Goal: Task Accomplishment & Management: Complete application form

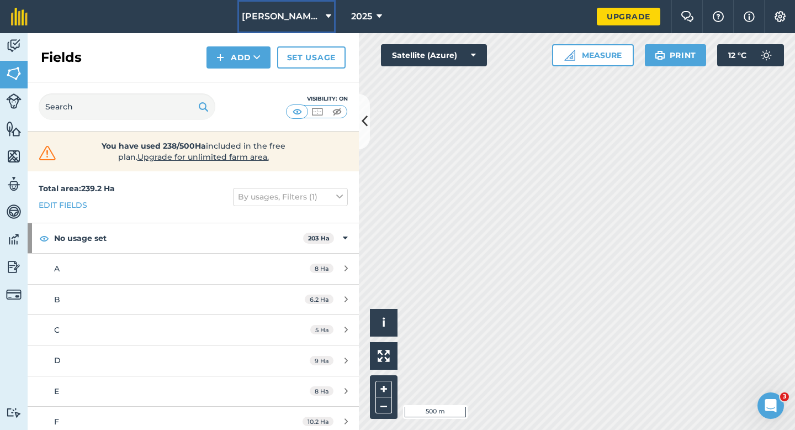
click at [279, 22] on span "[PERSON_NAME] & Sons" at bounding box center [282, 16] width 80 height 13
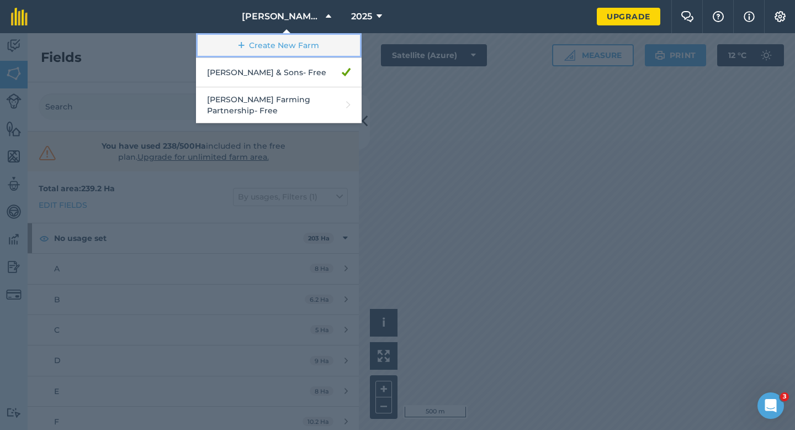
click at [266, 48] on link "Create New Farm" at bounding box center [279, 45] width 166 height 25
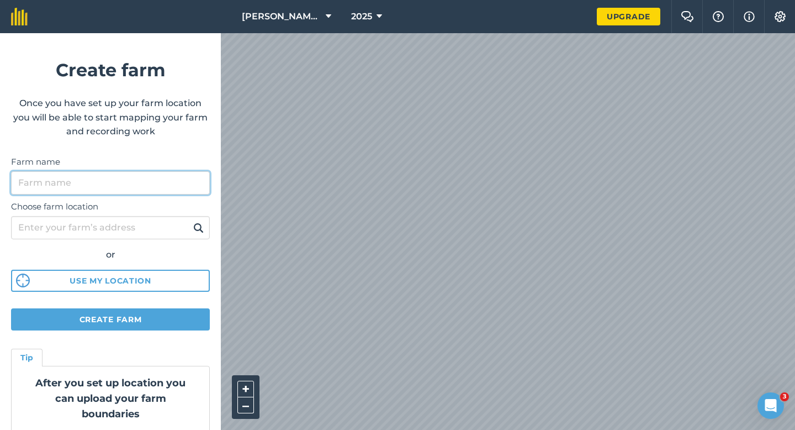
click at [164, 182] on input "Farm name" at bounding box center [110, 182] width 199 height 23
type input "[PERSON_NAME] & Sons Farming LTD"
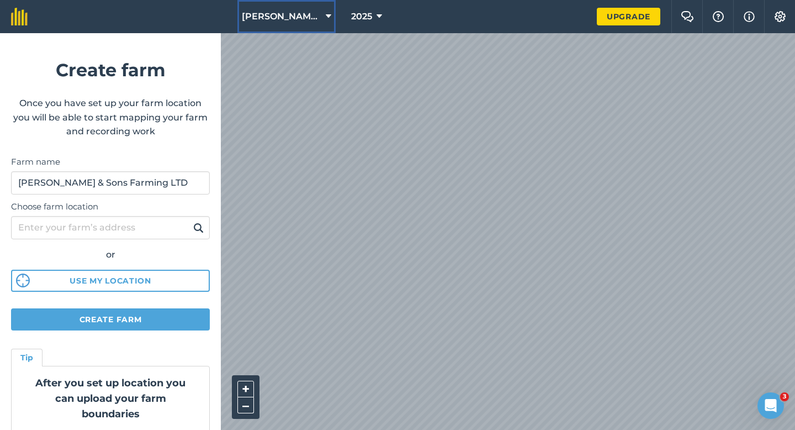
click at [290, 8] on button "[PERSON_NAME] & Sons" at bounding box center [287, 16] width 98 height 33
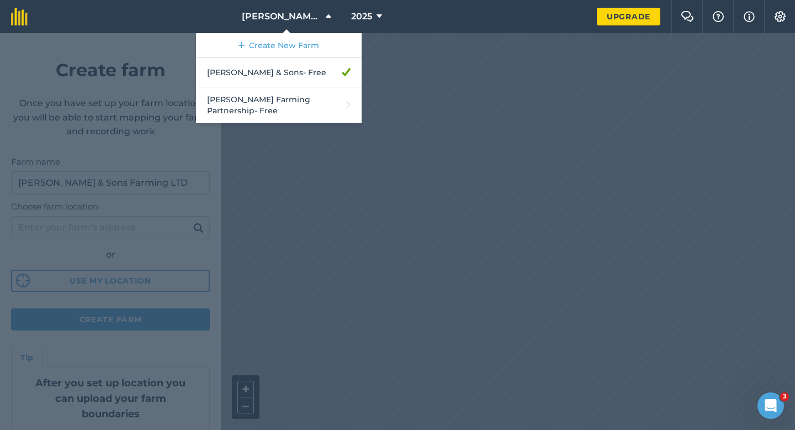
drag, startPoint x: 499, startPoint y: 338, endPoint x: 559, endPoint y: 56, distance: 288.0
click at [559, 56] on div at bounding box center [397, 231] width 795 height 397
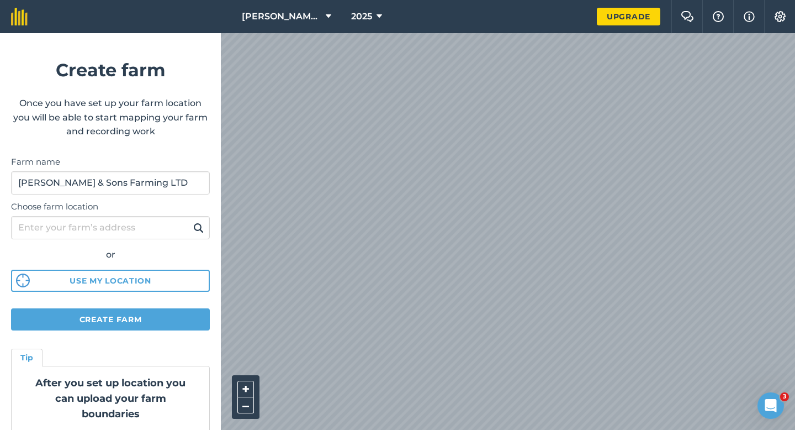
click at [535, 0] on html "[PERSON_NAME] & Sons 2025 Upgrade Farm Chat Help Info Settings Create farm Once…" at bounding box center [397, 215] width 795 height 430
click at [152, 298] on form "Create farm Once you have set up your farm location you will be able to start m…" at bounding box center [110, 231] width 221 height 397
click at [152, 308] on form "Create farm Once you have set up your farm location you will be able to start m…" at bounding box center [110, 231] width 221 height 397
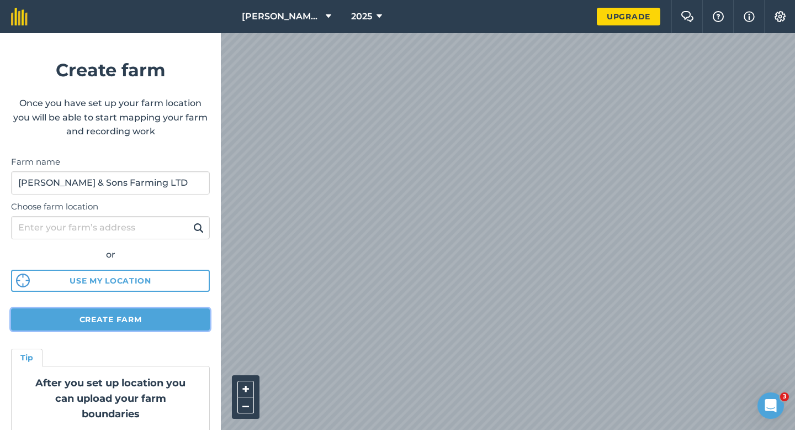
click at [152, 309] on button "Create farm" at bounding box center [110, 319] width 199 height 22
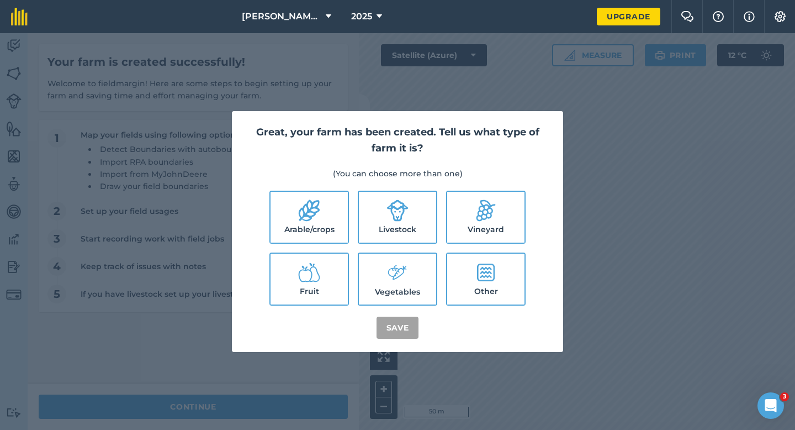
click at [324, 179] on p "(You can choose more than one)" at bounding box center [397, 173] width 305 height 12
click at [371, 181] on div "Great, your farm has been created. Tell us what type of farm it is? (You can ch…" at bounding box center [397, 231] width 331 height 241
click at [388, 248] on ul "Arable/crops Livestock Vineyard Fruit Vegetables Other" at bounding box center [397, 248] width 305 height 115
click at [388, 217] on icon at bounding box center [398, 210] width 22 height 22
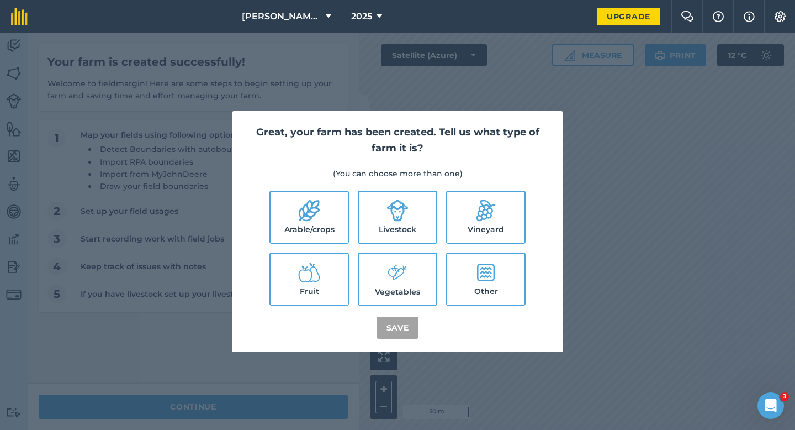
checkbox input "true"
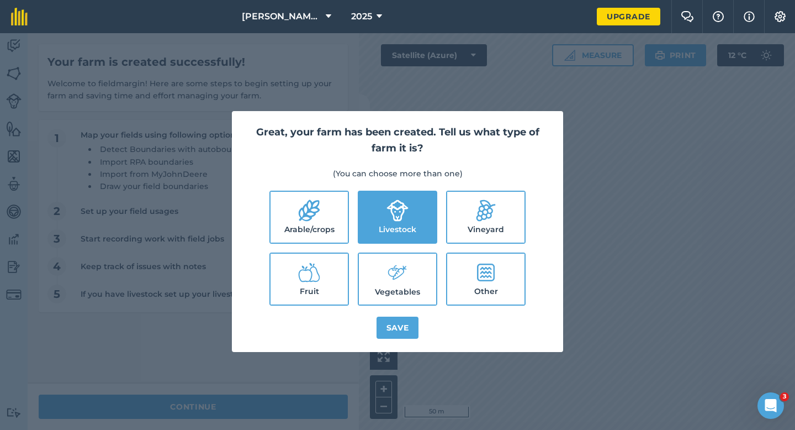
click at [326, 217] on label "Arable/crops" at bounding box center [309, 217] width 77 height 51
checkbox input "true"
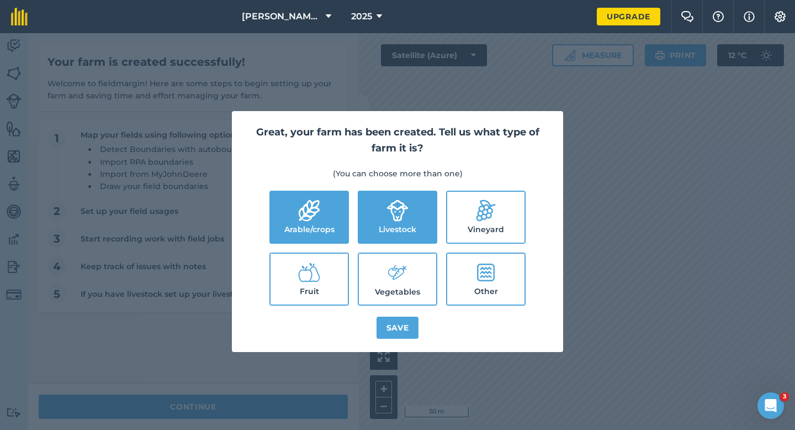
click at [397, 290] on label "Vegetables" at bounding box center [397, 279] width 77 height 51
checkbox input "true"
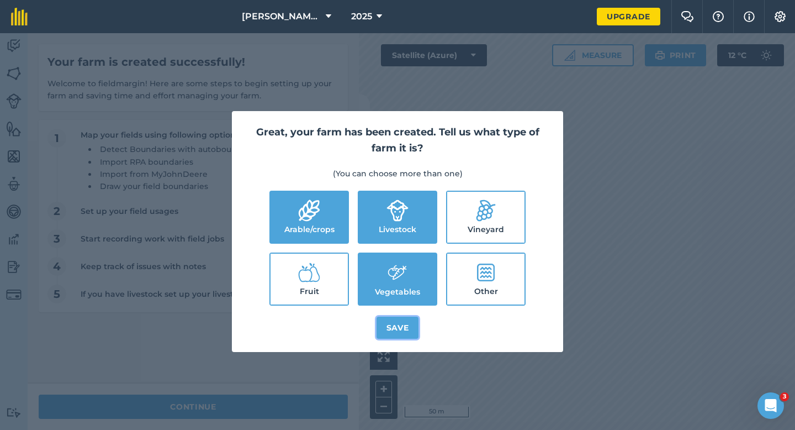
click at [405, 335] on button "Save" at bounding box center [398, 328] width 43 height 22
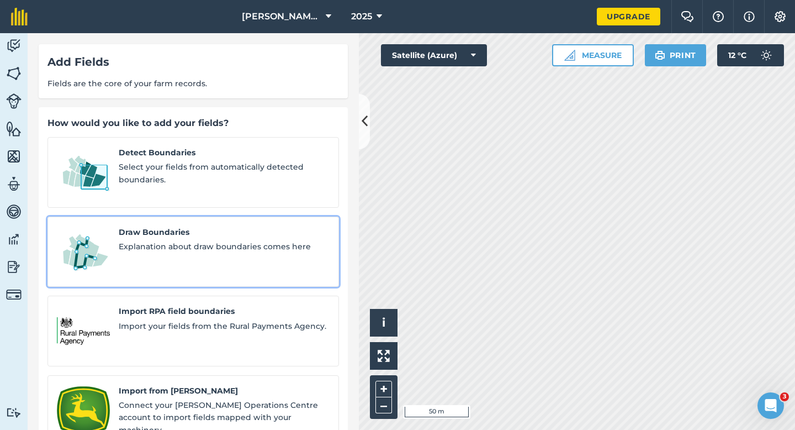
click at [158, 227] on div "Draw Boundaries Explanation about draw boundaries comes here" at bounding box center [224, 252] width 211 height 52
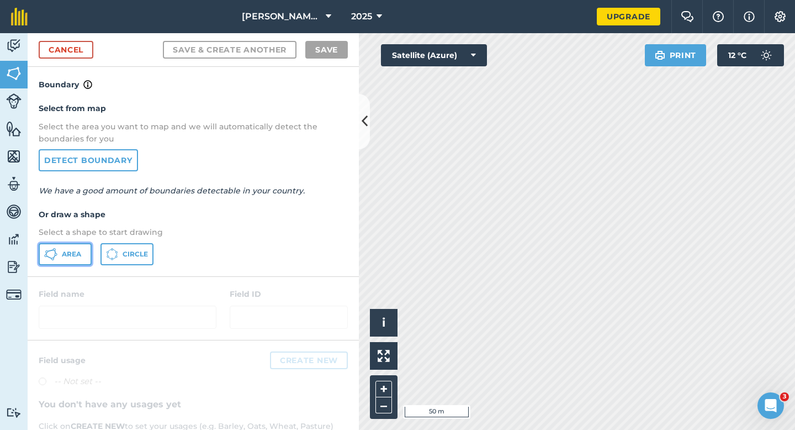
click at [76, 259] on button "Area" at bounding box center [65, 254] width 53 height 22
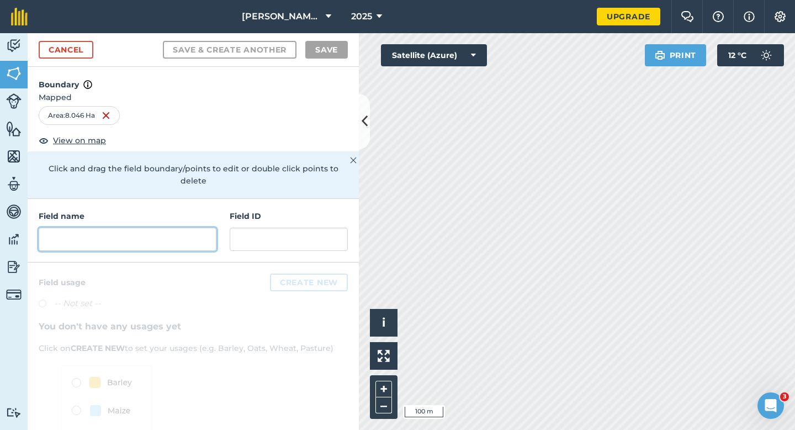
click at [152, 228] on input "text" at bounding box center [128, 239] width 178 height 23
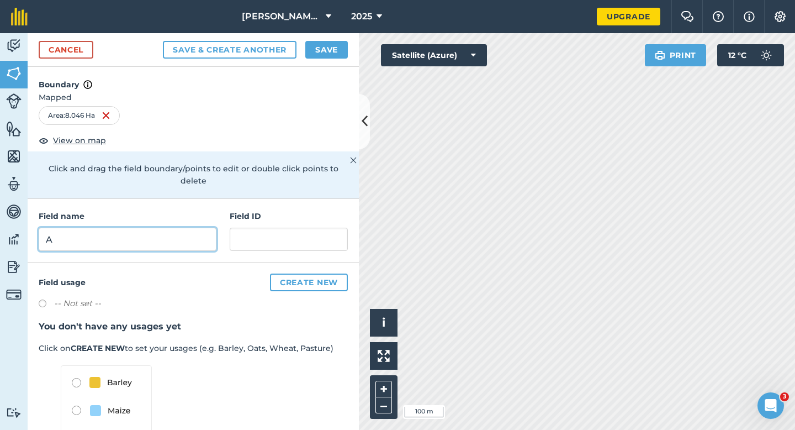
type input "A"
click at [317, 50] on button "Save" at bounding box center [326, 50] width 43 height 18
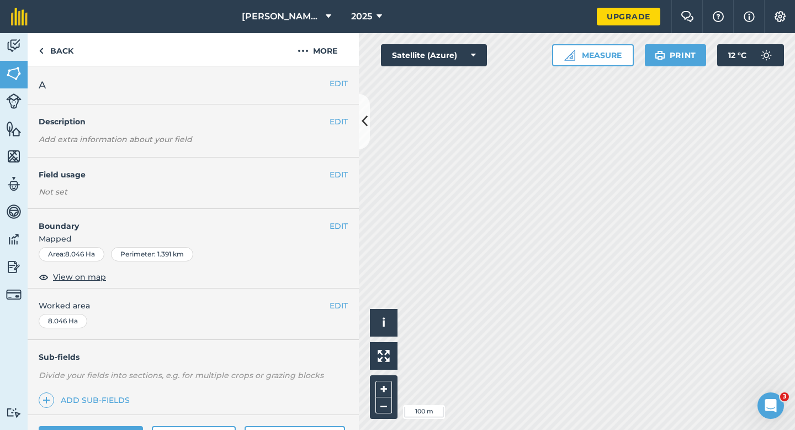
click at [326, 304] on span "Worked area" at bounding box center [193, 305] width 309 height 12
click at [339, 305] on button "EDIT" at bounding box center [339, 305] width 18 height 12
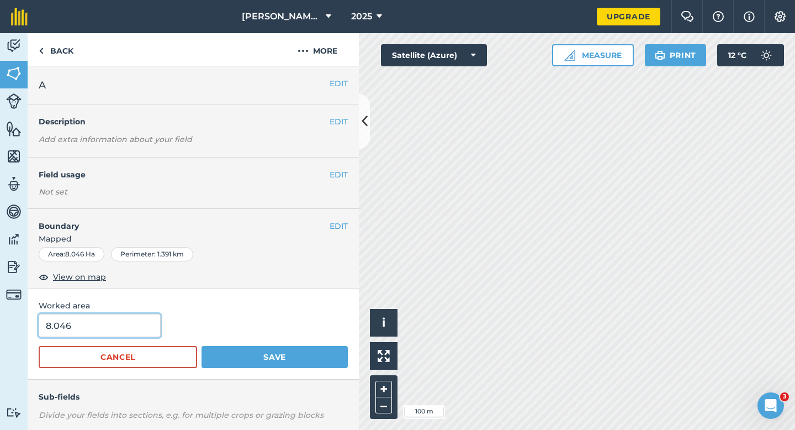
click at [146, 324] on input "8.046" at bounding box center [100, 325] width 122 height 23
type input "8"
click at [202, 346] on button "Save" at bounding box center [275, 357] width 146 height 22
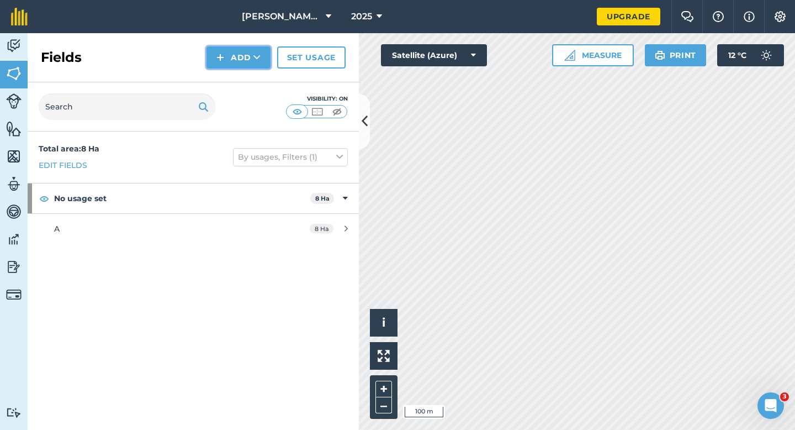
click at [259, 55] on icon at bounding box center [257, 57] width 7 height 11
click at [259, 85] on link "Draw" at bounding box center [238, 82] width 61 height 24
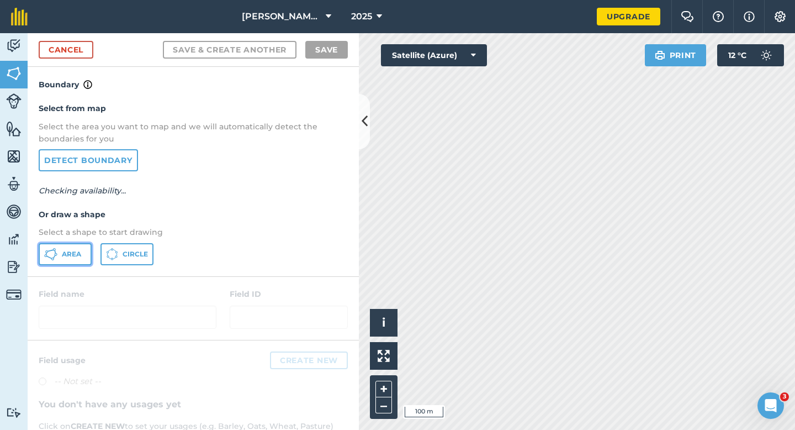
click at [68, 247] on button "Area" at bounding box center [65, 254] width 53 height 22
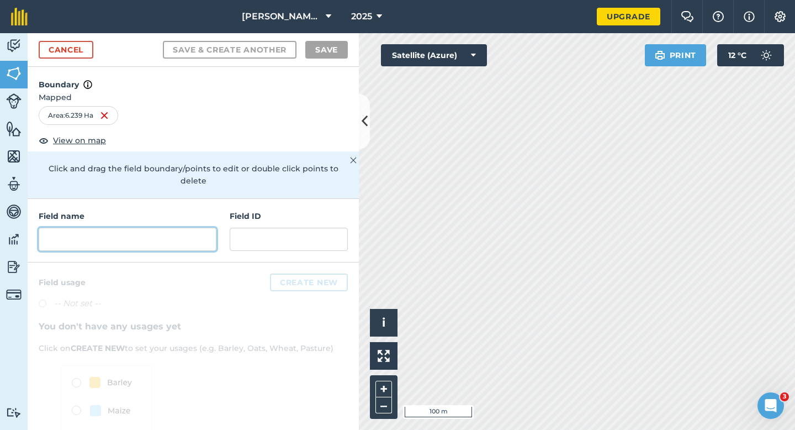
click at [138, 228] on input "text" at bounding box center [128, 239] width 178 height 23
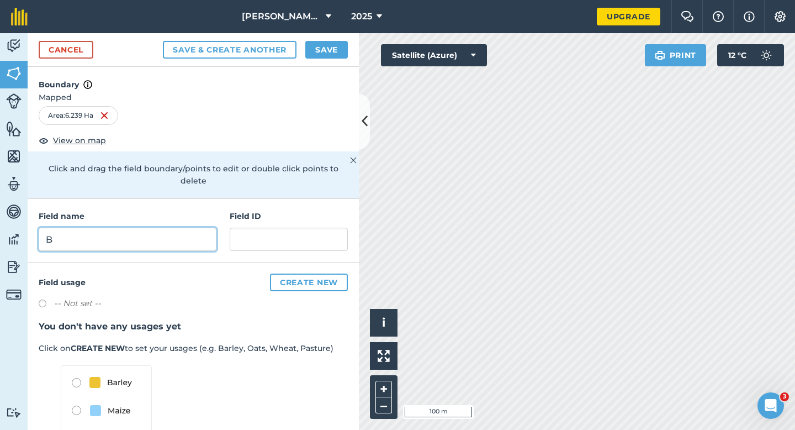
type input "B"
click at [313, 59] on div "Cancel Save & Create Another Save" at bounding box center [193, 50] width 331 height 34
click at [313, 57] on button "Save" at bounding box center [326, 50] width 43 height 18
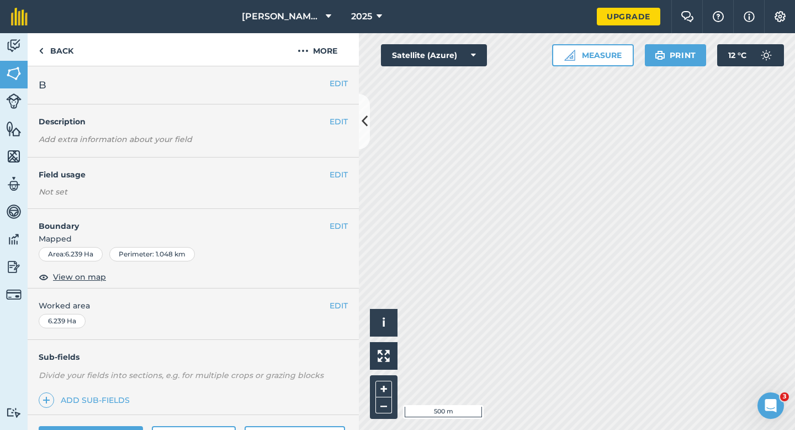
click at [335, 313] on div "EDIT Worked area 6.239 Ha" at bounding box center [193, 313] width 331 height 51
click at [335, 305] on button "EDIT" at bounding box center [339, 305] width 18 height 12
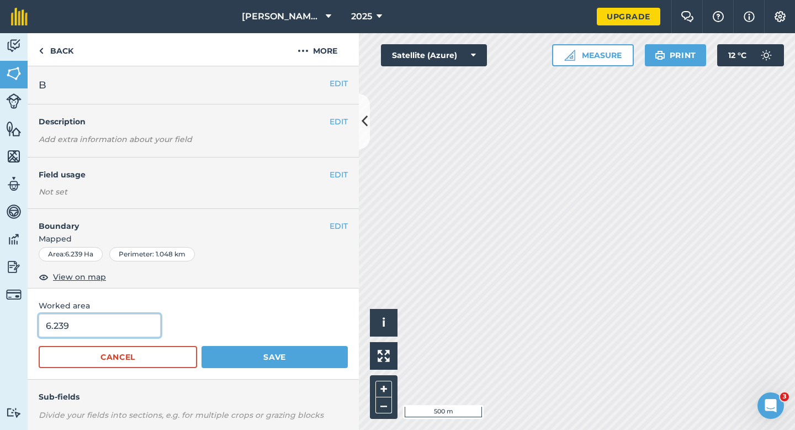
click at [124, 329] on input "6.239" at bounding box center [100, 325] width 122 height 23
type input "6.2"
click at [202, 346] on button "Save" at bounding box center [275, 357] width 146 height 22
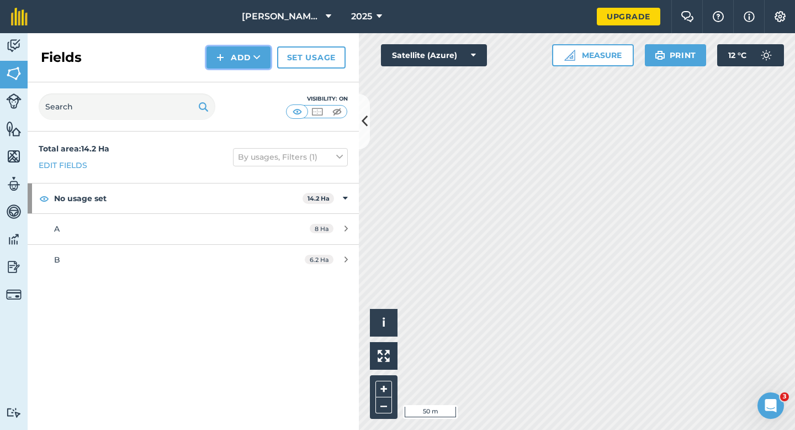
click at [241, 63] on button "Add" at bounding box center [239, 57] width 64 height 22
click at [241, 85] on link "Draw" at bounding box center [238, 82] width 61 height 24
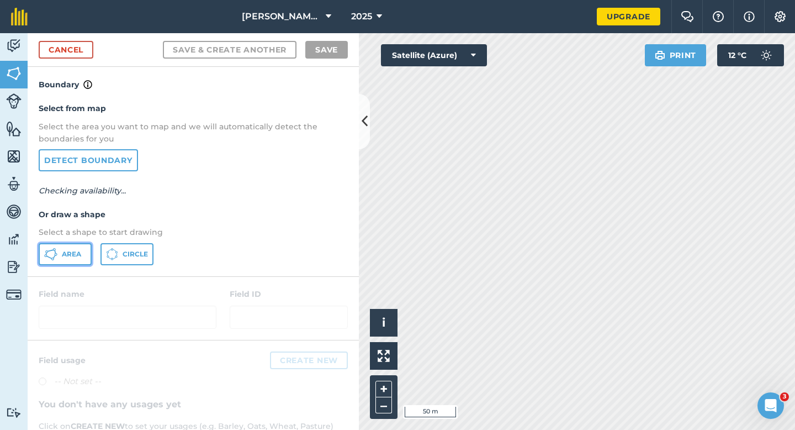
click at [77, 244] on button "Area" at bounding box center [65, 254] width 53 height 22
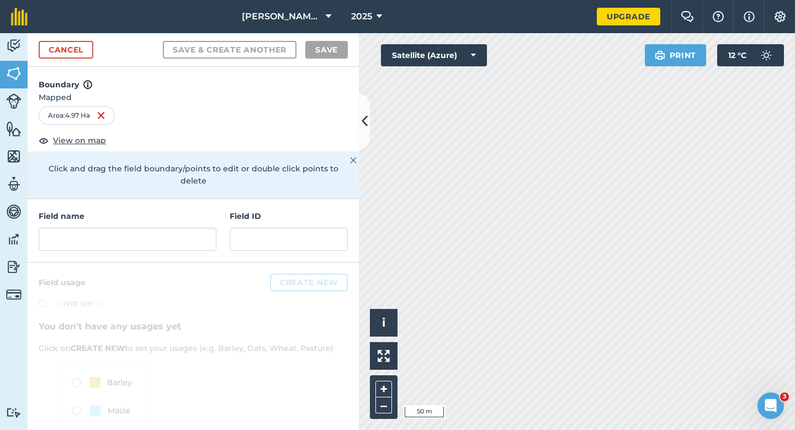
click at [113, 243] on div "Field name Field ID" at bounding box center [193, 231] width 331 height 64
click at [113, 228] on input "text" at bounding box center [128, 239] width 178 height 23
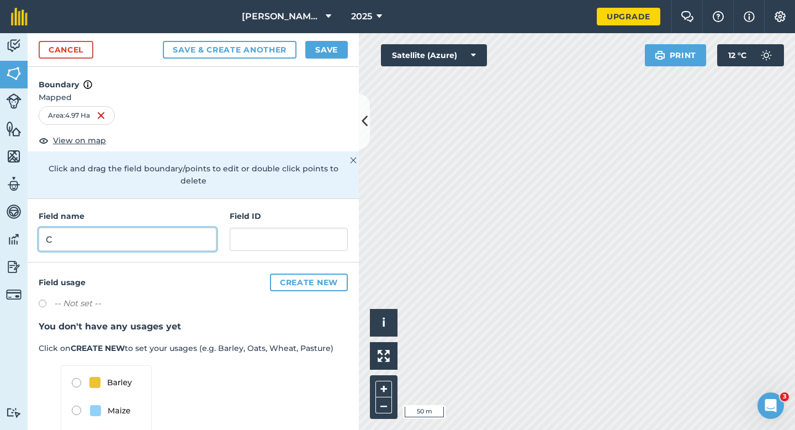
type input "C"
click at [330, 45] on button "Save" at bounding box center [326, 50] width 43 height 18
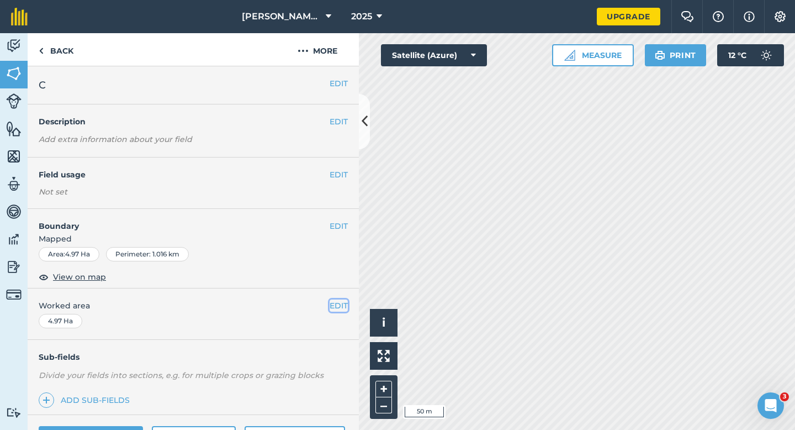
click at [333, 306] on button "EDIT" at bounding box center [339, 305] width 18 height 12
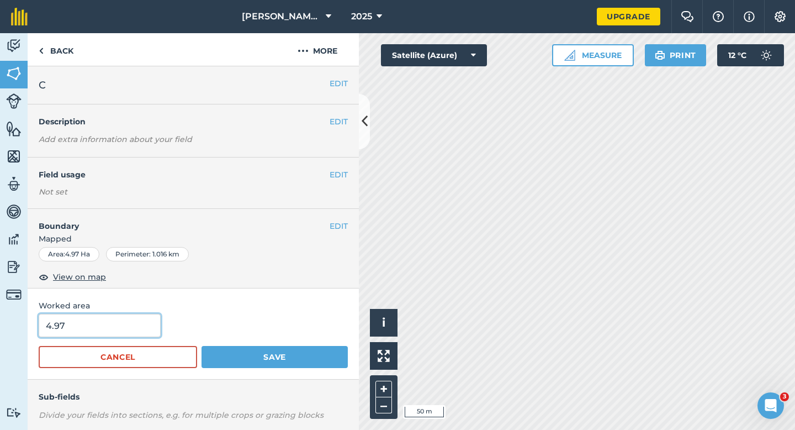
type input "5"
click at [128, 324] on input "5" at bounding box center [100, 325] width 122 height 23
click at [202, 346] on button "Save" at bounding box center [275, 357] width 146 height 22
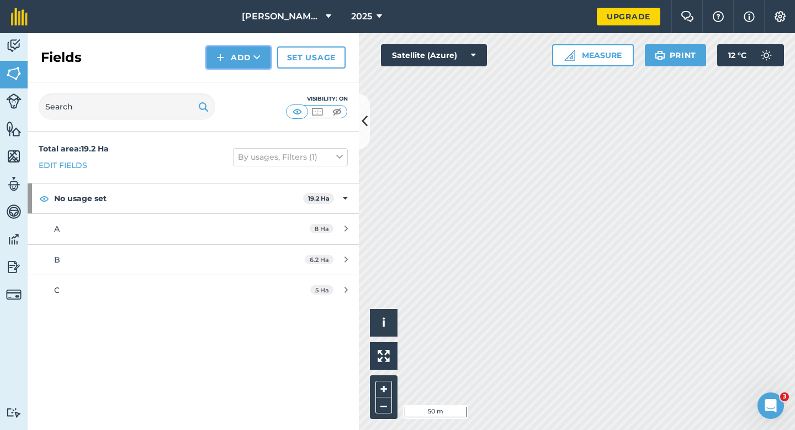
click at [241, 46] on button "Add" at bounding box center [239, 57] width 64 height 22
click at [242, 73] on link "Draw" at bounding box center [238, 82] width 61 height 24
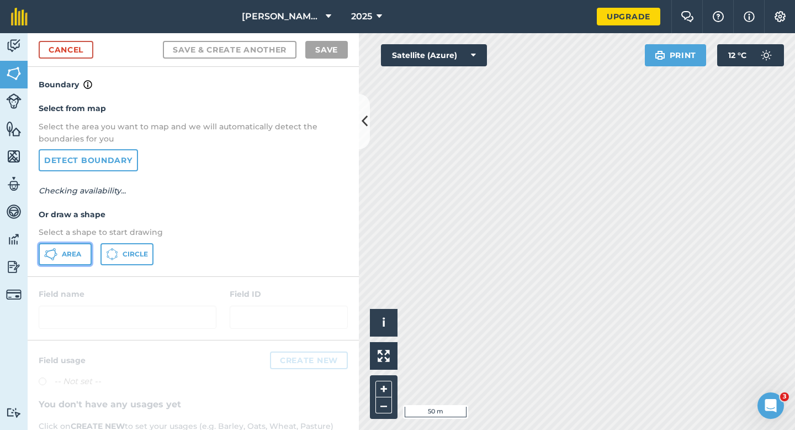
click at [82, 246] on button "Area" at bounding box center [65, 254] width 53 height 22
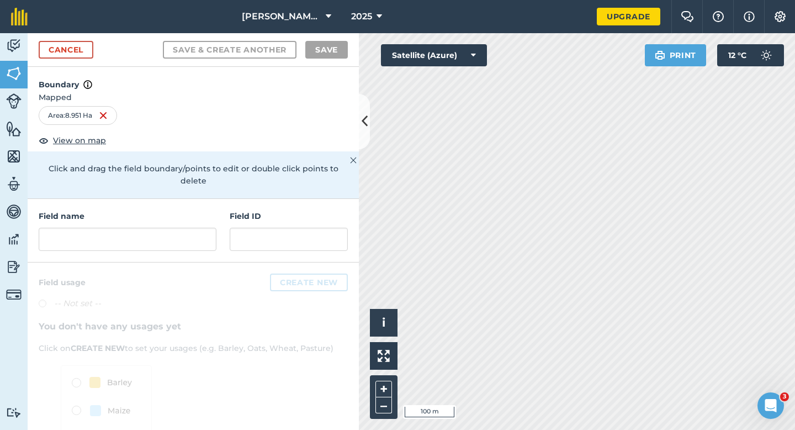
click at [187, 239] on div "Field name Field ID" at bounding box center [193, 231] width 331 height 64
click at [187, 232] on input "text" at bounding box center [128, 239] width 178 height 23
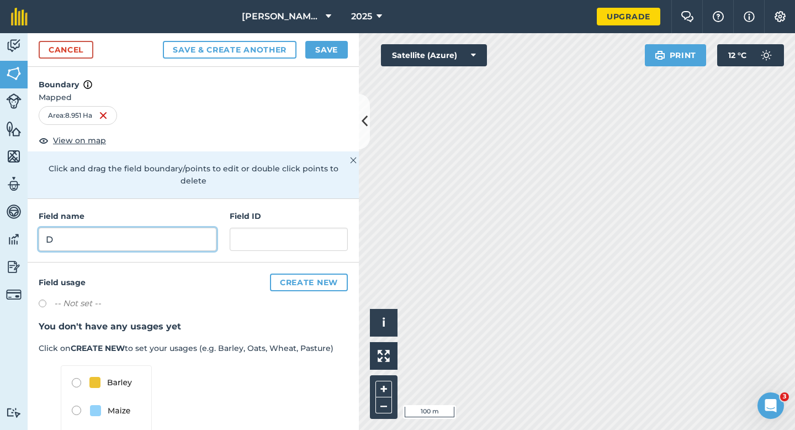
type input "D"
click at [343, 59] on div "Cancel Save & Create Another Save" at bounding box center [193, 50] width 331 height 34
click at [323, 35] on div "Cancel Save & Create Another Save" at bounding box center [193, 50] width 331 height 34
click at [323, 41] on button "Save" at bounding box center [326, 50] width 43 height 18
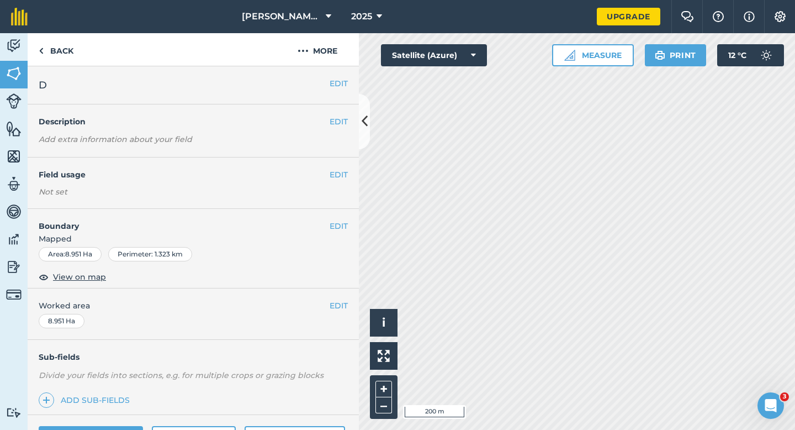
click at [341, 310] on button "EDIT" at bounding box center [339, 305] width 18 height 12
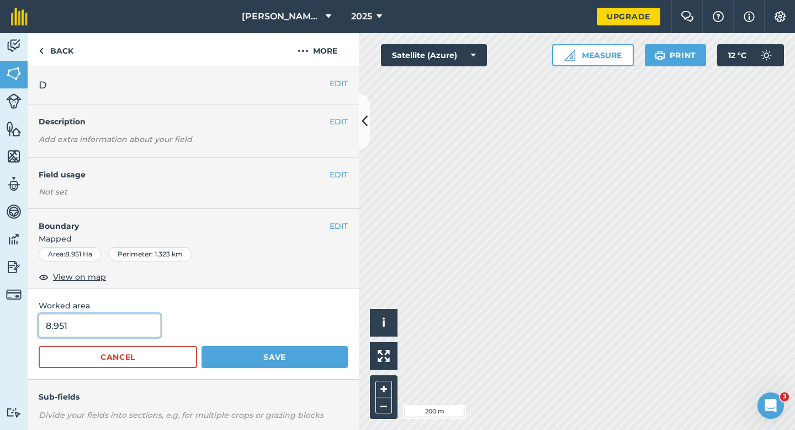
click at [123, 325] on input "8.951" at bounding box center [100, 325] width 122 height 23
type input "9"
click at [202, 346] on button "Save" at bounding box center [275, 357] width 146 height 22
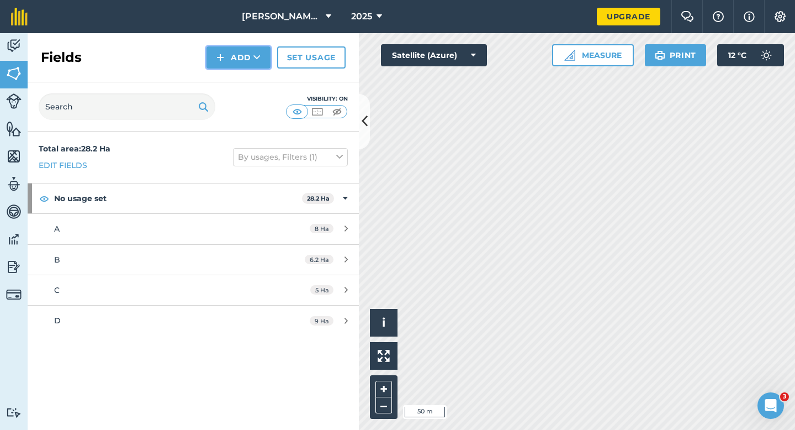
click at [224, 49] on button "Add" at bounding box center [239, 57] width 64 height 22
click at [227, 72] on link "Draw" at bounding box center [238, 82] width 61 height 24
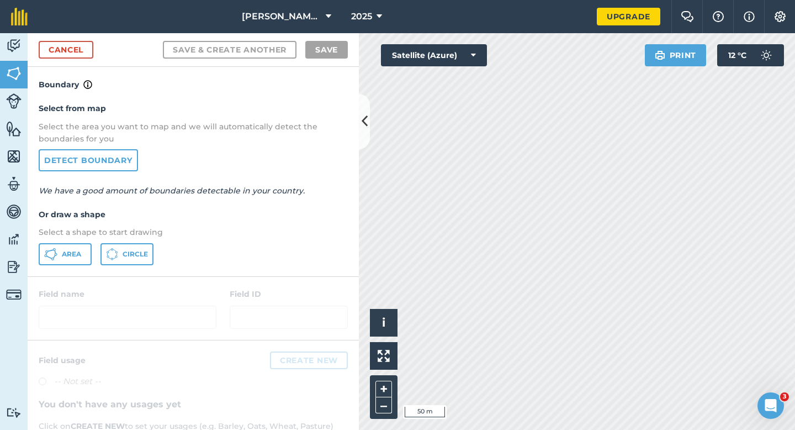
click at [98, 239] on div "Select from map Select the area you want to map and we will automatically detec…" at bounding box center [193, 183] width 331 height 185
click at [92, 244] on div "Area Circle" at bounding box center [193, 254] width 309 height 22
click at [64, 251] on span "Area" at bounding box center [71, 254] width 19 height 9
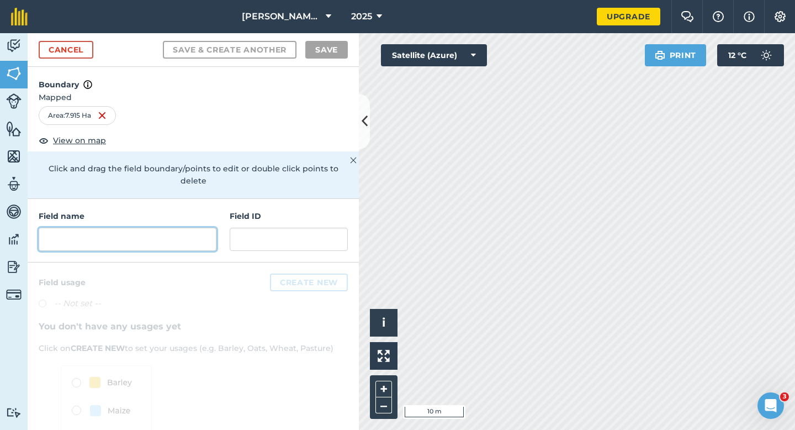
click at [114, 234] on input "text" at bounding box center [128, 239] width 178 height 23
type input "W"
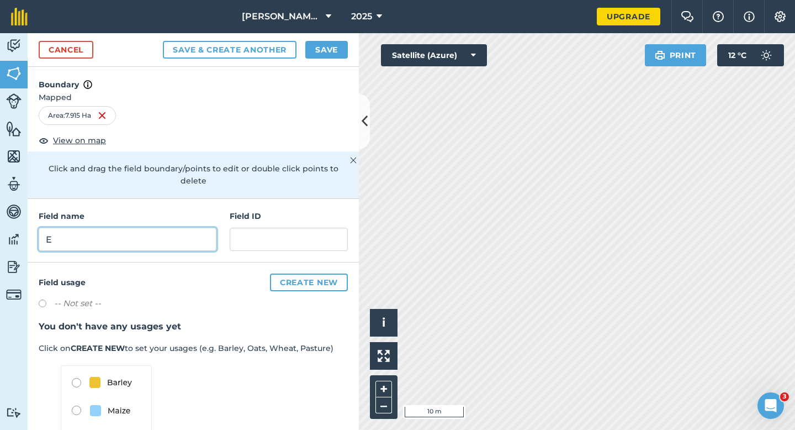
type input "E"
click at [331, 41] on button "Save" at bounding box center [326, 50] width 43 height 18
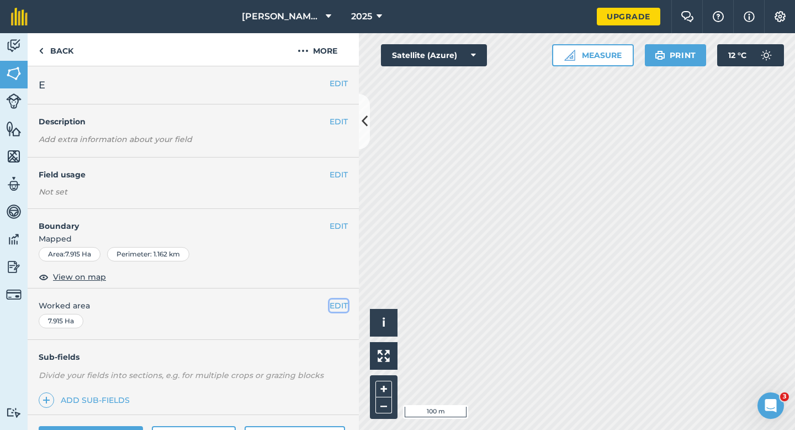
click at [336, 300] on button "EDIT" at bounding box center [339, 305] width 18 height 12
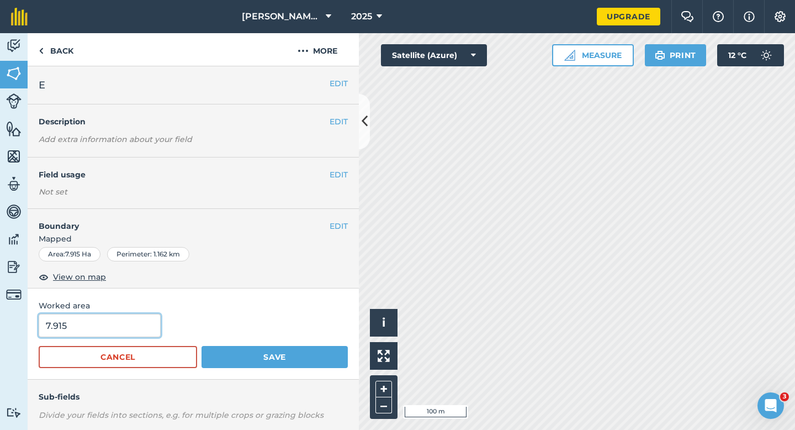
click at [58, 323] on input "7.915" at bounding box center [100, 325] width 122 height 23
type input "8"
click at [202, 346] on button "Save" at bounding box center [275, 357] width 146 height 22
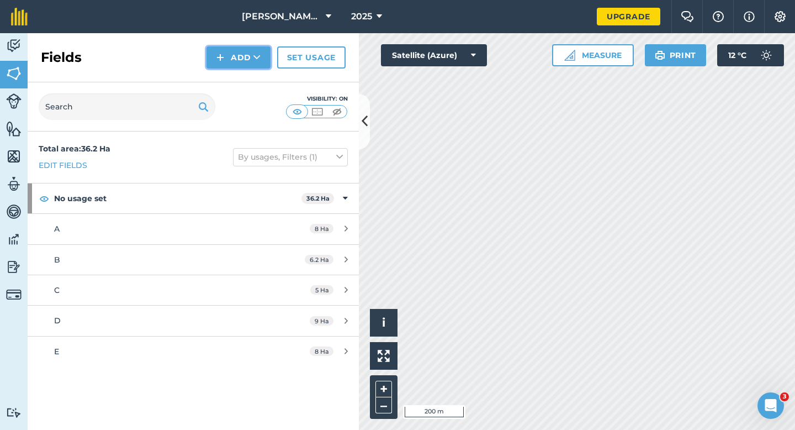
click at [217, 60] on button "Add" at bounding box center [239, 57] width 64 height 22
click at [222, 77] on link "Draw" at bounding box center [238, 82] width 61 height 24
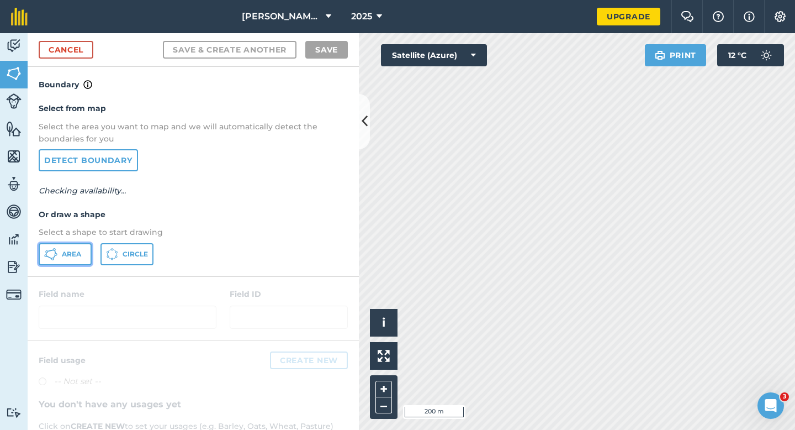
click at [76, 254] on span "Area" at bounding box center [71, 254] width 19 height 9
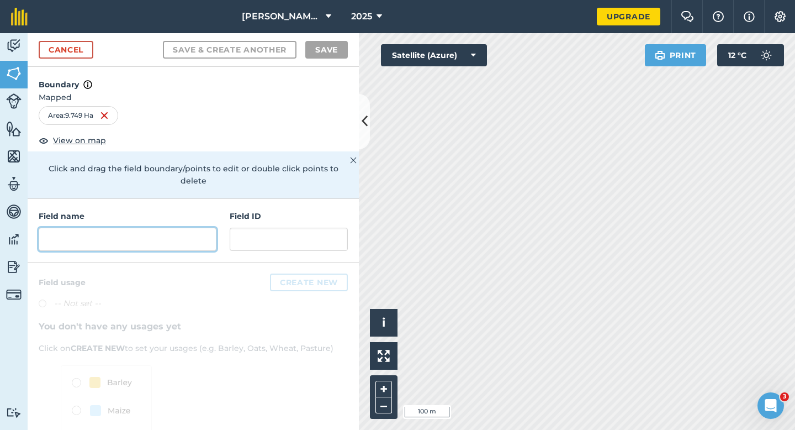
click at [151, 228] on input "text" at bounding box center [128, 239] width 178 height 23
click at [154, 228] on input "text" at bounding box center [128, 239] width 178 height 23
click at [200, 228] on input "text" at bounding box center [128, 239] width 178 height 23
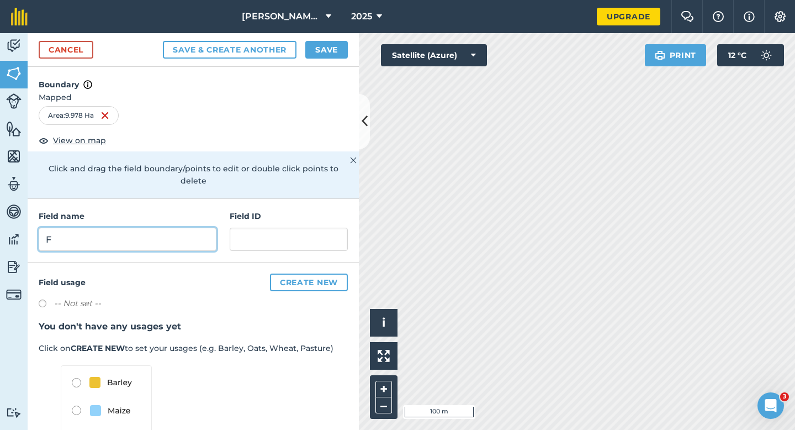
type input "F"
click at [327, 49] on button "Save" at bounding box center [326, 50] width 43 height 18
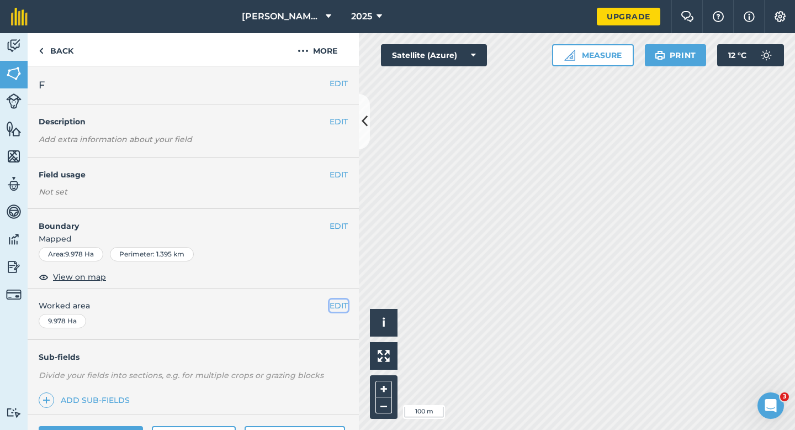
click at [339, 308] on button "EDIT" at bounding box center [339, 305] width 18 height 12
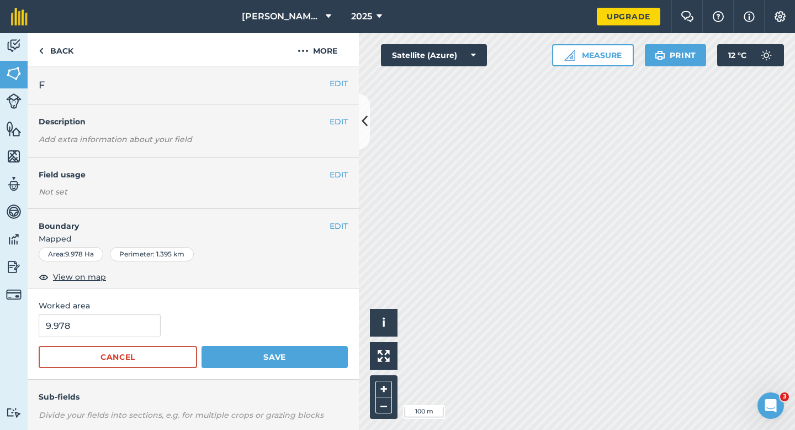
click at [96, 340] on form "9.978 Cancel Save" at bounding box center [193, 341] width 309 height 54
click at [96, 330] on input "9.978" at bounding box center [100, 325] width 122 height 23
type input "10"
click at [202, 346] on button "Save" at bounding box center [275, 357] width 146 height 22
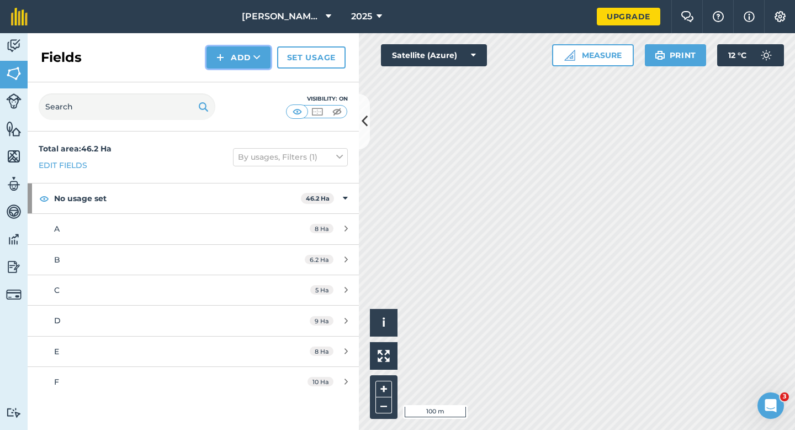
click at [242, 59] on button "Add" at bounding box center [239, 57] width 64 height 22
click at [243, 80] on link "Draw" at bounding box center [238, 82] width 61 height 24
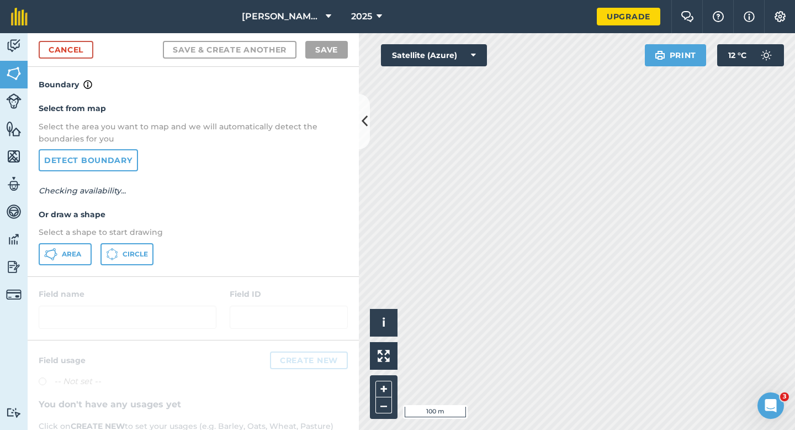
click at [57, 265] on div "Select from map Select the area you want to map and we will automatically detec…" at bounding box center [193, 183] width 331 height 185
click at [91, 262] on button "Area" at bounding box center [65, 254] width 53 height 22
click at [82, 259] on button "Area" at bounding box center [65, 254] width 53 height 22
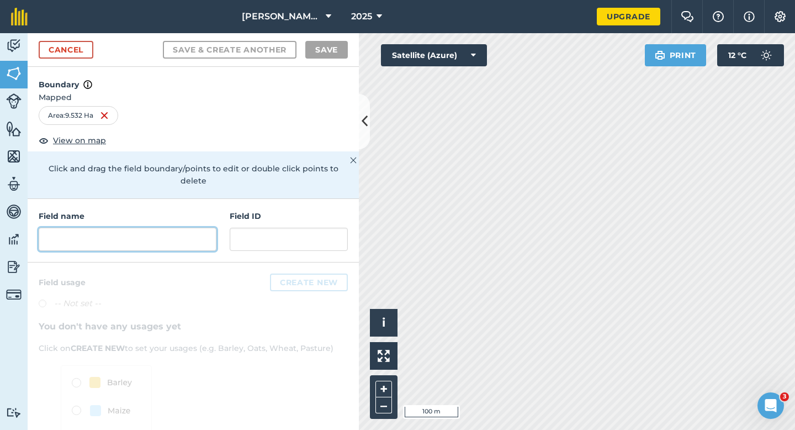
click at [148, 230] on input "text" at bounding box center [128, 239] width 178 height 23
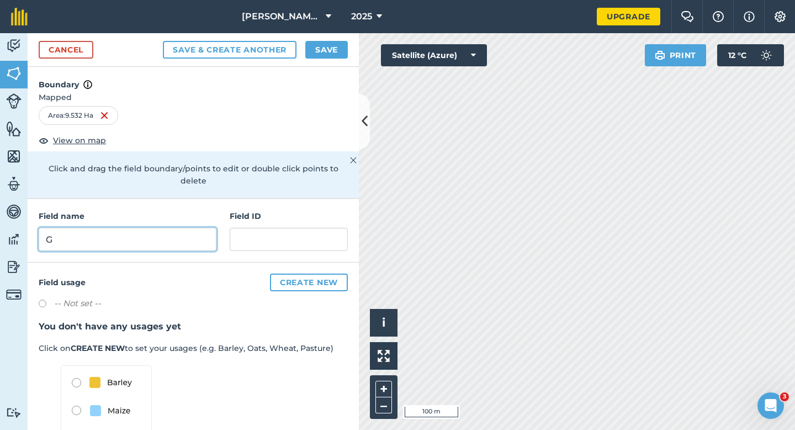
type input "G"
click at [324, 50] on button "Save" at bounding box center [326, 50] width 43 height 18
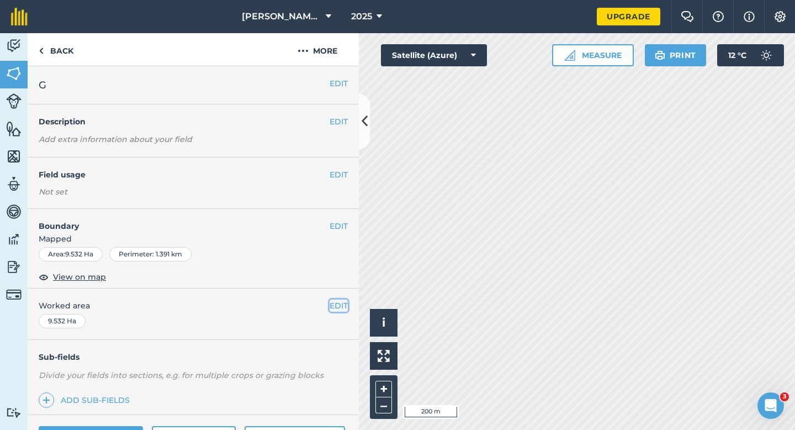
click at [345, 304] on button "EDIT" at bounding box center [339, 305] width 18 height 12
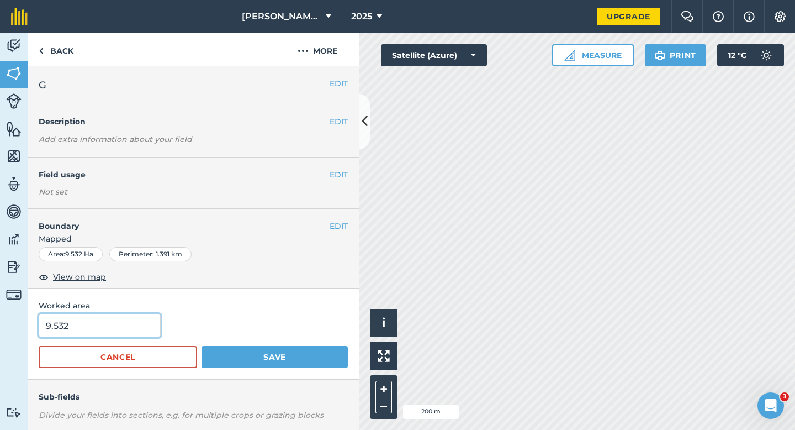
click at [98, 331] on input "9.532" at bounding box center [100, 325] width 122 height 23
type input "9.5"
click at [202, 346] on button "Save" at bounding box center [275, 357] width 146 height 22
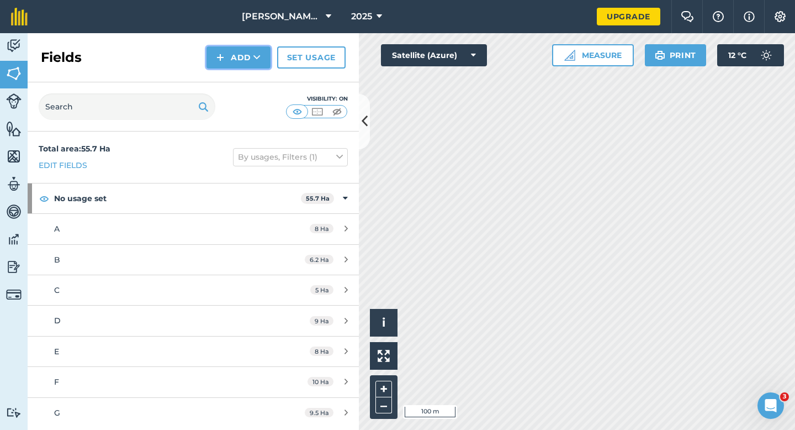
click at [234, 63] on button "Add" at bounding box center [239, 57] width 64 height 22
click at [234, 76] on link "Draw" at bounding box center [238, 82] width 61 height 24
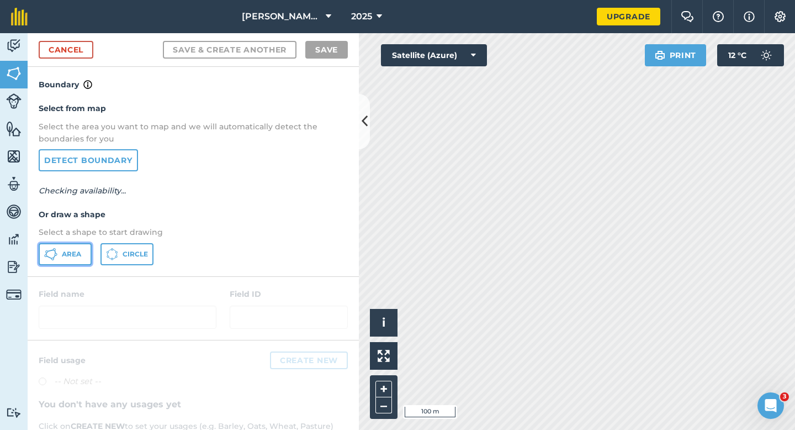
click at [75, 250] on span "Area" at bounding box center [71, 254] width 19 height 9
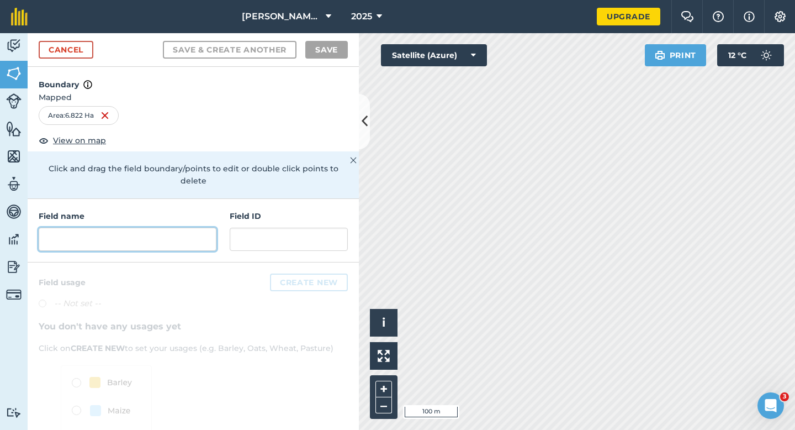
click at [157, 234] on input "text" at bounding box center [128, 239] width 178 height 23
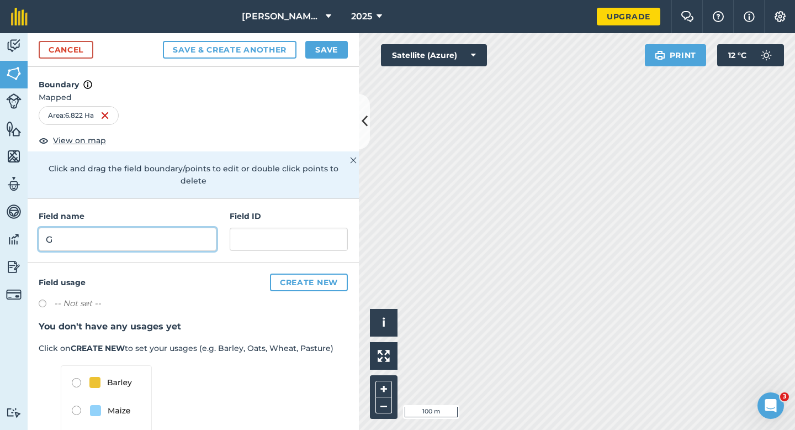
type input "G"
click at [327, 45] on button "Save" at bounding box center [326, 50] width 43 height 18
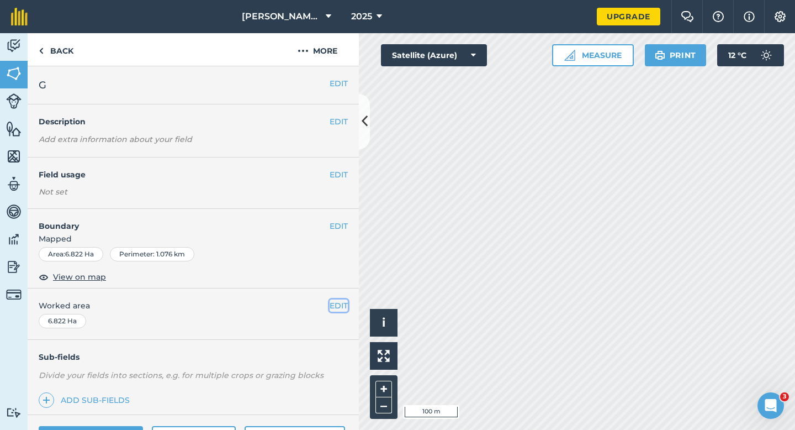
click at [339, 304] on button "EDIT" at bounding box center [339, 305] width 18 height 12
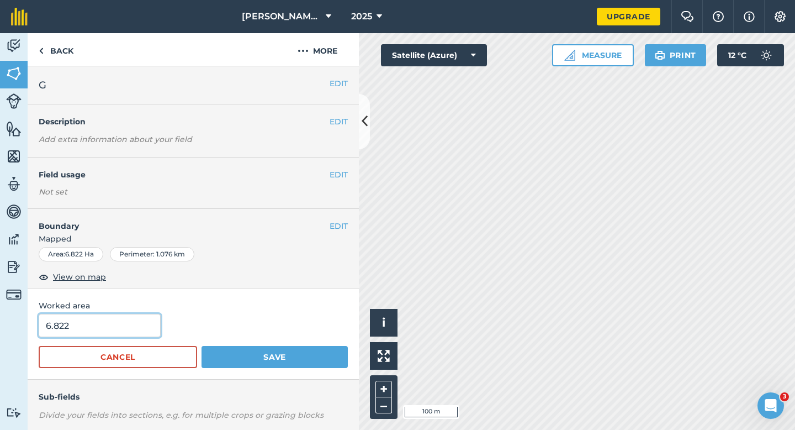
click at [128, 323] on input "6.822" at bounding box center [100, 325] width 122 height 23
type input "6.8"
click at [202, 346] on button "Save" at bounding box center [275, 357] width 146 height 22
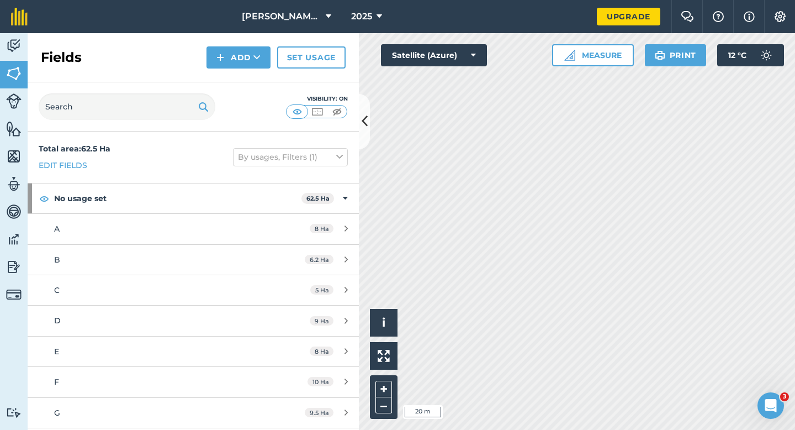
click at [225, 70] on div "Fields Add Set usage" at bounding box center [193, 57] width 331 height 49
click at [229, 64] on button "Add" at bounding box center [239, 57] width 64 height 22
click at [229, 75] on link "Draw" at bounding box center [238, 82] width 61 height 24
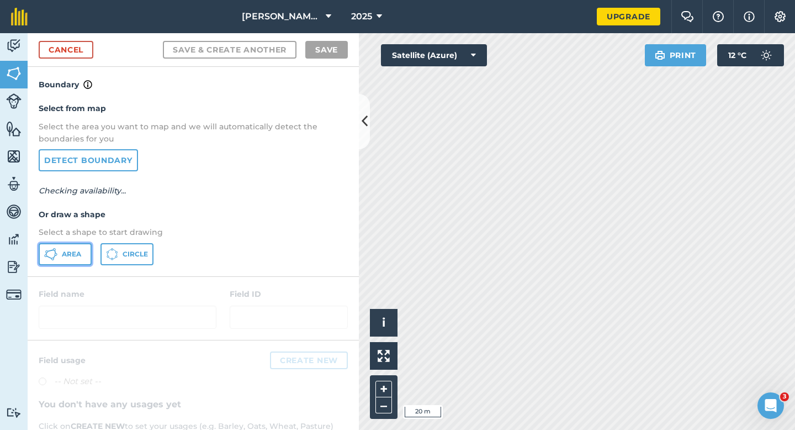
click at [68, 260] on button "Area" at bounding box center [65, 254] width 53 height 22
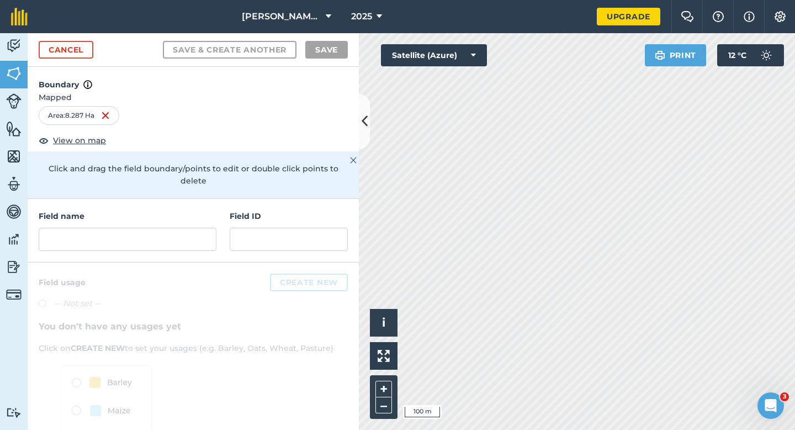
click at [143, 241] on div "Field name Field ID" at bounding box center [193, 231] width 331 height 64
click at [143, 237] on input "text" at bounding box center [128, 239] width 178 height 23
type input "H"
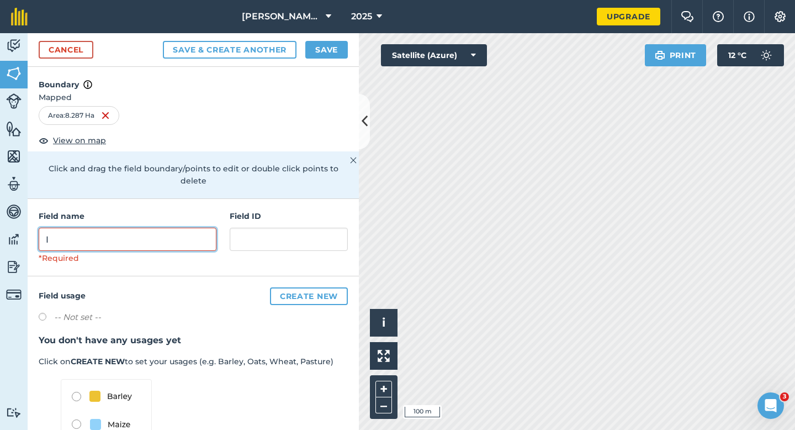
type input "I"
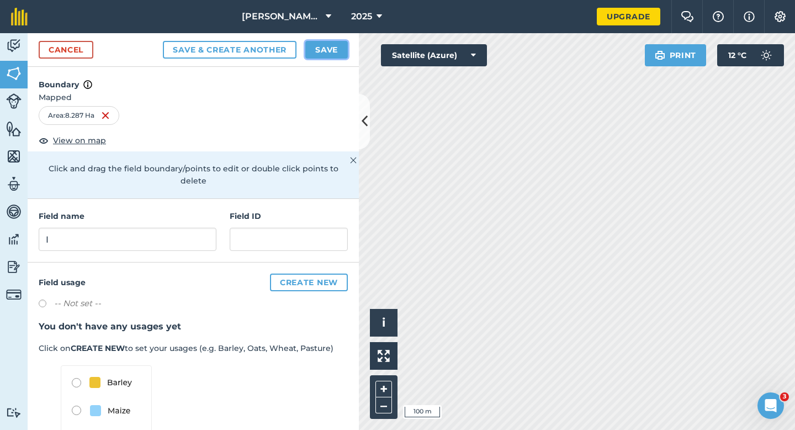
click at [328, 50] on button "Save" at bounding box center [326, 50] width 43 height 18
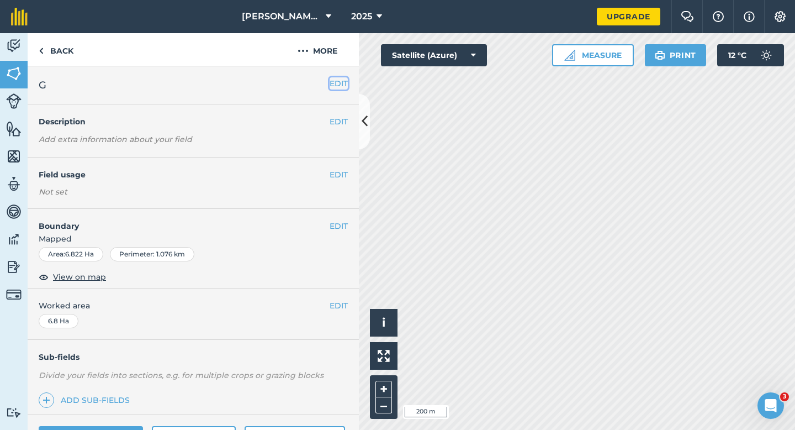
click at [340, 86] on button "EDIT" at bounding box center [339, 83] width 18 height 12
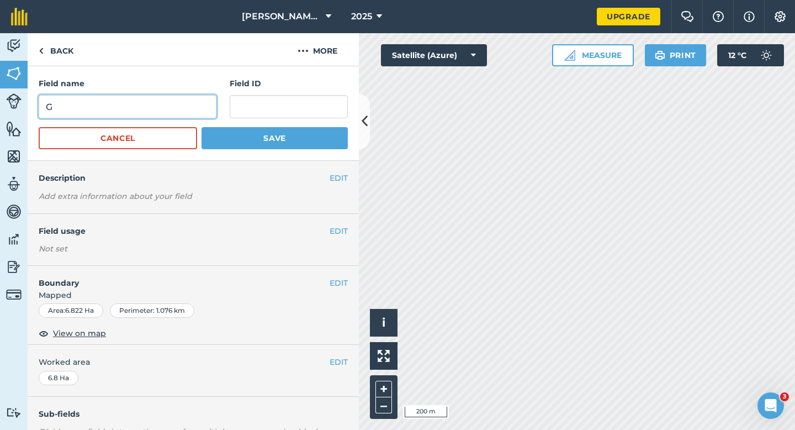
click at [175, 100] on input "G" at bounding box center [128, 106] width 178 height 23
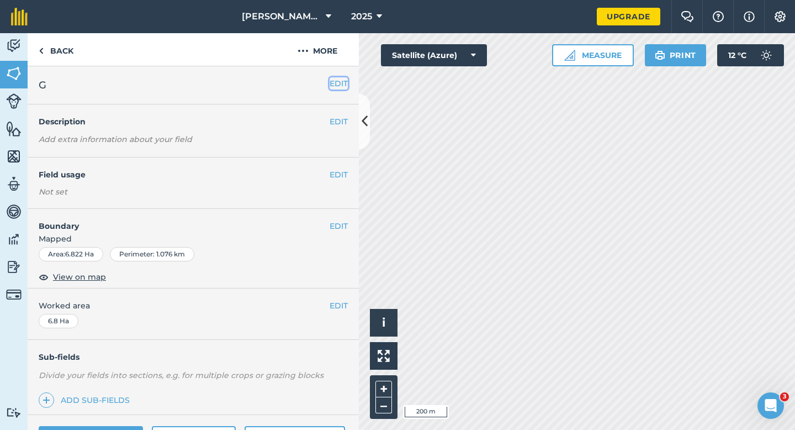
click at [334, 81] on button "EDIT" at bounding box center [339, 83] width 18 height 12
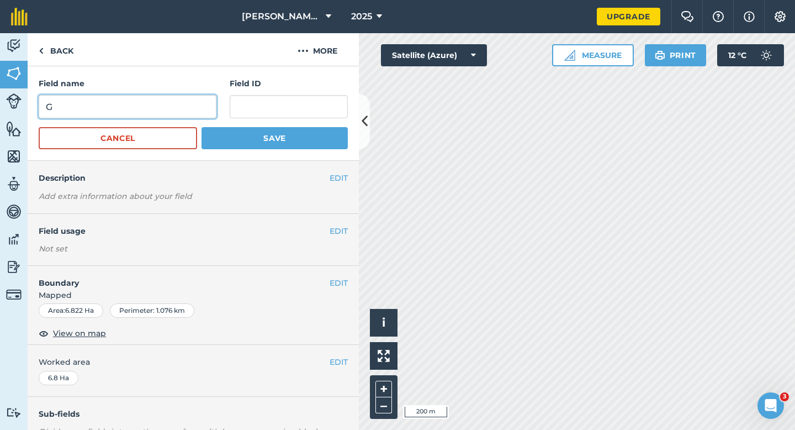
click at [177, 108] on input "G" at bounding box center [128, 106] width 178 height 23
type input "H"
click at [202, 127] on button "Save" at bounding box center [275, 138] width 146 height 22
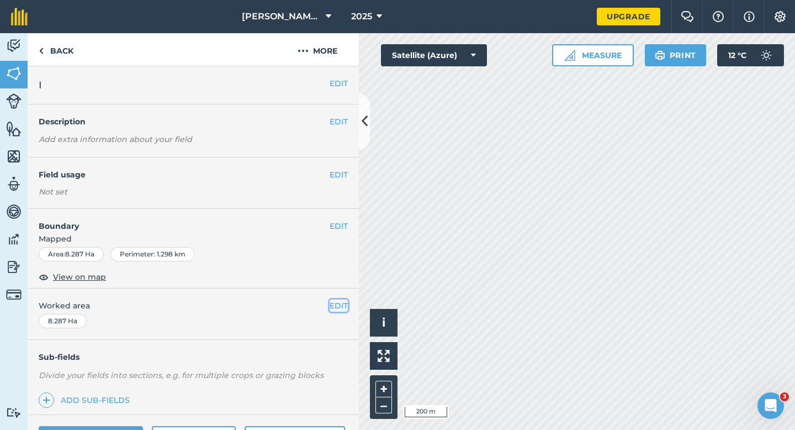
click at [338, 309] on button "EDIT" at bounding box center [339, 305] width 18 height 12
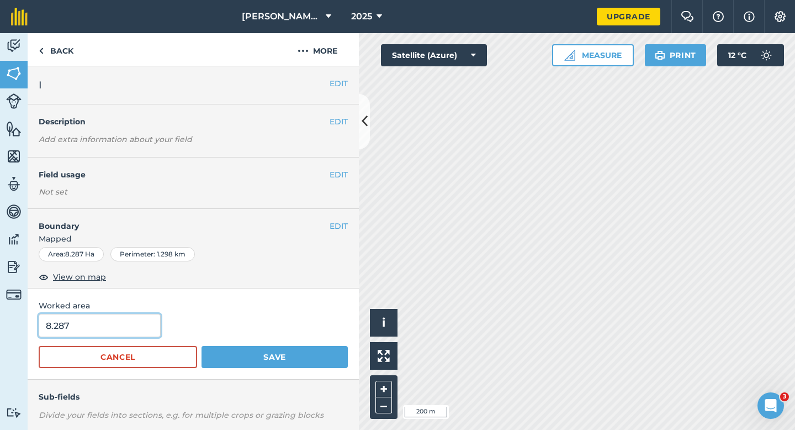
click at [120, 326] on input "8.287" at bounding box center [100, 325] width 122 height 23
type input "8.3"
click at [202, 346] on button "Save" at bounding box center [275, 357] width 146 height 22
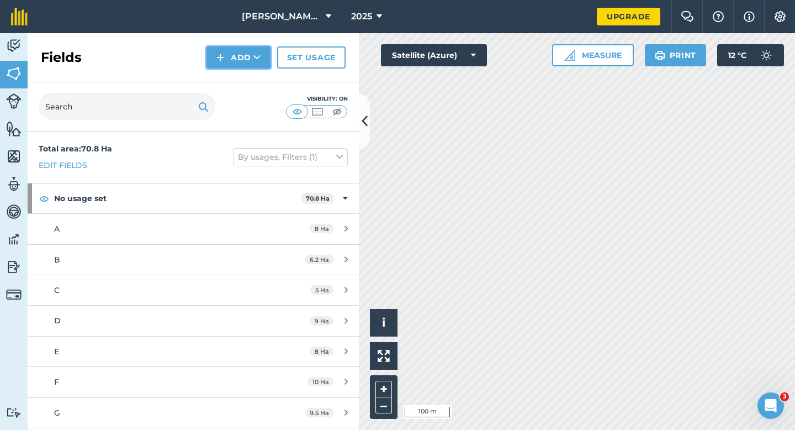
click at [224, 60] on img at bounding box center [221, 57] width 8 height 13
click at [224, 78] on link "Draw" at bounding box center [238, 82] width 61 height 24
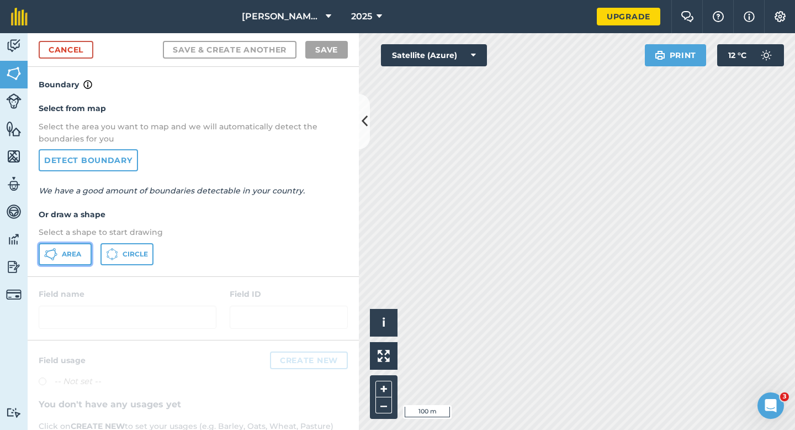
click at [63, 253] on span "Area" at bounding box center [71, 254] width 19 height 9
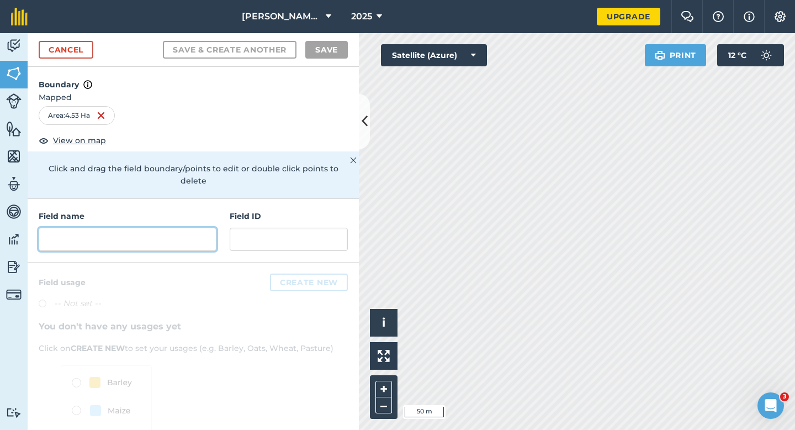
click at [159, 232] on input "text" at bounding box center [128, 239] width 178 height 23
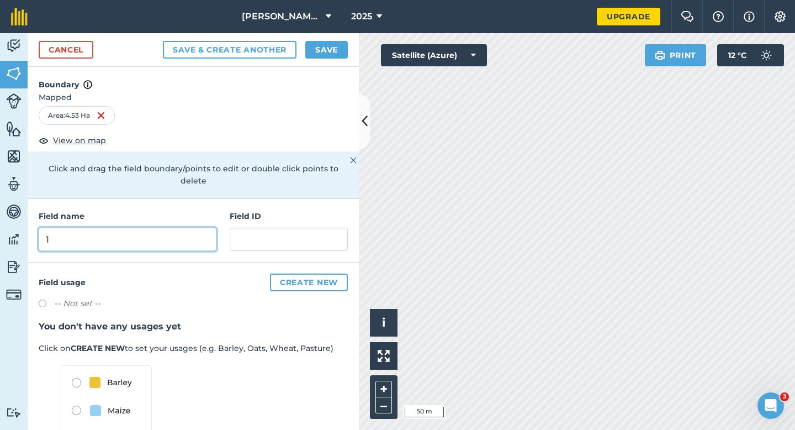
type input "1"
click at [338, 53] on button "Save" at bounding box center [326, 50] width 43 height 18
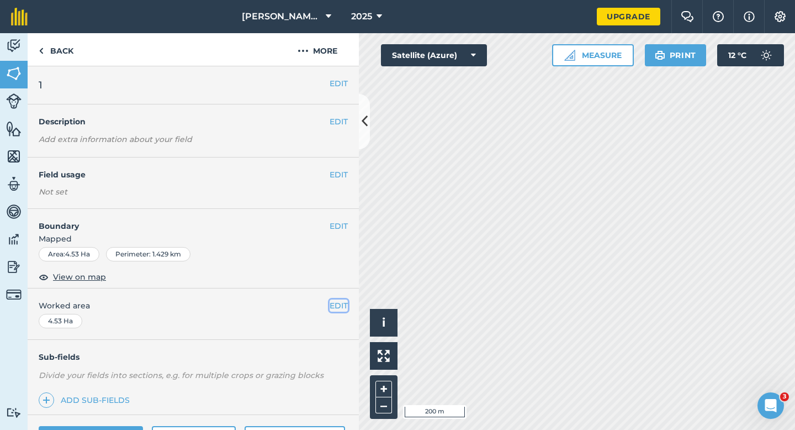
click at [342, 299] on button "EDIT" at bounding box center [339, 305] width 18 height 12
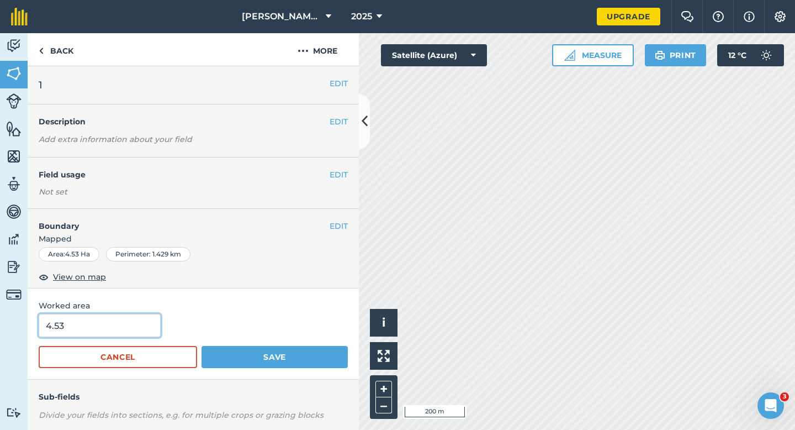
click at [97, 324] on input "4.53" at bounding box center [100, 325] width 122 height 23
type input "4.5"
click at [202, 346] on button "Save" at bounding box center [275, 357] width 146 height 22
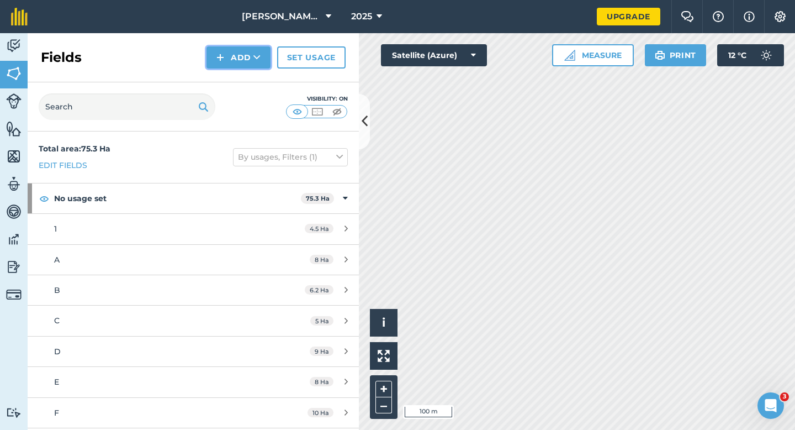
click at [228, 59] on button "Add" at bounding box center [239, 57] width 64 height 22
click at [238, 93] on link "Draw" at bounding box center [238, 82] width 61 height 24
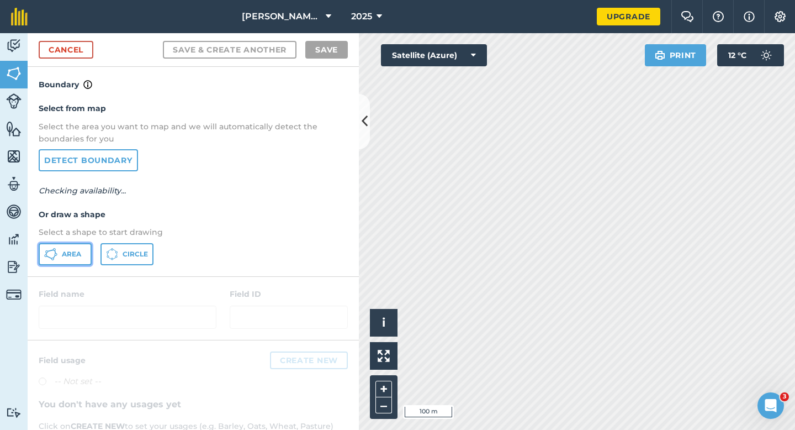
click at [68, 256] on span "Area" at bounding box center [71, 254] width 19 height 9
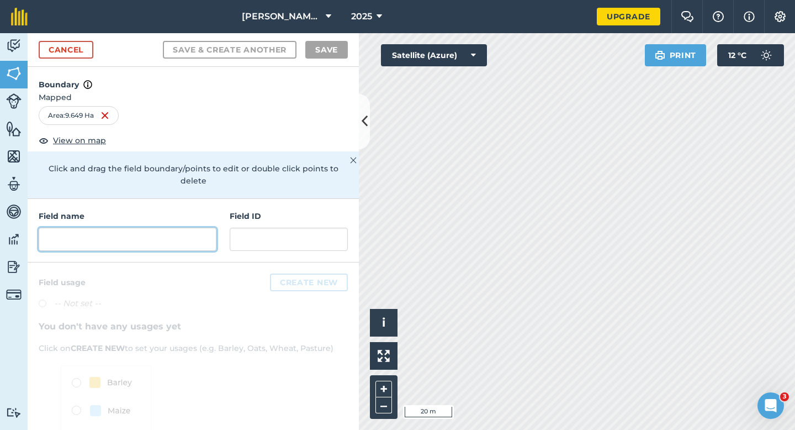
click at [171, 228] on input "text" at bounding box center [128, 239] width 178 height 23
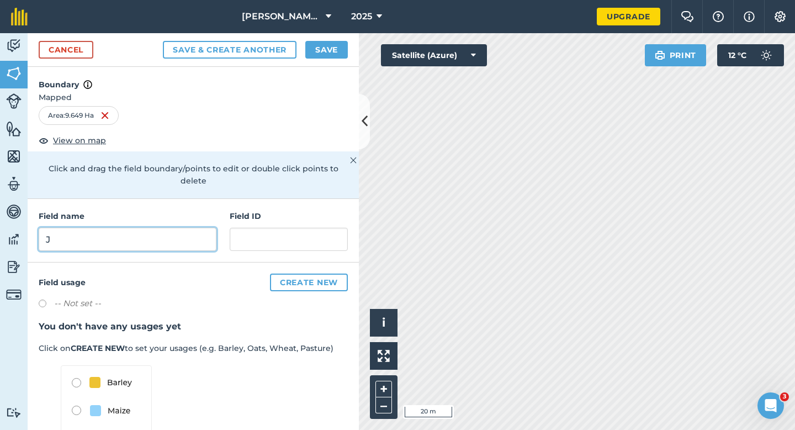
type input "J"
click at [313, 52] on button "Save" at bounding box center [326, 50] width 43 height 18
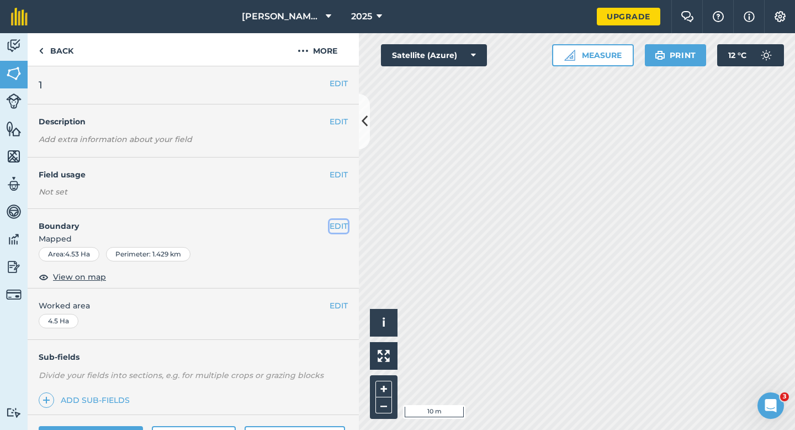
click at [339, 228] on button "EDIT" at bounding box center [339, 226] width 18 height 12
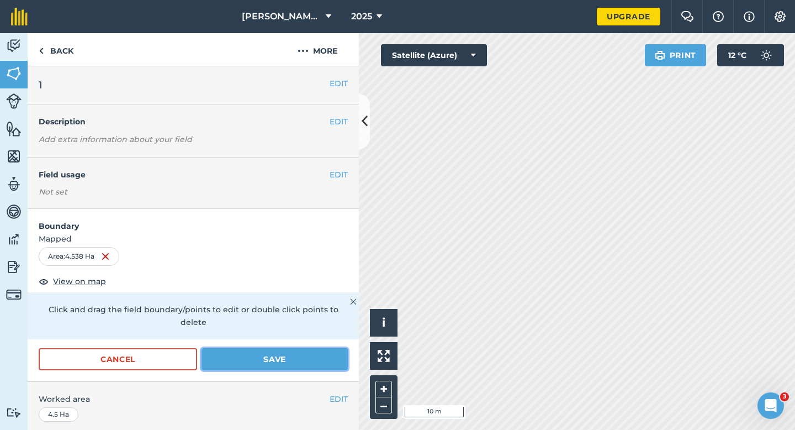
click at [313, 354] on button "Save" at bounding box center [275, 359] width 146 height 22
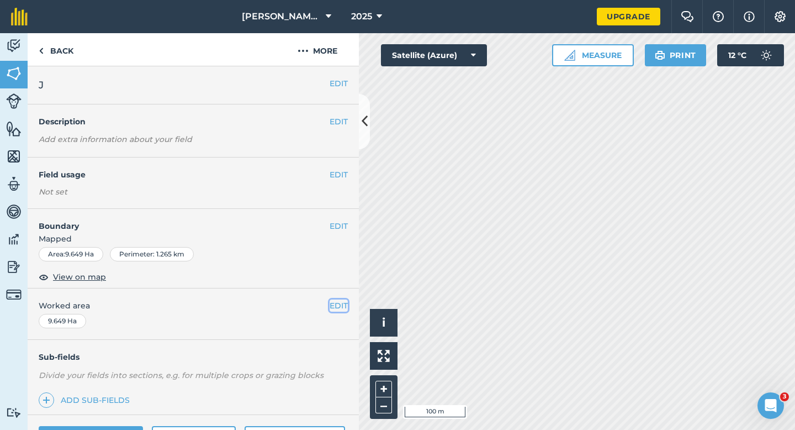
click at [339, 306] on button "EDIT" at bounding box center [339, 305] width 18 height 12
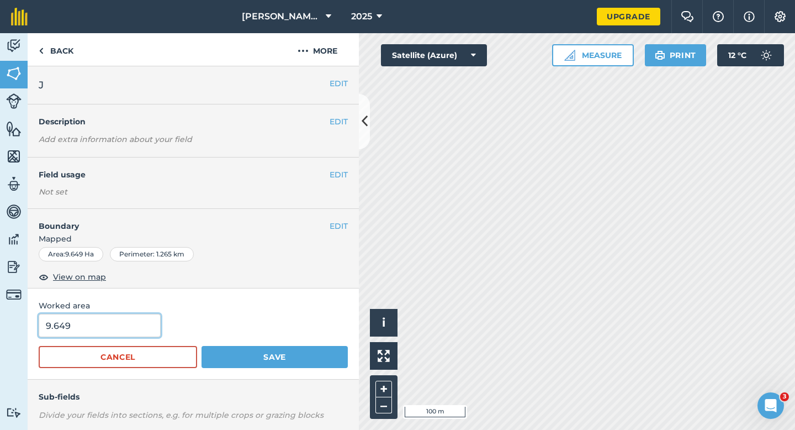
click at [118, 329] on input "9.649" at bounding box center [100, 325] width 122 height 23
type input "9.7"
click at [202, 346] on button "Save" at bounding box center [275, 357] width 146 height 22
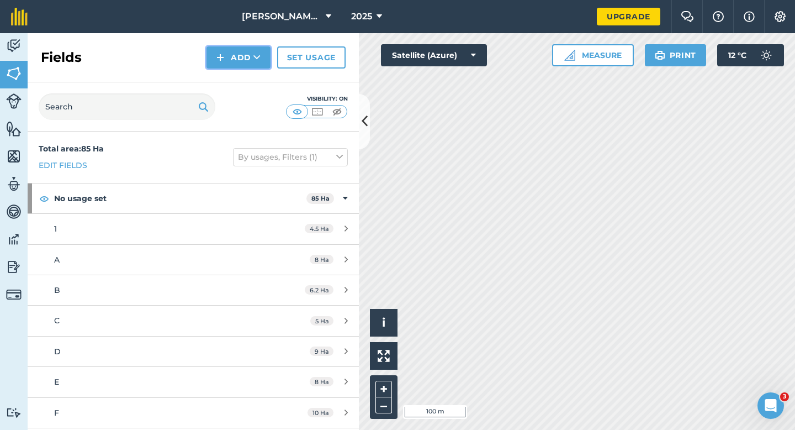
click at [229, 52] on button "Add" at bounding box center [239, 57] width 64 height 22
click at [229, 84] on link "Draw" at bounding box center [238, 82] width 61 height 24
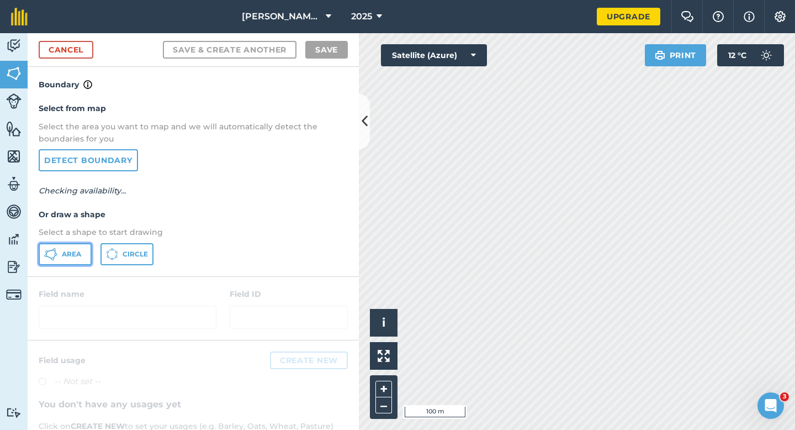
click at [45, 243] on button "Area" at bounding box center [65, 254] width 53 height 22
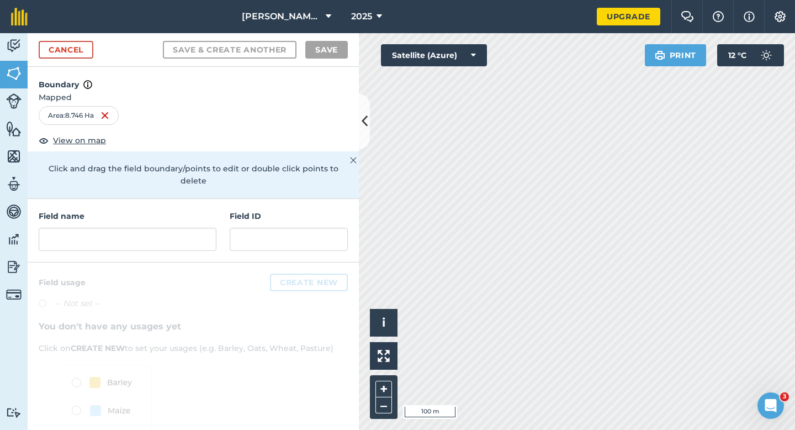
click at [196, 210] on h4 "Field name" at bounding box center [128, 216] width 178 height 12
click at [196, 228] on input "text" at bounding box center [128, 239] width 178 height 23
type input "K"
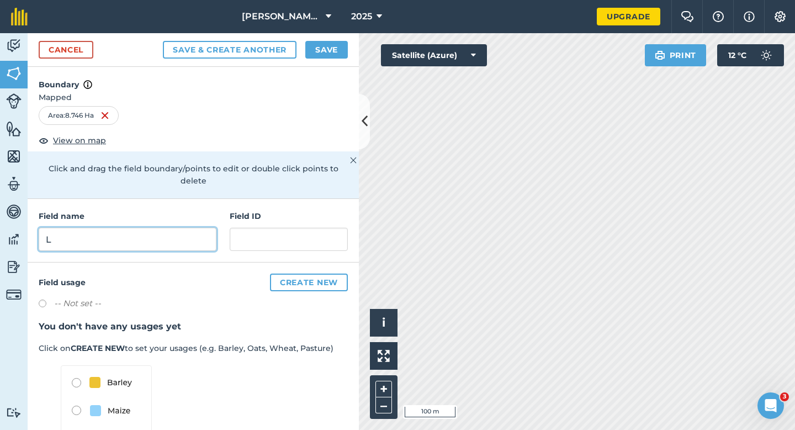
type input "L"
click at [319, 71] on h4 "Boundary" at bounding box center [193, 79] width 331 height 24
click at [322, 52] on button "Save" at bounding box center [326, 50] width 43 height 18
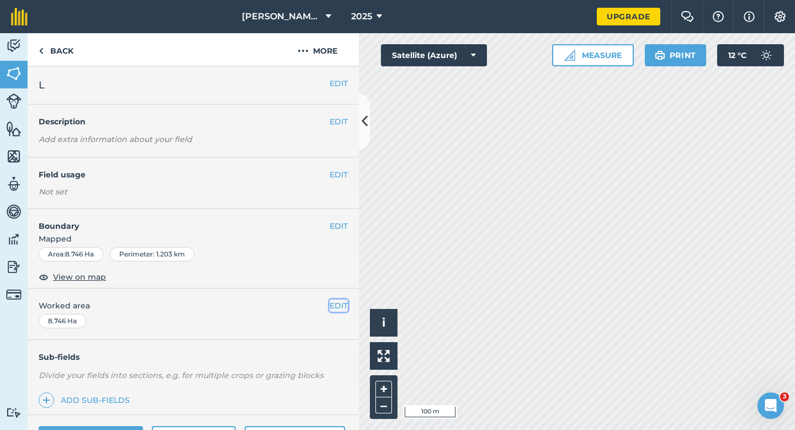
click at [330, 307] on button "EDIT" at bounding box center [339, 305] width 18 height 12
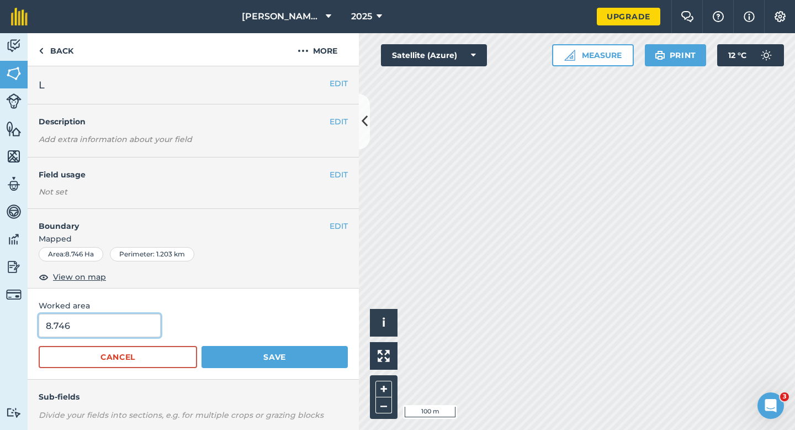
click at [122, 336] on input "8.746" at bounding box center [100, 325] width 122 height 23
type input "8.8"
click at [202, 346] on button "Save" at bounding box center [275, 357] width 146 height 22
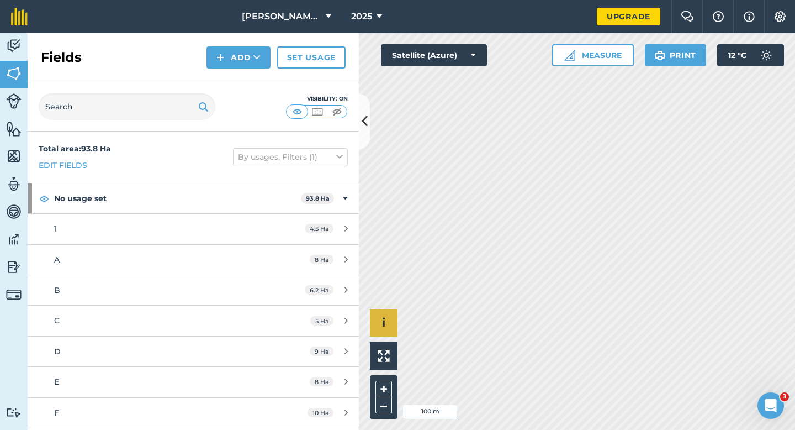
click at [397, 309] on div "Click to start drawing i © 2025 TomTom, Microsoft 100 m + –" at bounding box center [577, 231] width 436 height 397
click at [236, 50] on button "Add" at bounding box center [239, 57] width 64 height 22
click at [236, 77] on link "Draw" at bounding box center [238, 82] width 61 height 24
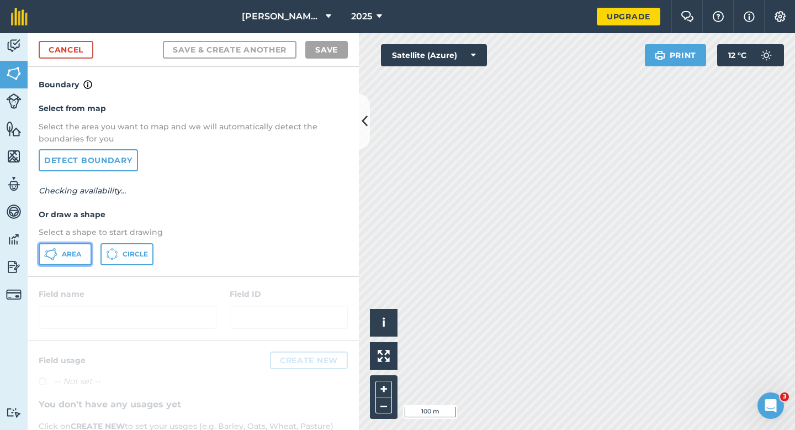
click at [49, 261] on button "Area" at bounding box center [65, 254] width 53 height 22
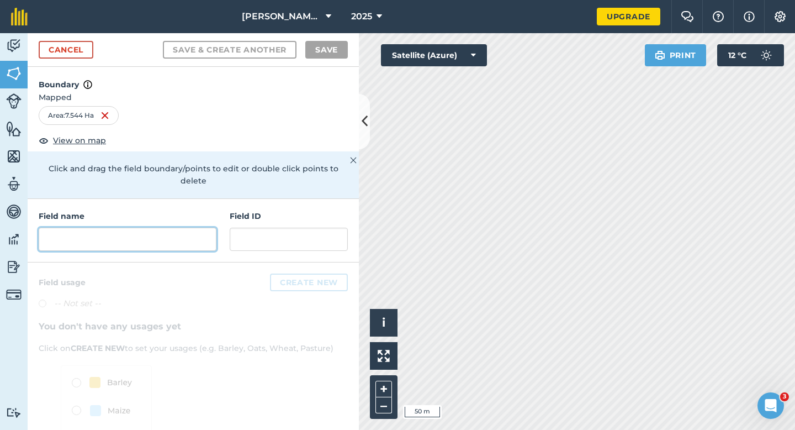
click at [197, 233] on input "text" at bounding box center [128, 239] width 178 height 23
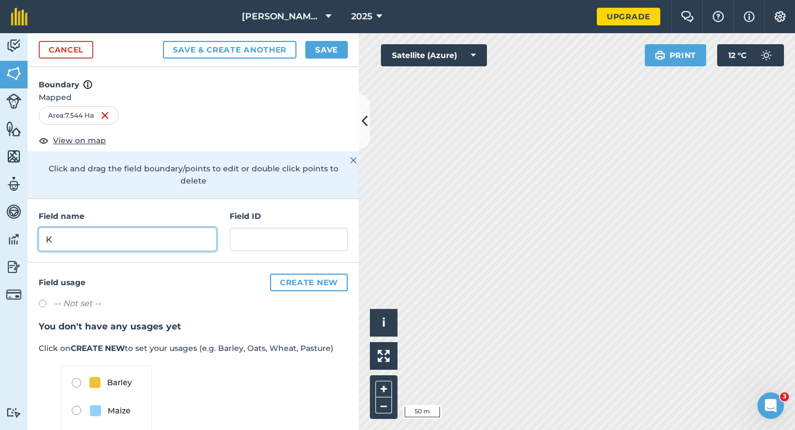
type input "K"
click at [320, 52] on button "Save" at bounding box center [326, 50] width 43 height 18
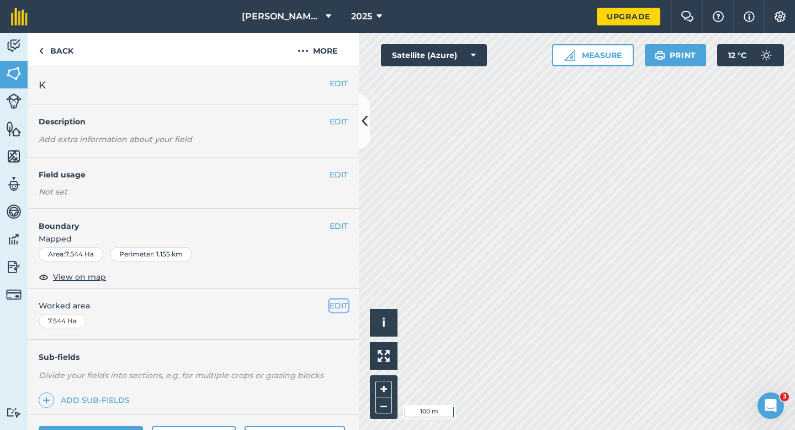
click at [339, 308] on button "EDIT" at bounding box center [339, 305] width 18 height 12
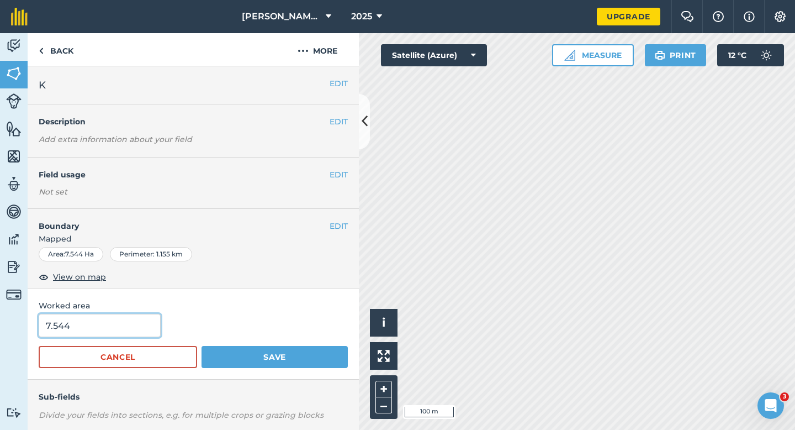
click at [146, 328] on input "7.544" at bounding box center [100, 325] width 122 height 23
type input "7.5"
click at [202, 346] on button "Save" at bounding box center [275, 357] width 146 height 22
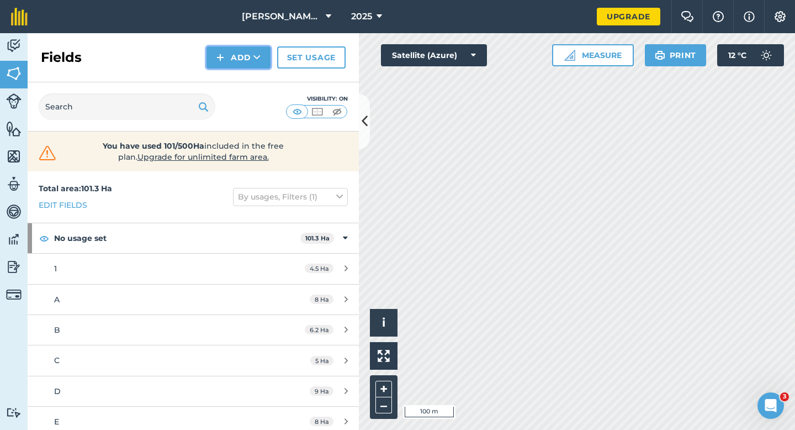
click at [214, 58] on button "Add" at bounding box center [239, 57] width 64 height 22
click at [214, 74] on link "Draw" at bounding box center [238, 82] width 61 height 24
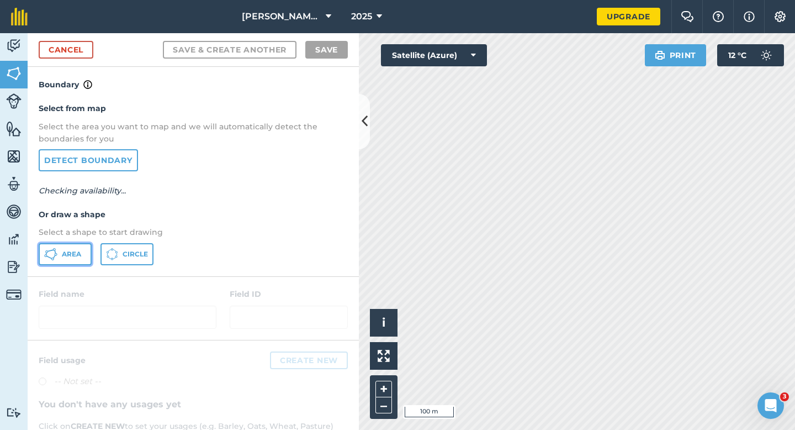
click at [68, 256] on span "Area" at bounding box center [71, 254] width 19 height 9
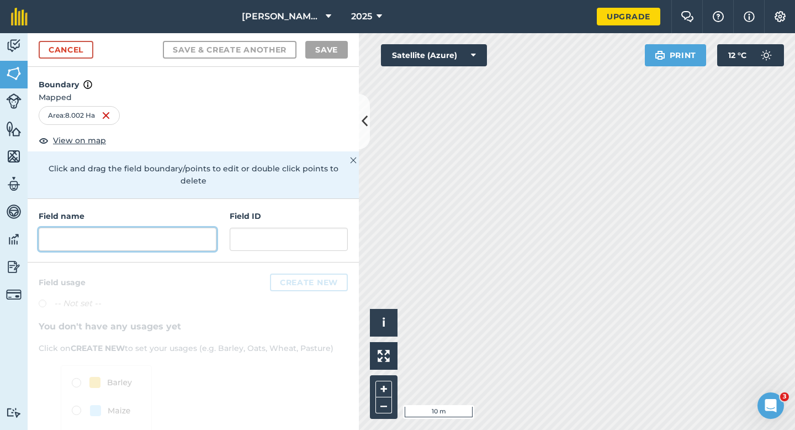
click at [164, 234] on input "text" at bounding box center [128, 239] width 178 height 23
click at [165, 228] on input "text" at bounding box center [128, 239] width 178 height 23
click at [181, 228] on input "text" at bounding box center [128, 239] width 178 height 23
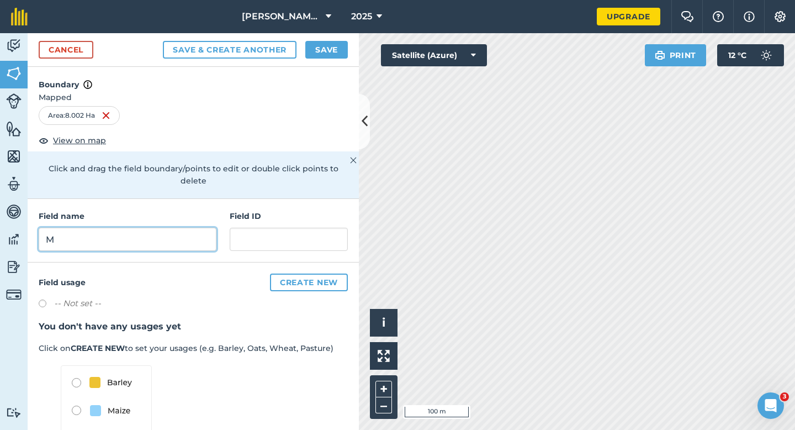
type input "M"
click at [335, 35] on div "Cancel Save & Create Another Save" at bounding box center [193, 50] width 331 height 34
click at [335, 48] on button "Save" at bounding box center [326, 50] width 43 height 18
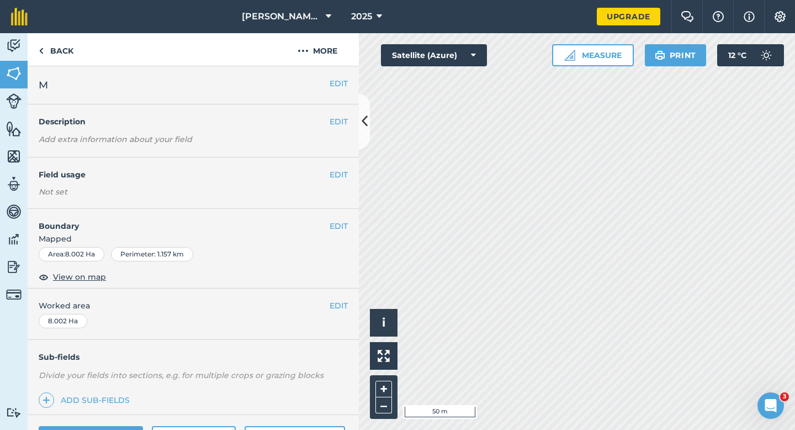
click at [349, 302] on div "EDIT Worked area 8.002 Ha" at bounding box center [193, 313] width 331 height 51
click at [336, 302] on button "EDIT" at bounding box center [339, 305] width 18 height 12
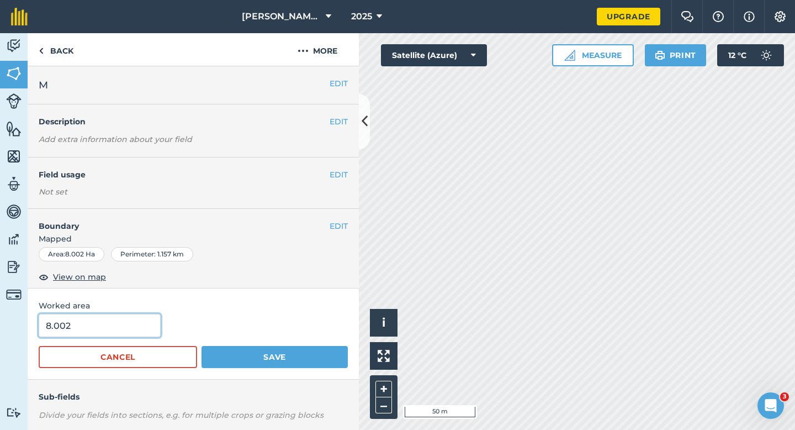
click at [130, 319] on input "8.002" at bounding box center [100, 325] width 122 height 23
click at [157, 321] on div "8.002" at bounding box center [193, 325] width 309 height 23
click at [137, 321] on input "8.002" at bounding box center [100, 325] width 122 height 23
type input "8"
click at [202, 346] on button "Save" at bounding box center [275, 357] width 146 height 22
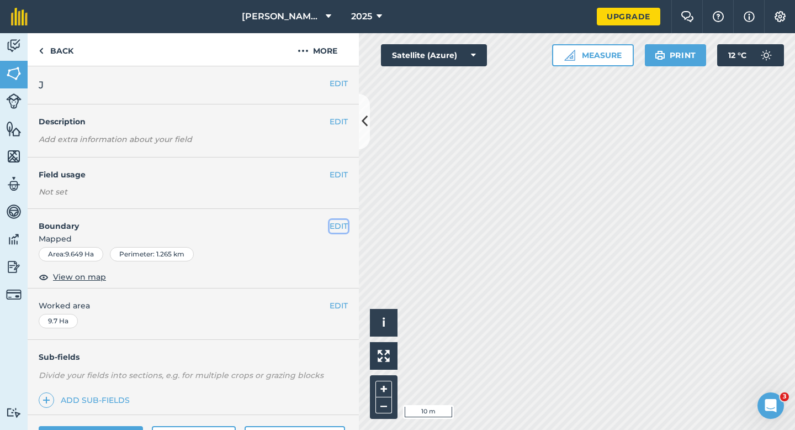
click at [332, 224] on button "EDIT" at bounding box center [339, 226] width 18 height 12
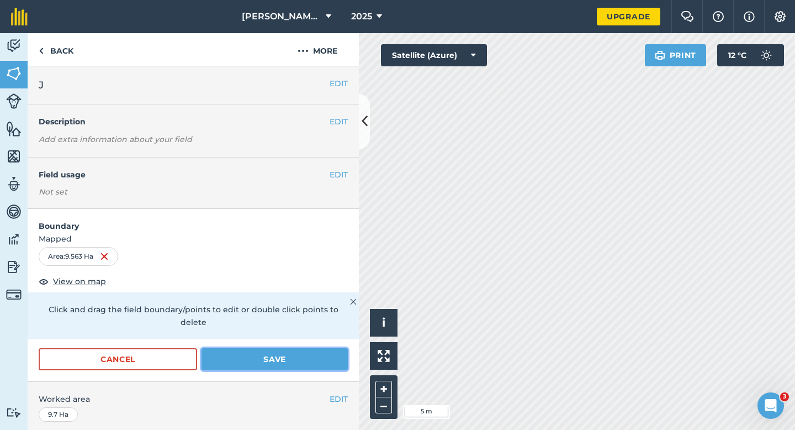
click at [302, 348] on button "Save" at bounding box center [275, 359] width 146 height 22
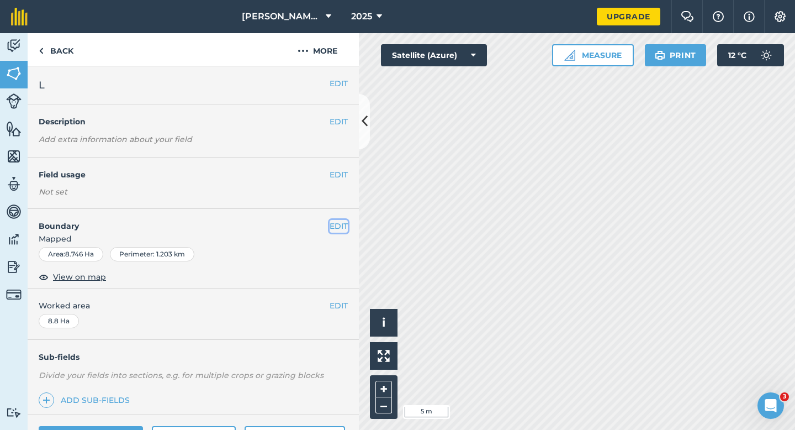
click at [339, 224] on button "EDIT" at bounding box center [339, 226] width 18 height 12
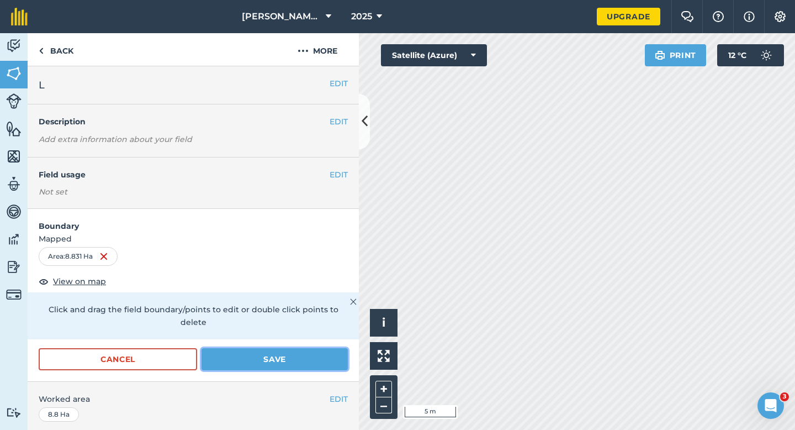
click at [295, 351] on button "Save" at bounding box center [275, 359] width 146 height 22
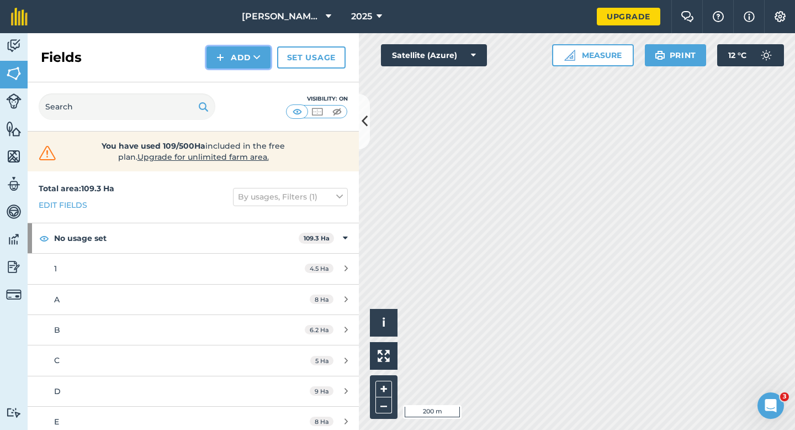
click at [225, 49] on button "Add" at bounding box center [239, 57] width 64 height 22
click at [231, 76] on link "Draw" at bounding box center [238, 82] width 61 height 24
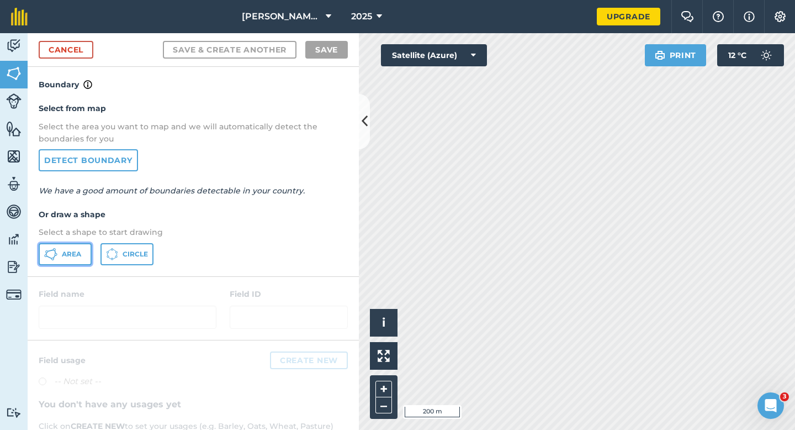
click at [66, 247] on button "Area" at bounding box center [65, 254] width 53 height 22
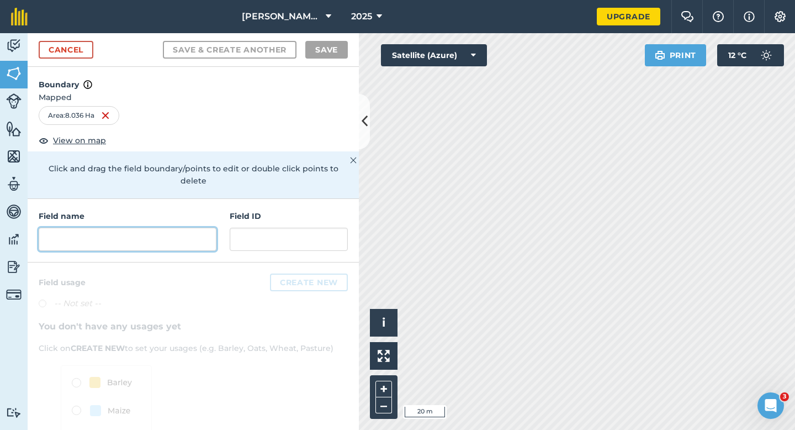
click at [193, 235] on input "text" at bounding box center [128, 239] width 178 height 23
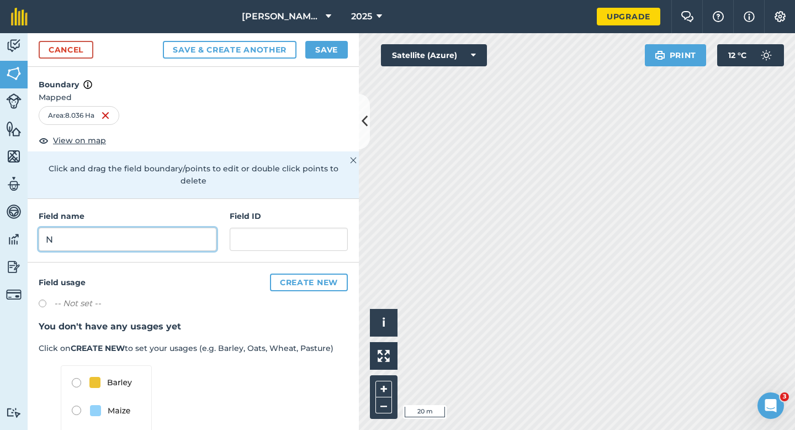
type input "N"
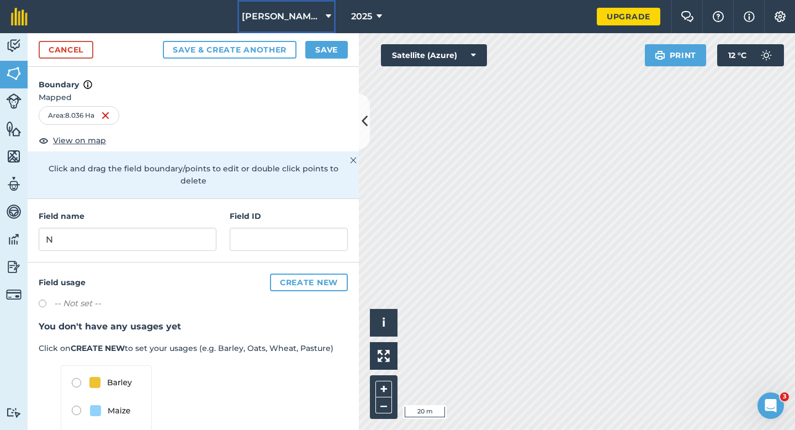
click at [333, 28] on button "[PERSON_NAME] & Sons Farming LTD" at bounding box center [287, 16] width 98 height 33
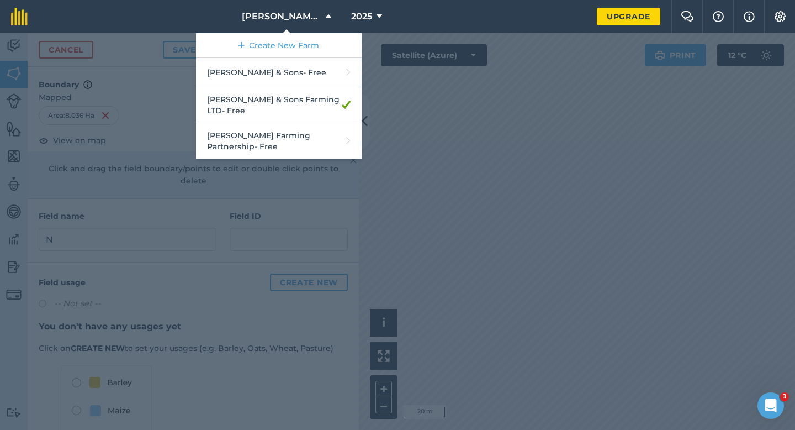
click at [393, 52] on div at bounding box center [397, 231] width 795 height 397
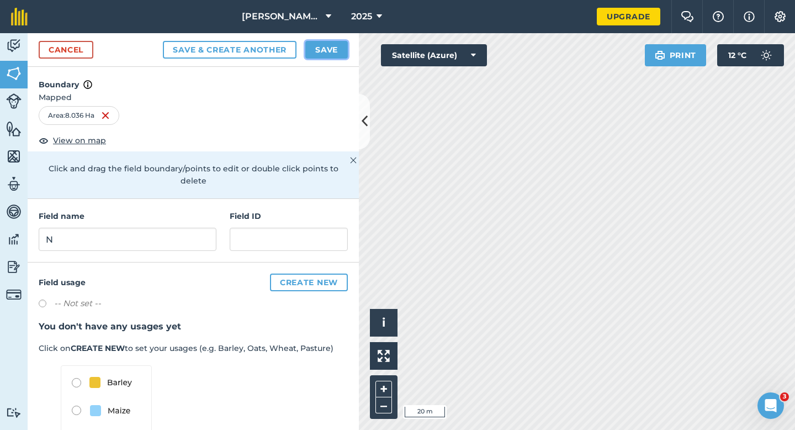
click at [340, 52] on button "Save" at bounding box center [326, 50] width 43 height 18
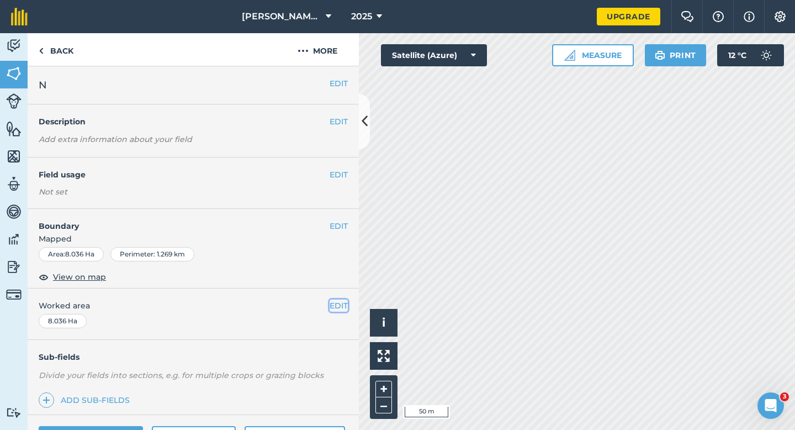
click at [336, 310] on button "EDIT" at bounding box center [339, 305] width 18 height 12
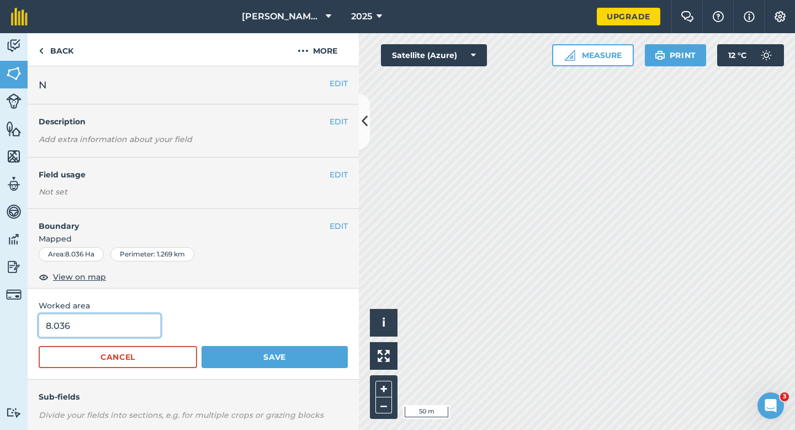
click at [139, 321] on input "8.036" at bounding box center [100, 325] width 122 height 23
type input "8"
click at [202, 346] on button "Save" at bounding box center [275, 357] width 146 height 22
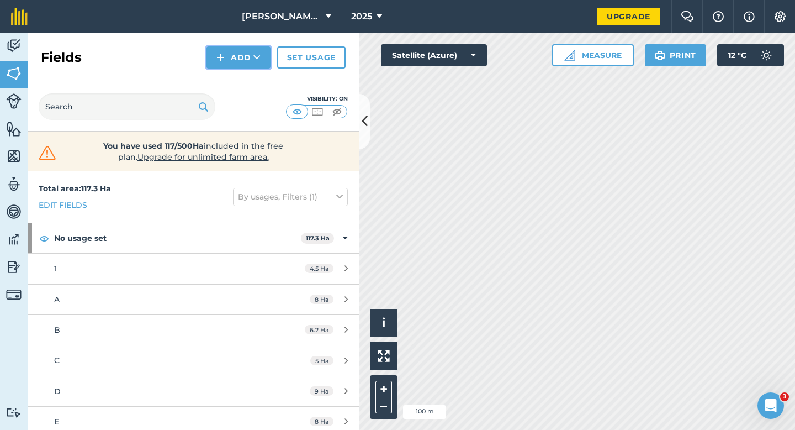
click at [225, 66] on button "Add" at bounding box center [239, 57] width 64 height 22
click at [225, 69] on div "Fields Add Draw Import Set usage" at bounding box center [193, 57] width 331 height 49
click at [232, 64] on button "Add" at bounding box center [239, 57] width 64 height 22
click at [232, 76] on link "Draw" at bounding box center [238, 82] width 61 height 24
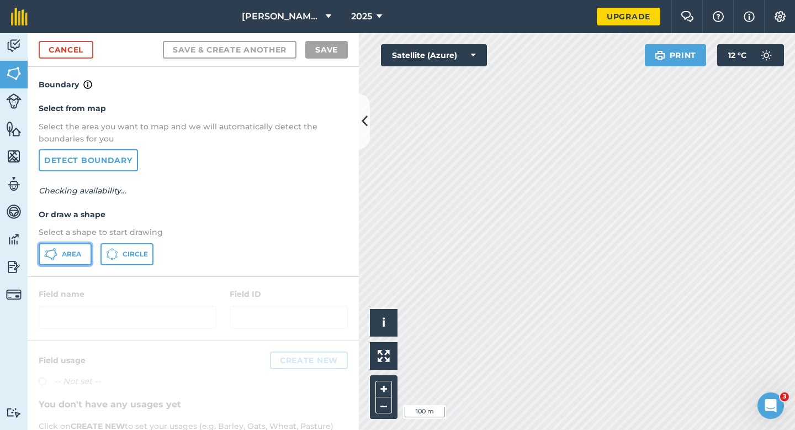
click at [65, 262] on button "Area" at bounding box center [65, 254] width 53 height 22
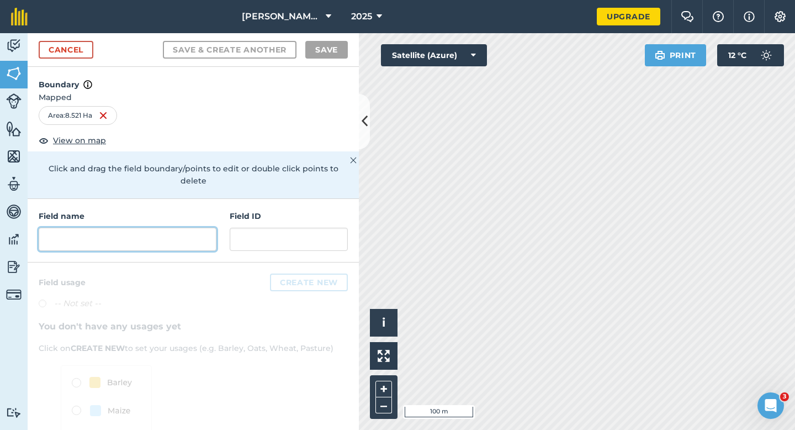
click at [188, 228] on input "text" at bounding box center [128, 239] width 178 height 23
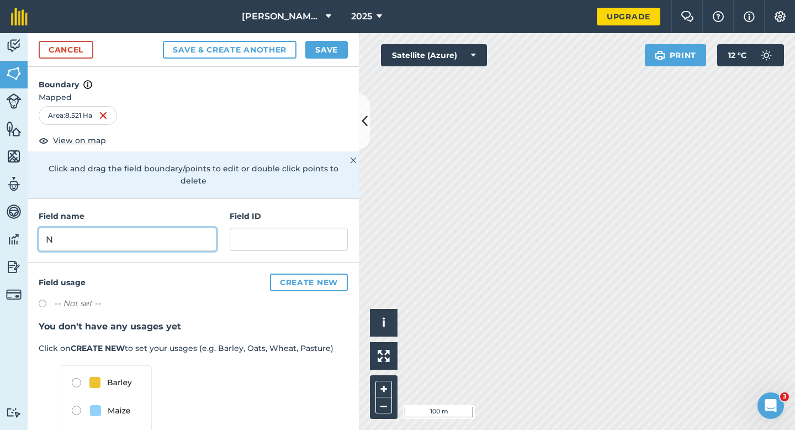
type input "N"
click at [348, 59] on div "Cancel Save & Create Another Save" at bounding box center [193, 50] width 331 height 34
click at [346, 59] on div "Cancel Save & Create Another Save" at bounding box center [193, 50] width 331 height 34
click at [331, 51] on button "Save" at bounding box center [326, 50] width 43 height 18
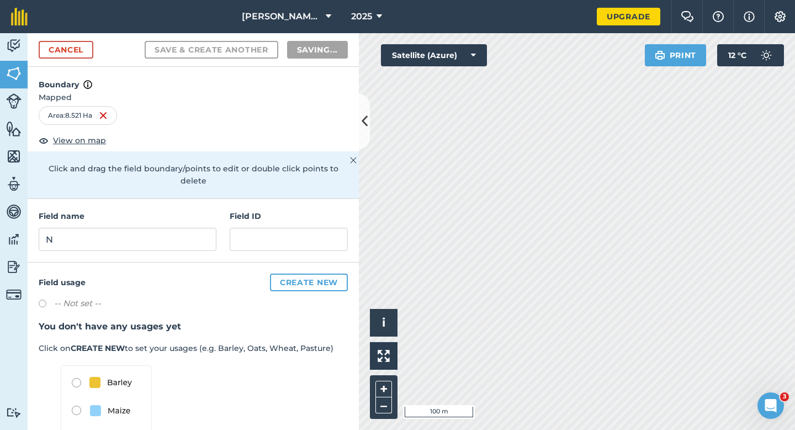
click at [353, 177] on div "Activity Fields Livestock Features Maps Team Vehicles Data Reporting Billing Tu…" at bounding box center [397, 231] width 795 height 397
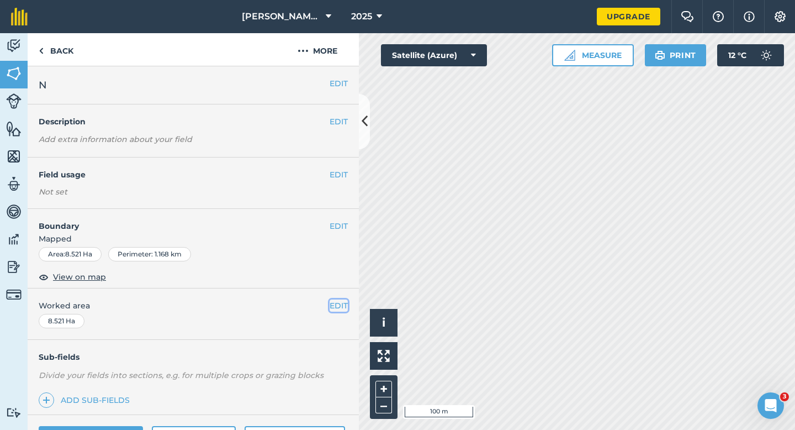
click at [336, 300] on button "EDIT" at bounding box center [339, 305] width 18 height 12
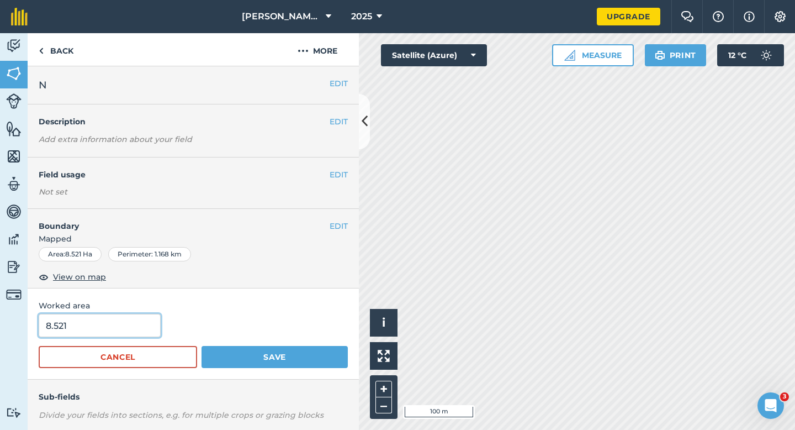
click at [104, 319] on input "8.521" at bounding box center [100, 325] width 122 height 23
click at [109, 321] on input "8.521" at bounding box center [100, 325] width 122 height 23
type input "8.5"
click at [202, 346] on button "Save" at bounding box center [275, 357] width 146 height 22
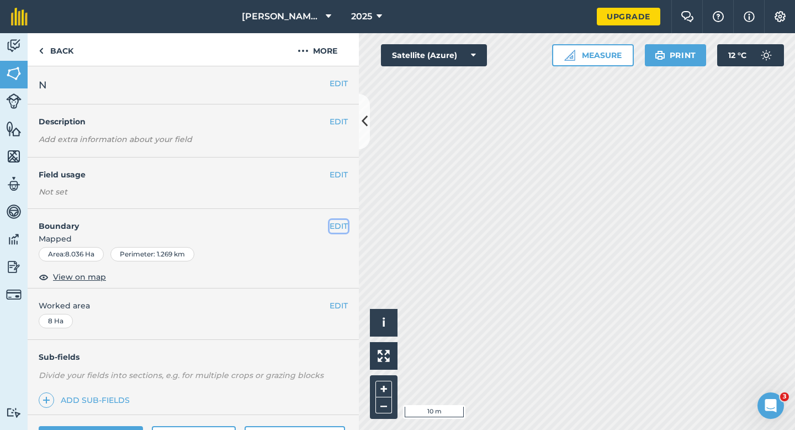
click at [339, 225] on button "EDIT" at bounding box center [339, 226] width 18 height 12
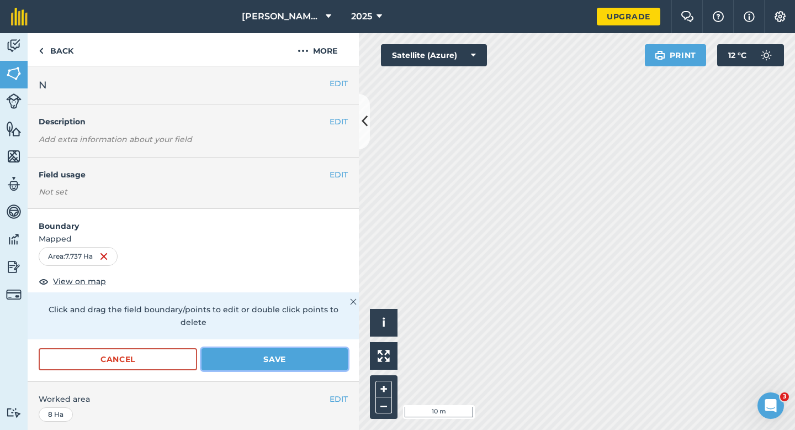
click at [302, 348] on button "Save" at bounding box center [275, 359] width 146 height 22
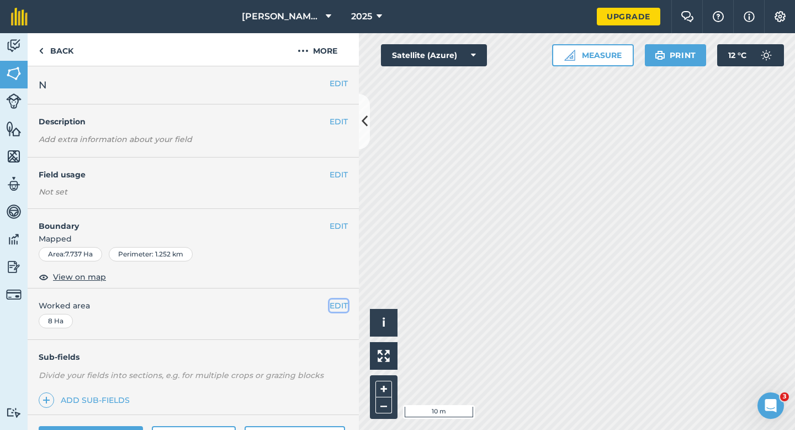
click at [341, 310] on button "EDIT" at bounding box center [339, 305] width 18 height 12
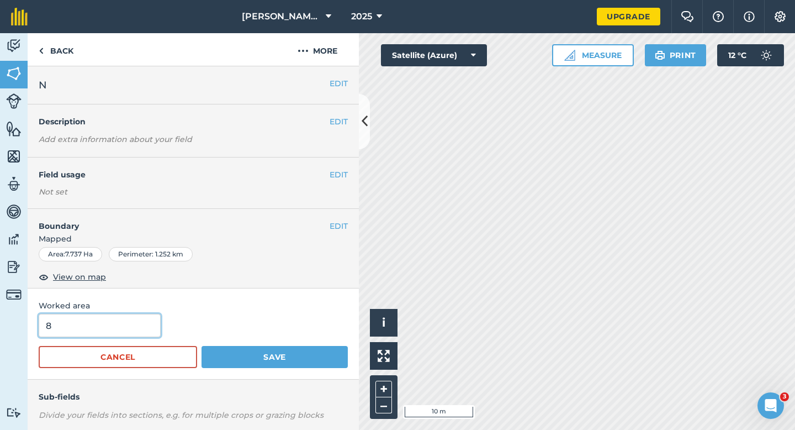
click at [85, 324] on input "8" at bounding box center [100, 325] width 122 height 23
type input "7.7"
click at [202, 346] on button "Save" at bounding box center [275, 357] width 146 height 22
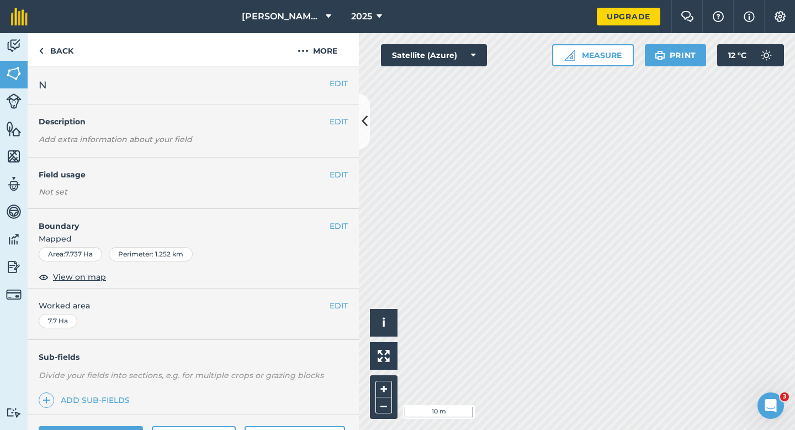
click at [342, 219] on div "EDIT Boundary Mapped Area : 7.737 Ha Perimeter : 1.252 km View on map" at bounding box center [193, 249] width 331 height 80
click at [342, 224] on button "EDIT" at bounding box center [339, 226] width 18 height 12
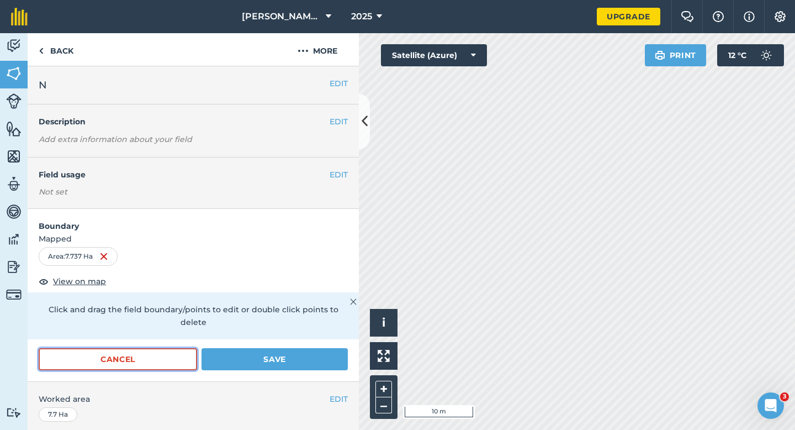
click at [171, 348] on button "Cancel" at bounding box center [118, 359] width 159 height 22
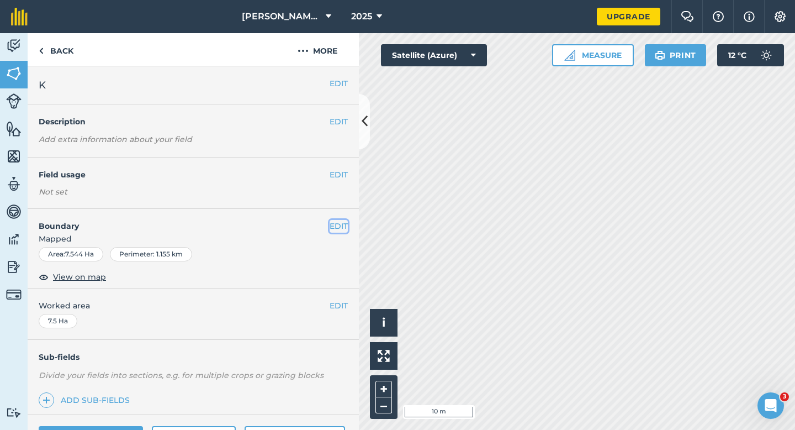
click at [339, 230] on button "EDIT" at bounding box center [339, 226] width 18 height 12
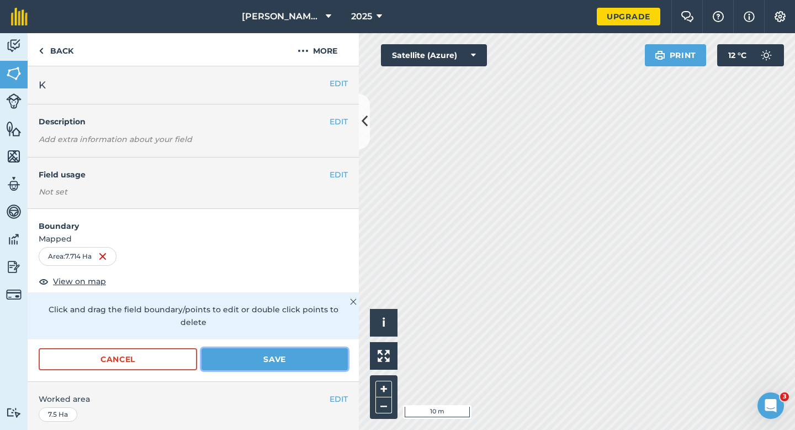
click at [309, 352] on button "Save" at bounding box center [275, 359] width 146 height 22
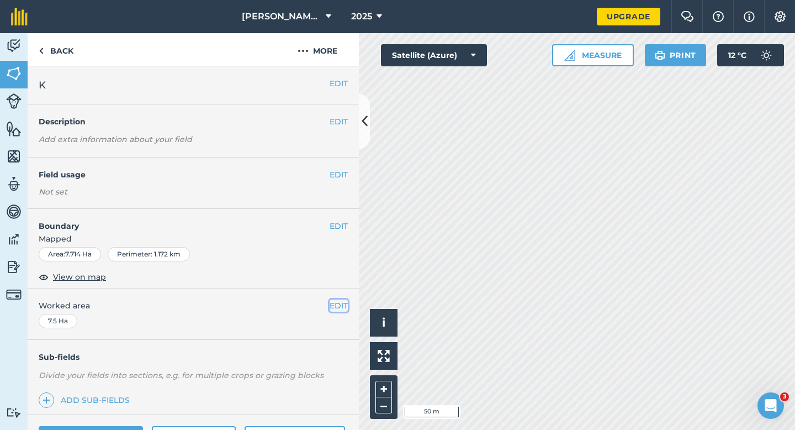
click at [340, 307] on button "EDIT" at bounding box center [339, 305] width 18 height 12
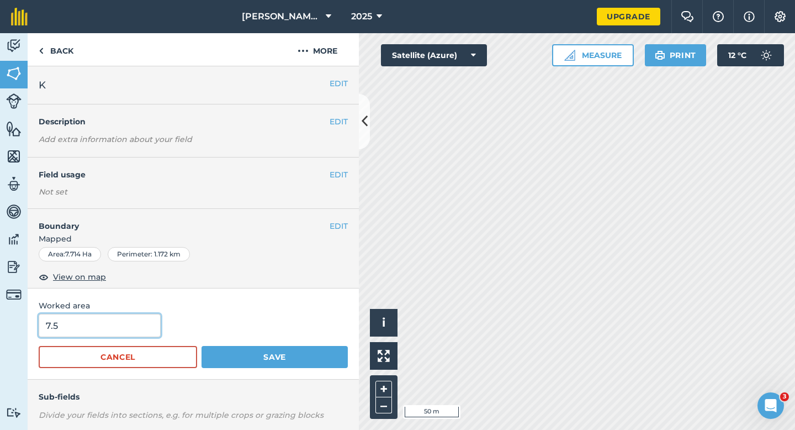
click at [67, 326] on input "7.5" at bounding box center [100, 325] width 122 height 23
type input "7.7"
click at [202, 346] on button "Save" at bounding box center [275, 357] width 146 height 22
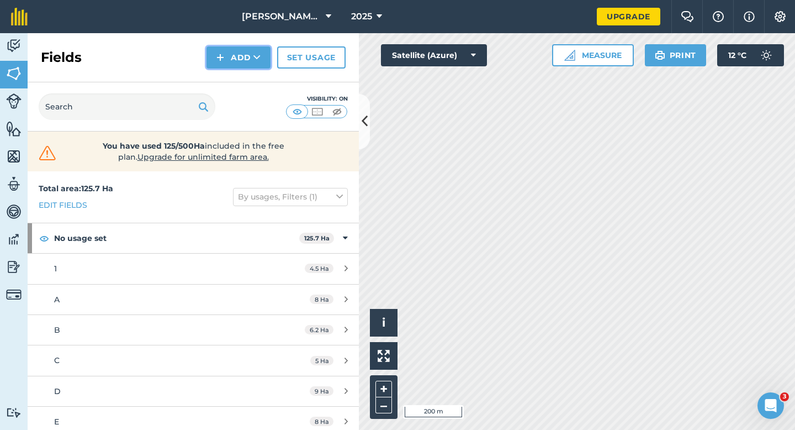
click at [228, 62] on button "Add" at bounding box center [239, 57] width 64 height 22
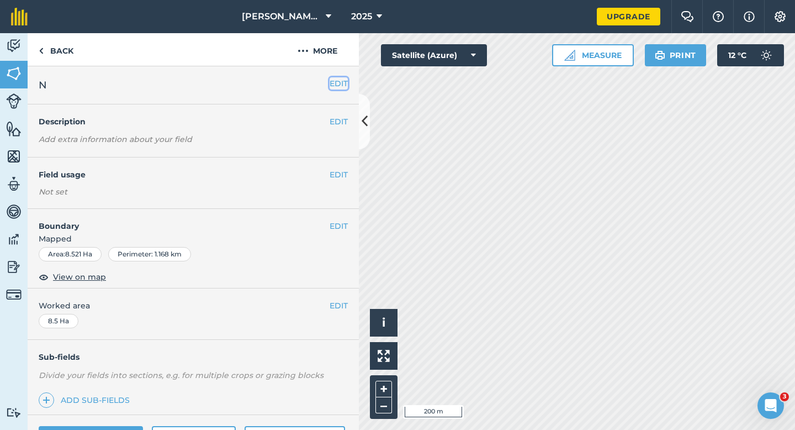
click at [339, 80] on button "EDIT" at bounding box center [339, 83] width 18 height 12
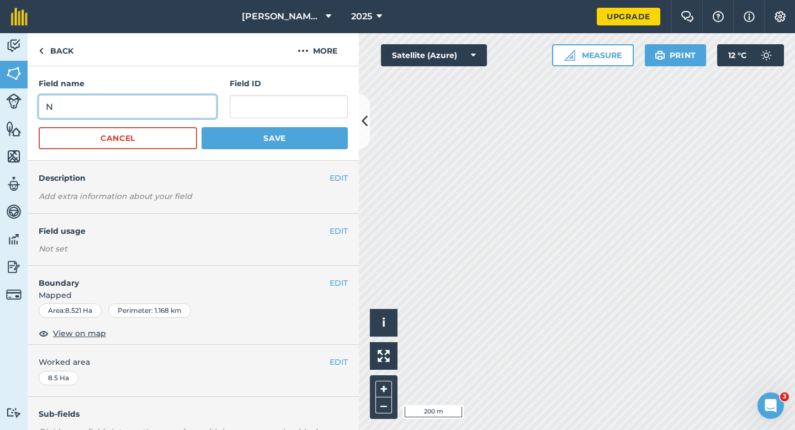
click at [204, 113] on input "N" at bounding box center [128, 106] width 178 height 23
type input "O"
click at [202, 127] on button "Save" at bounding box center [275, 138] width 146 height 22
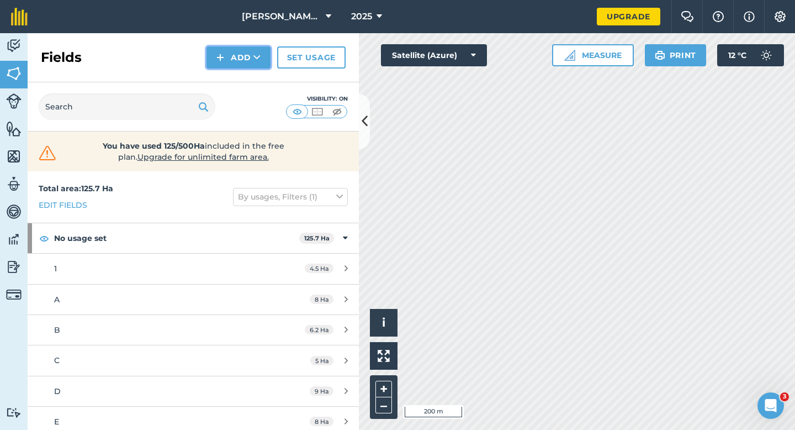
click at [238, 56] on button "Add" at bounding box center [239, 57] width 64 height 22
click at [238, 75] on link "Draw" at bounding box center [238, 82] width 61 height 24
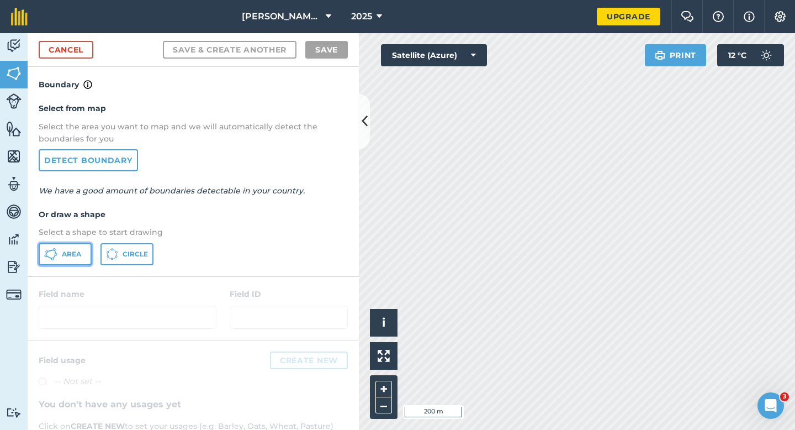
click at [57, 257] on button "Area" at bounding box center [65, 254] width 53 height 22
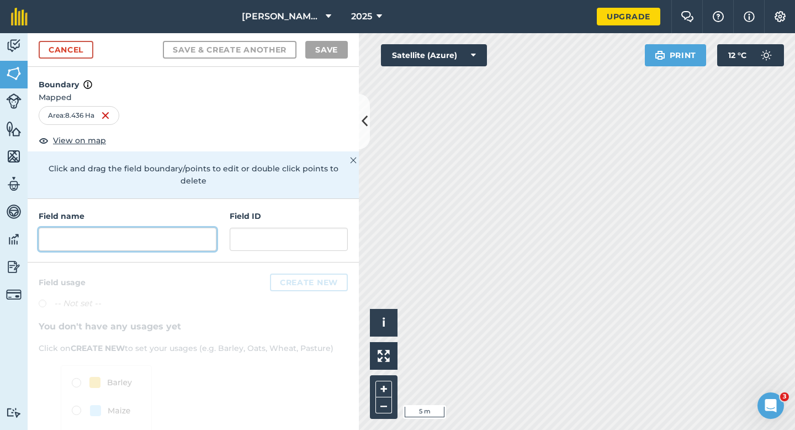
click at [180, 233] on input "text" at bounding box center [128, 239] width 178 height 23
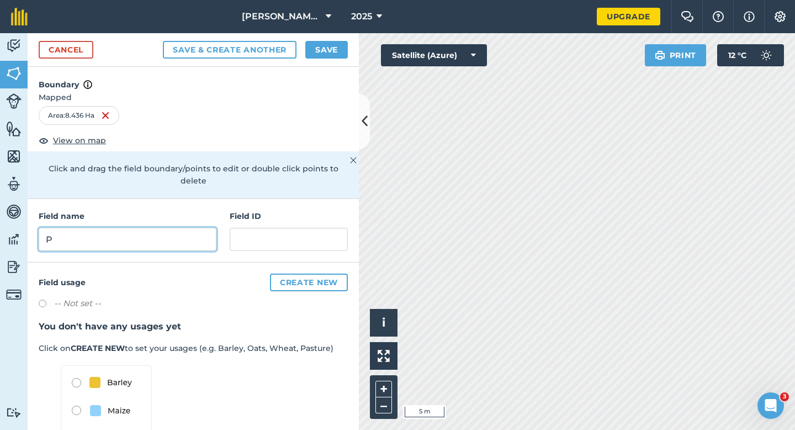
type input "P"
click at [330, 46] on button "Save" at bounding box center [326, 50] width 43 height 18
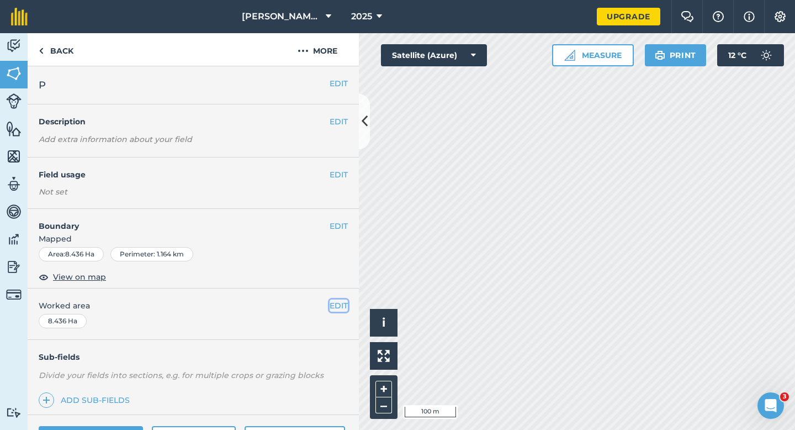
click at [338, 311] on button "EDIT" at bounding box center [339, 305] width 18 height 12
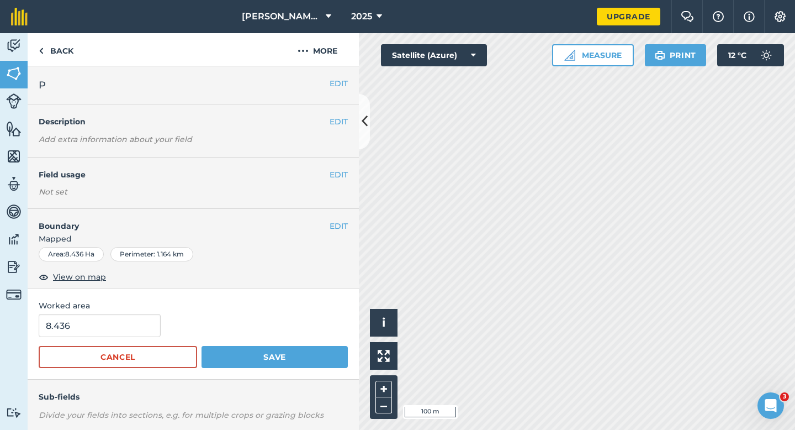
click at [339, 307] on span "Worked area" at bounding box center [193, 305] width 309 height 12
click at [112, 330] on input "8.436" at bounding box center [100, 325] width 122 height 23
type input "8.4"
click at [202, 346] on button "Save" at bounding box center [275, 357] width 146 height 22
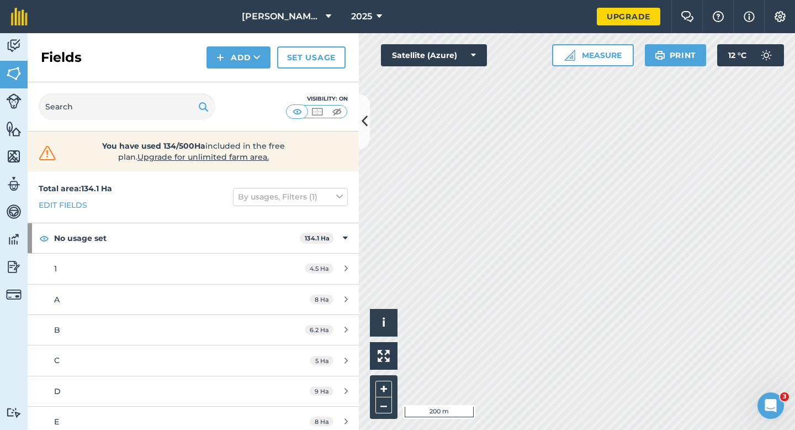
click at [236, 68] on div "Fields Add Set usage" at bounding box center [193, 57] width 331 height 49
click at [236, 65] on button "Add" at bounding box center [239, 57] width 64 height 22
click at [236, 79] on link "Draw" at bounding box center [238, 82] width 61 height 24
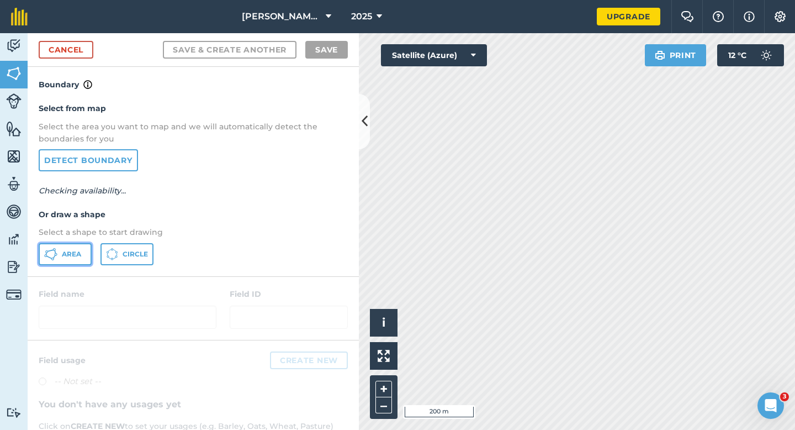
click at [65, 252] on span "Area" at bounding box center [71, 254] width 19 height 9
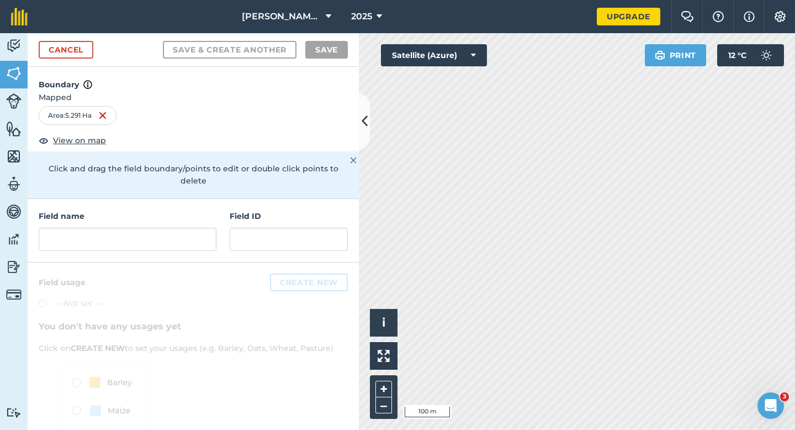
click at [93, 210] on h4 "Field name" at bounding box center [128, 216] width 178 height 12
click at [96, 228] on input "text" at bounding box center [128, 239] width 178 height 23
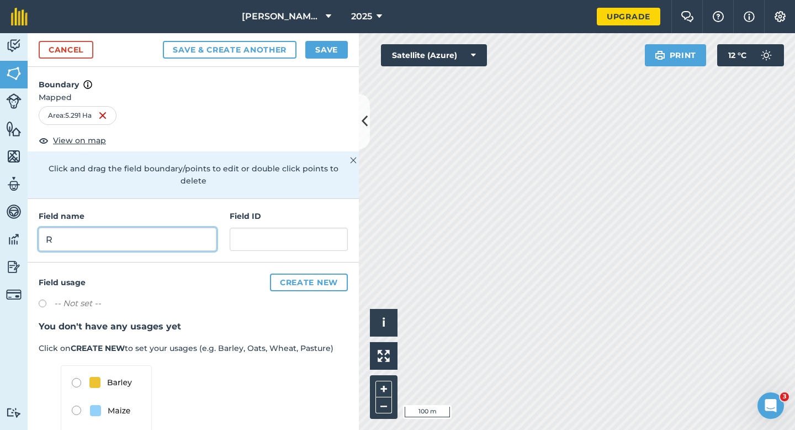
type input "R"
click at [323, 50] on button "Save" at bounding box center [326, 50] width 43 height 18
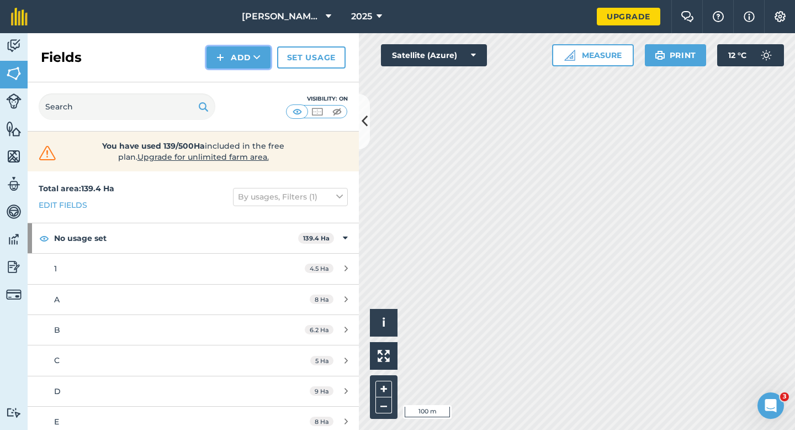
click at [218, 59] on img at bounding box center [221, 57] width 8 height 13
click at [223, 77] on link "Draw" at bounding box center [238, 82] width 61 height 24
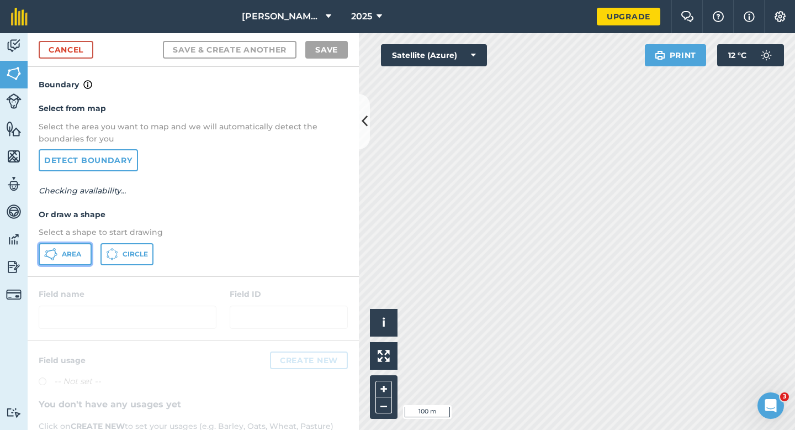
click at [78, 250] on span "Area" at bounding box center [71, 254] width 19 height 9
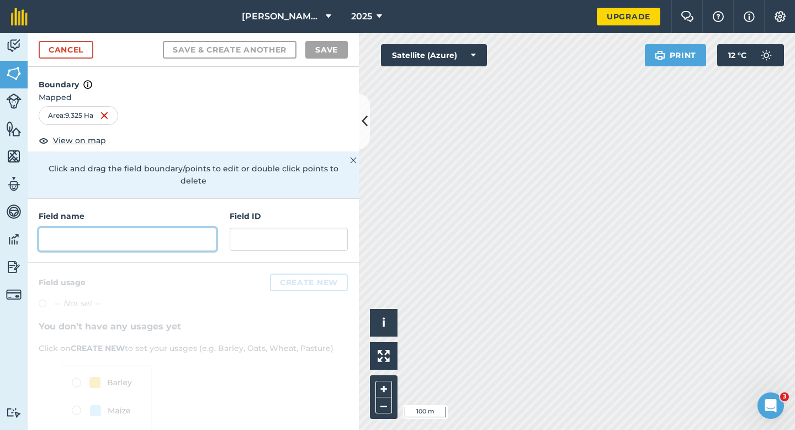
click at [199, 232] on input "text" at bounding box center [128, 239] width 178 height 23
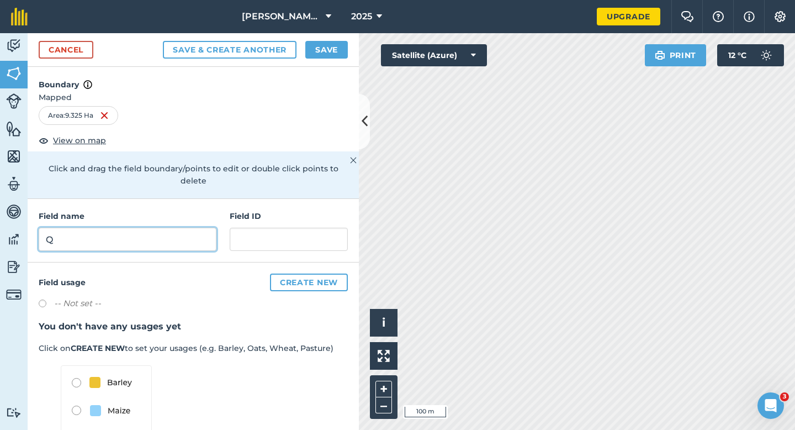
type input "Q"
click at [340, 35] on div "Cancel Save & Create Another Save" at bounding box center [193, 50] width 331 height 34
click at [340, 51] on button "Save" at bounding box center [326, 50] width 43 height 18
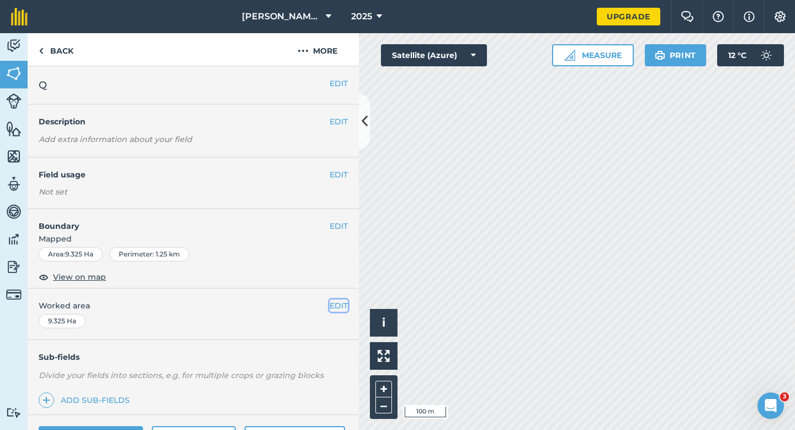
click at [341, 302] on button "EDIT" at bounding box center [339, 305] width 18 height 12
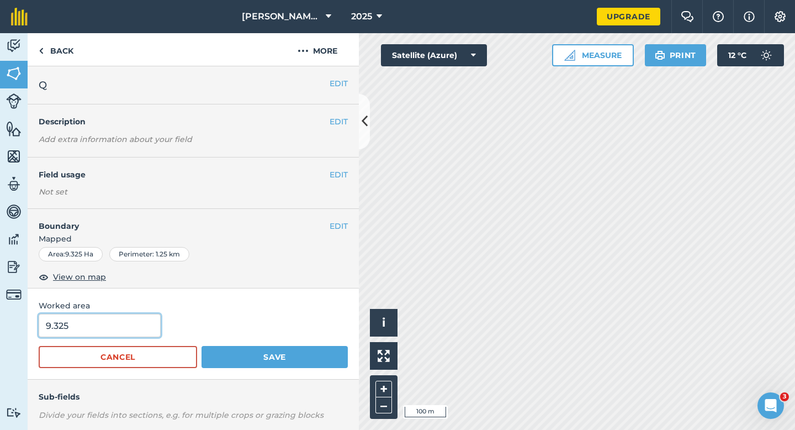
click at [82, 329] on input "9.325" at bounding box center [100, 325] width 122 height 23
type input "9.3"
click at [202, 346] on button "Save" at bounding box center [275, 357] width 146 height 22
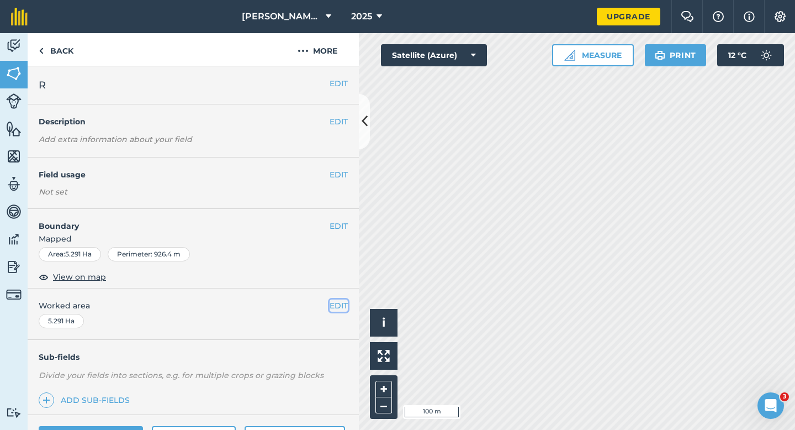
click at [342, 307] on button "EDIT" at bounding box center [339, 305] width 18 height 12
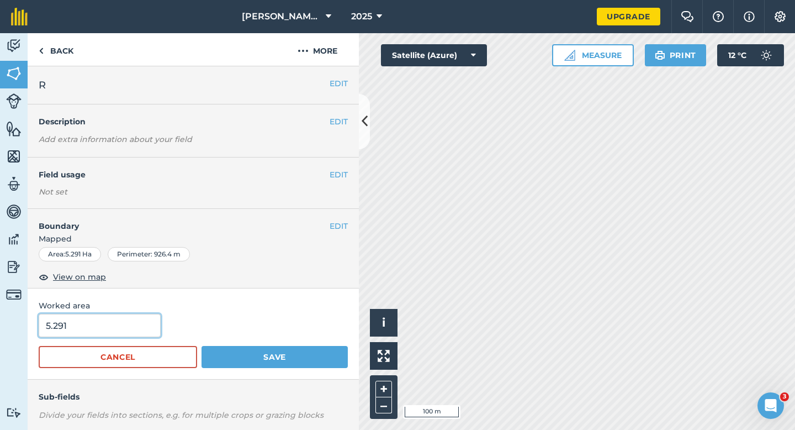
click at [116, 324] on input "5.291" at bounding box center [100, 325] width 122 height 23
type input "5.5"
click at [202, 346] on button "Save" at bounding box center [275, 357] width 146 height 22
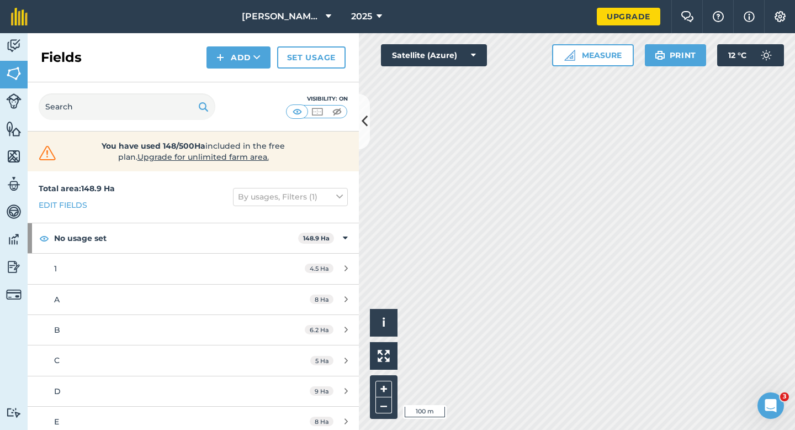
click at [222, 68] on div "Fields Add Set usage" at bounding box center [193, 57] width 331 height 49
click at [223, 74] on div "Fields Add Set usage" at bounding box center [193, 57] width 331 height 49
click at [223, 65] on button "Add" at bounding box center [239, 57] width 64 height 22
click at [223, 77] on link "Draw" at bounding box center [238, 82] width 61 height 24
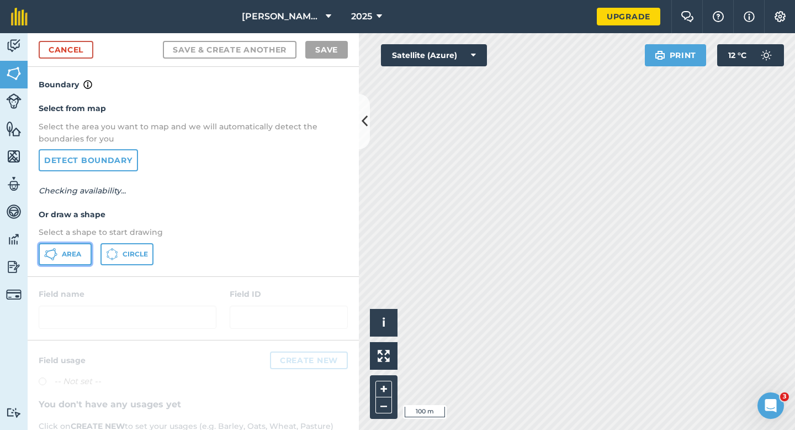
click at [84, 256] on button "Area" at bounding box center [65, 254] width 53 height 22
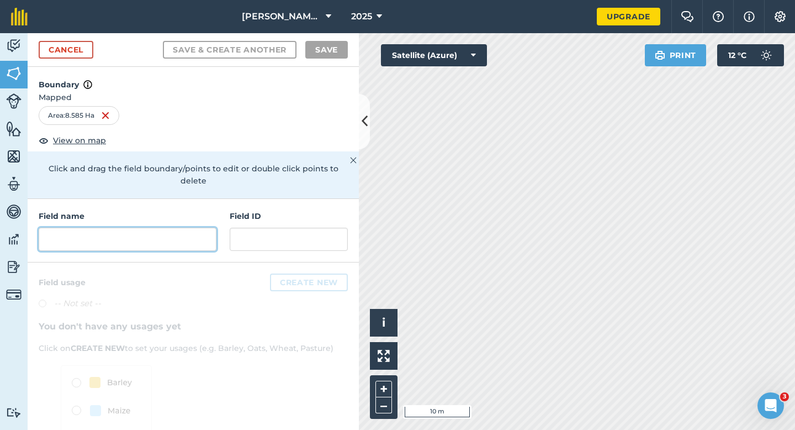
click at [165, 228] on input "text" at bounding box center [128, 239] width 178 height 23
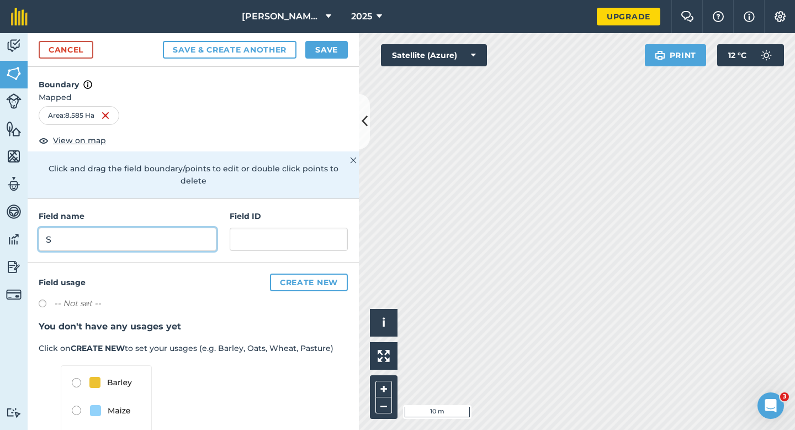
type input "S"
click at [339, 46] on button "Save" at bounding box center [326, 50] width 43 height 18
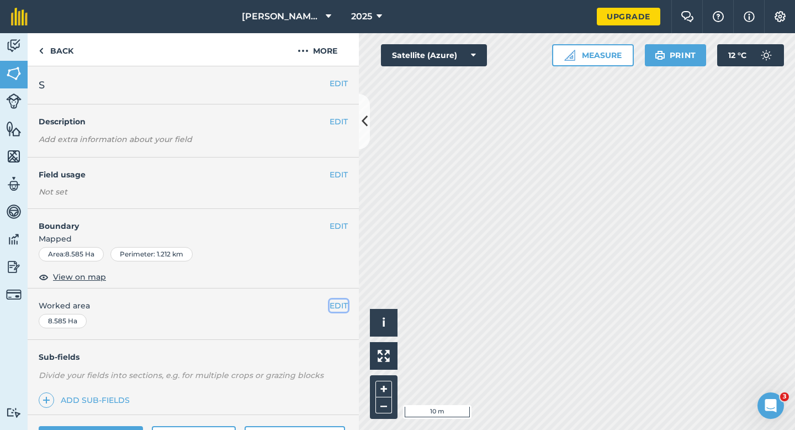
click at [342, 305] on button "EDIT" at bounding box center [339, 305] width 18 height 12
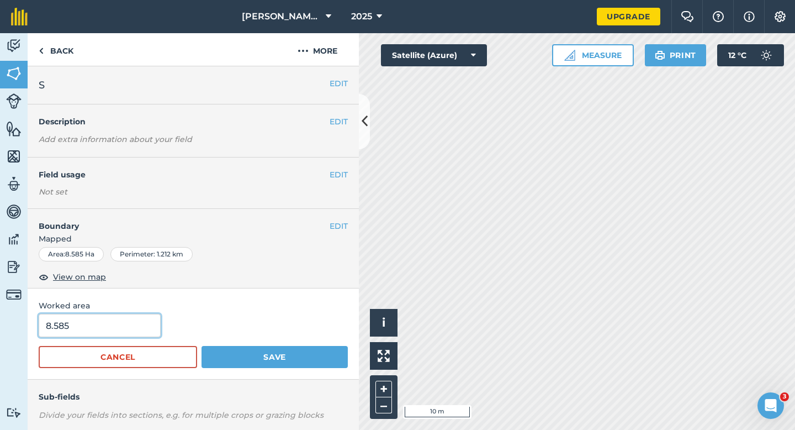
click at [77, 326] on input "8.585" at bounding box center [100, 325] width 122 height 23
type input "8.6"
click at [202, 346] on button "Save" at bounding box center [275, 357] width 146 height 22
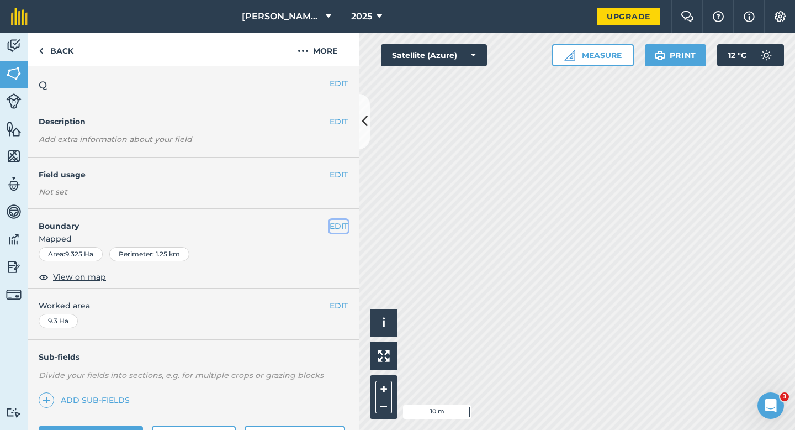
click at [334, 227] on button "EDIT" at bounding box center [339, 226] width 18 height 12
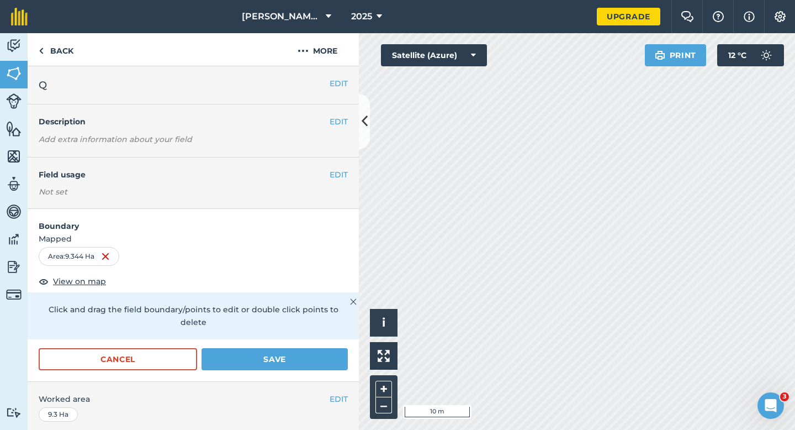
click at [276, 359] on div "Cancel Save" at bounding box center [193, 364] width 331 height 33
click at [281, 348] on button "Save" at bounding box center [275, 359] width 146 height 22
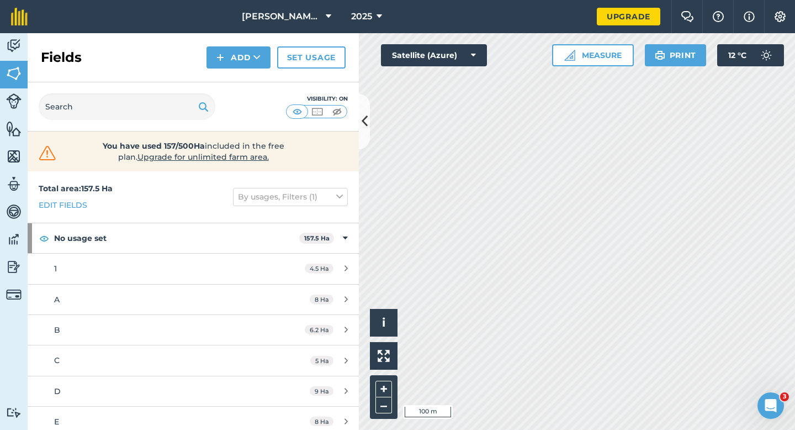
click at [230, 44] on div "Fields Add Set usage" at bounding box center [193, 57] width 331 height 49
click at [233, 59] on button "Add" at bounding box center [239, 57] width 64 height 22
click at [232, 86] on link "Draw" at bounding box center [238, 82] width 61 height 24
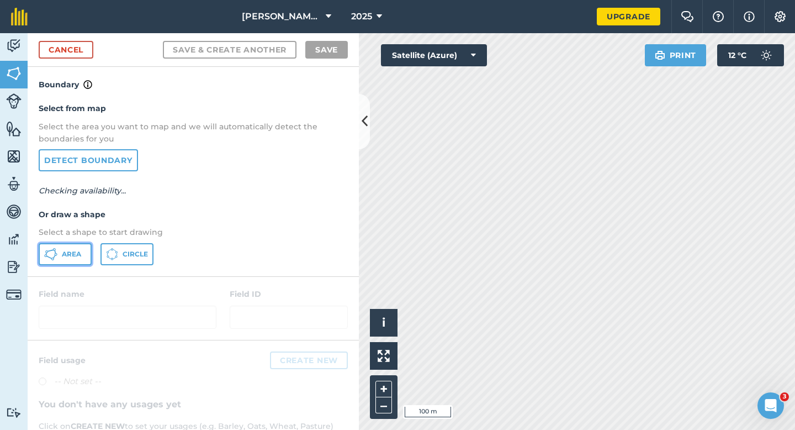
click at [52, 261] on button "Area" at bounding box center [65, 254] width 53 height 22
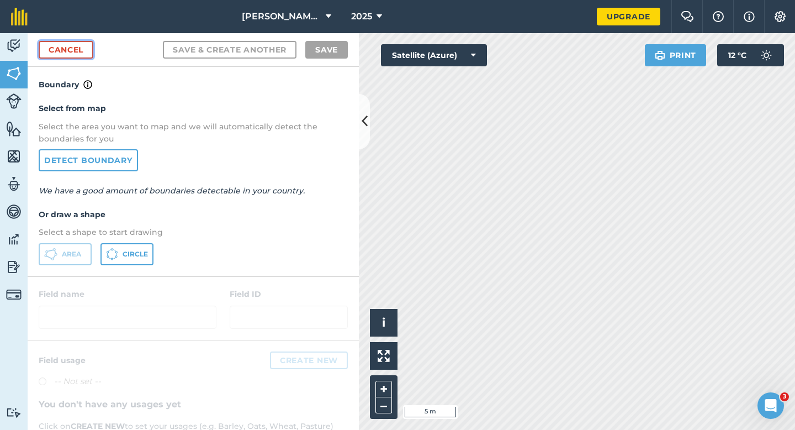
click at [50, 48] on link "Cancel" at bounding box center [66, 50] width 55 height 18
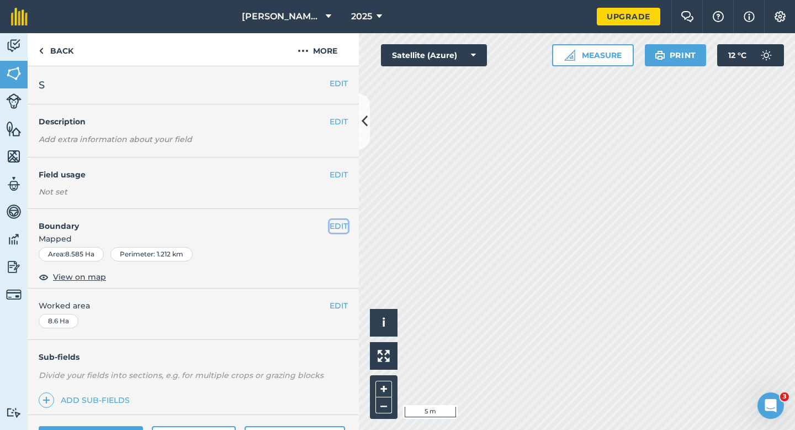
click at [340, 222] on button "EDIT" at bounding box center [339, 226] width 18 height 12
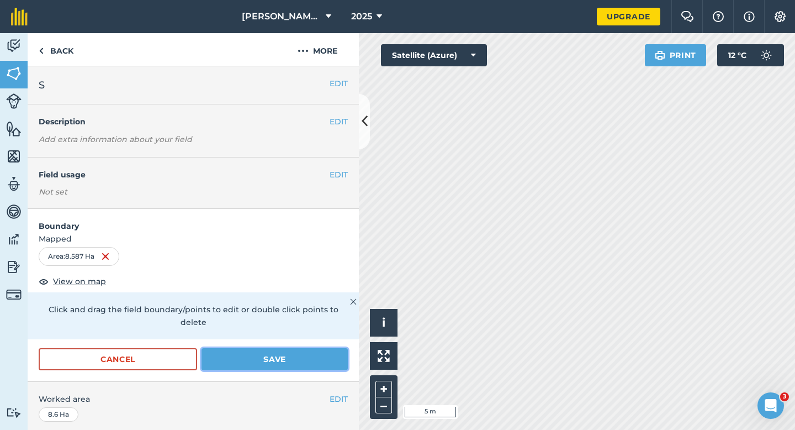
click at [324, 348] on button "Save" at bounding box center [275, 359] width 146 height 22
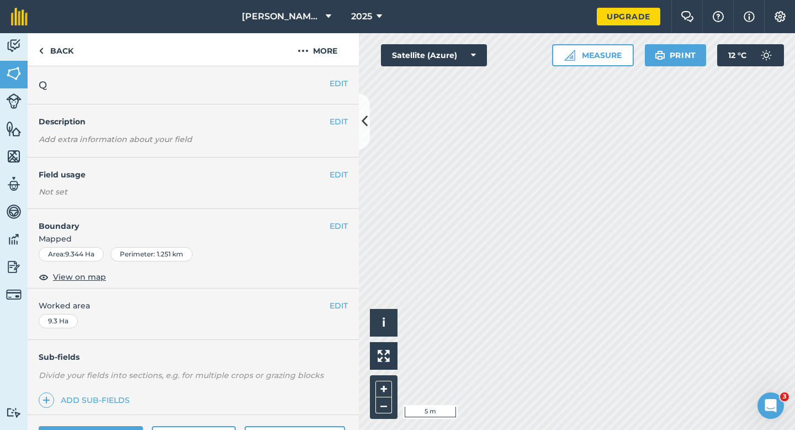
click at [348, 227] on div "EDIT Boundary Mapped Area : 9.344 Ha Perimeter : 1.251 km View on map" at bounding box center [193, 249] width 331 height 80
click at [343, 226] on button "EDIT" at bounding box center [339, 226] width 18 height 12
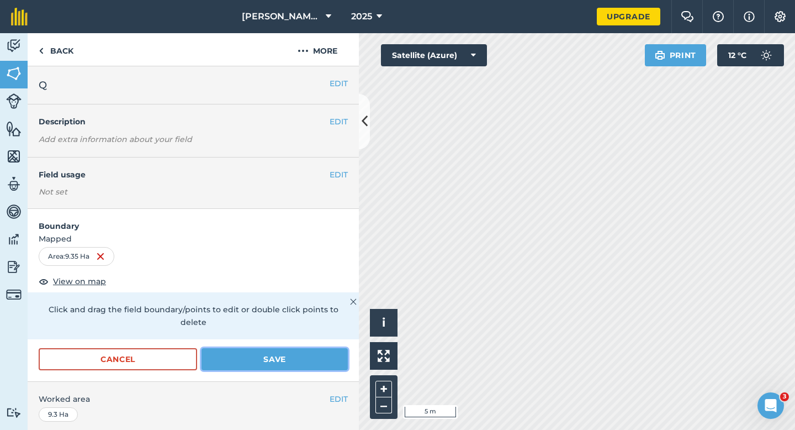
click at [314, 348] on button "Save" at bounding box center [275, 359] width 146 height 22
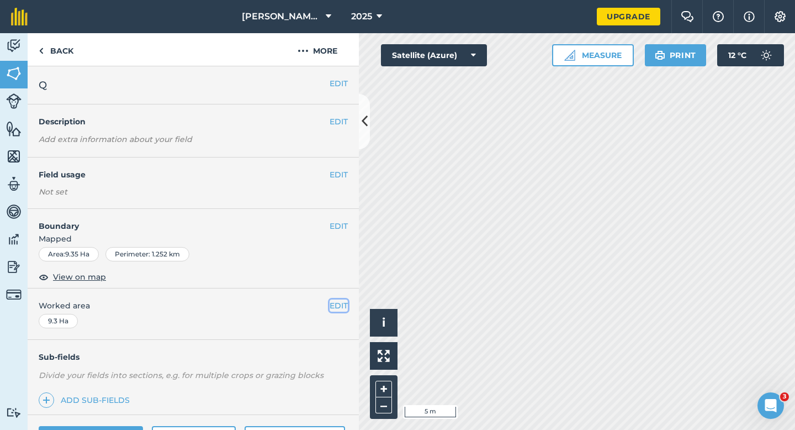
click at [342, 305] on button "EDIT" at bounding box center [339, 305] width 18 height 12
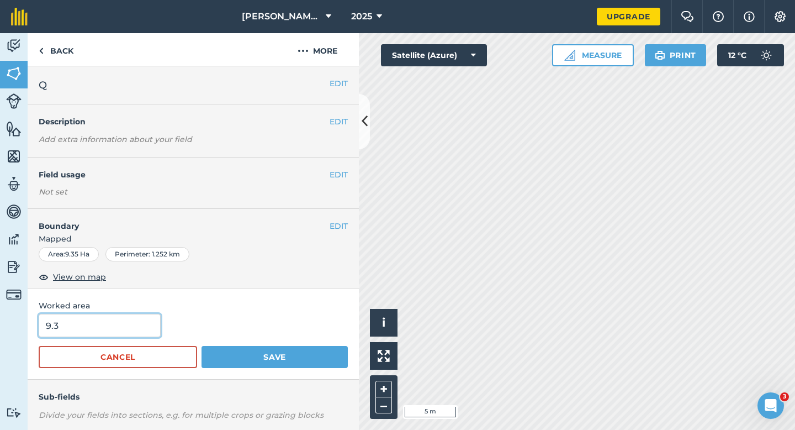
click at [149, 323] on input "9.3" at bounding box center [100, 325] width 122 height 23
type input "9.4"
click at [202, 346] on button "Save" at bounding box center [275, 357] width 146 height 22
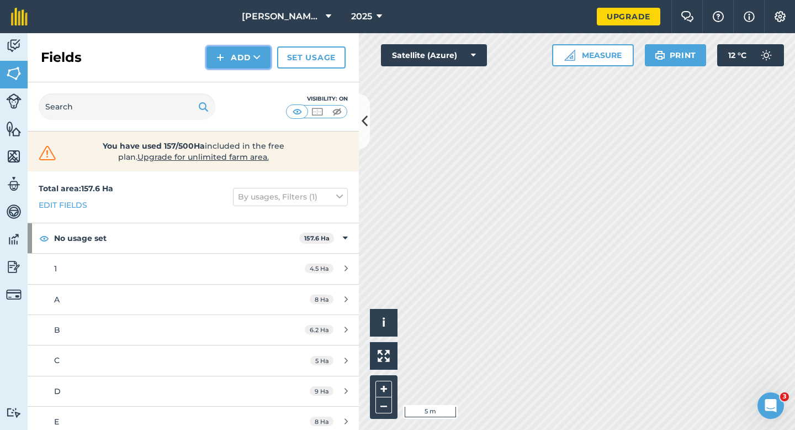
click at [226, 65] on button "Add" at bounding box center [239, 57] width 64 height 22
click at [226, 80] on link "Draw" at bounding box center [238, 82] width 61 height 24
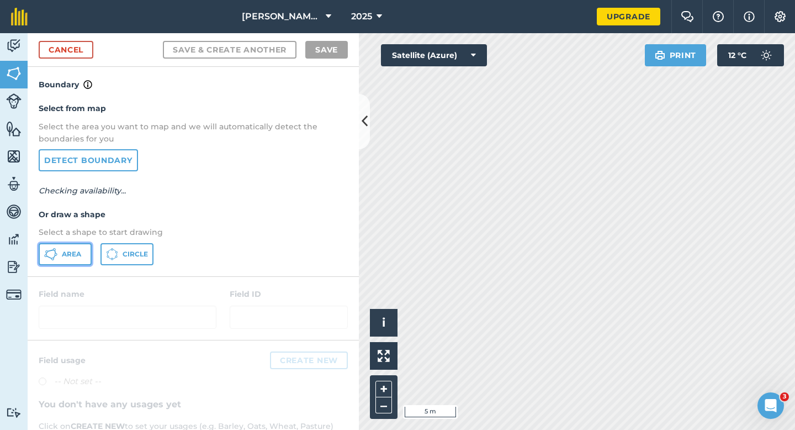
click at [83, 256] on button "Area" at bounding box center [65, 254] width 53 height 22
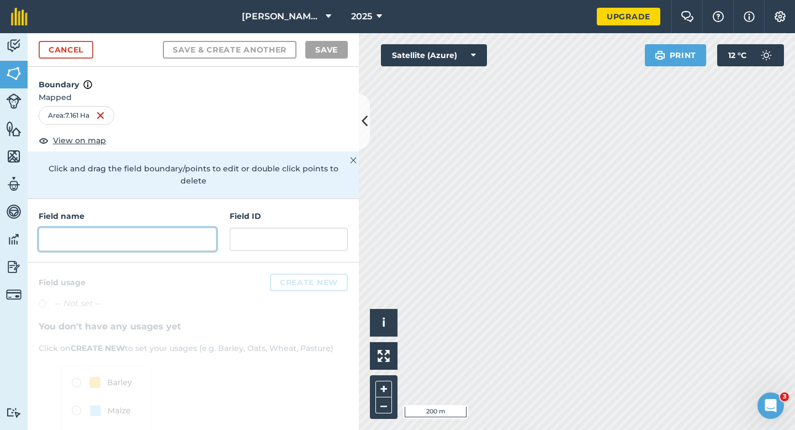
click at [170, 228] on input "text" at bounding box center [128, 239] width 178 height 23
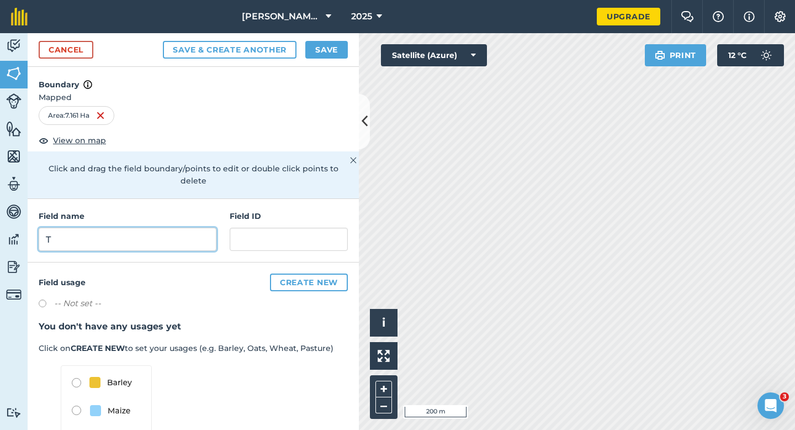
type input "T"
click at [325, 54] on button "Save" at bounding box center [326, 50] width 43 height 18
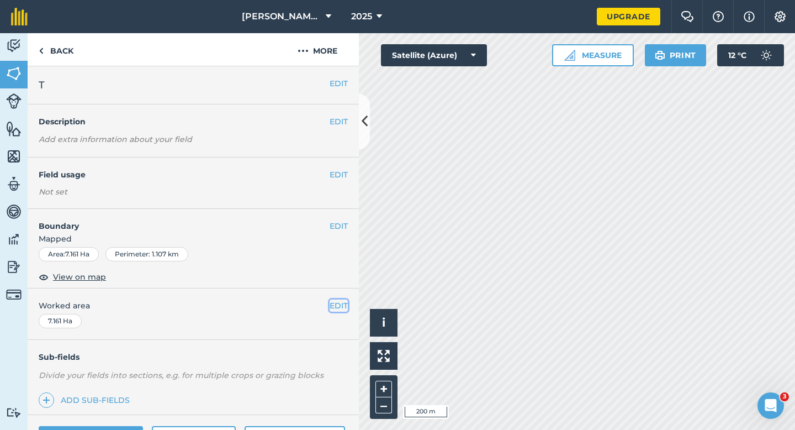
click at [339, 304] on button "EDIT" at bounding box center [339, 305] width 18 height 12
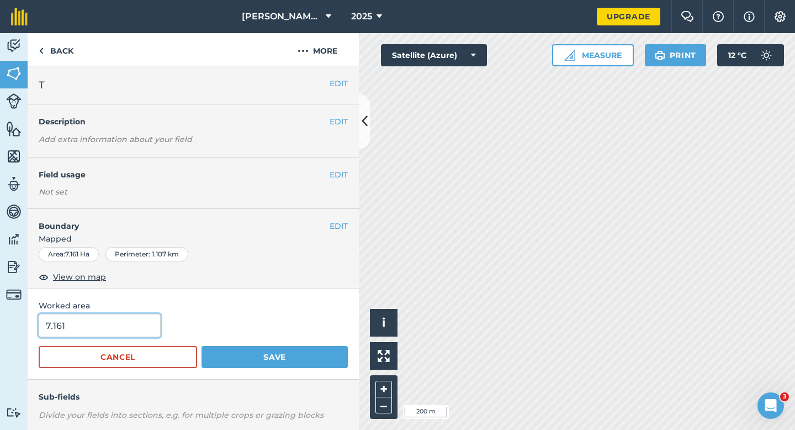
click at [89, 327] on input "7.161" at bounding box center [100, 325] width 122 height 23
type input "7.2"
click at [202, 346] on button "Save" at bounding box center [275, 357] width 146 height 22
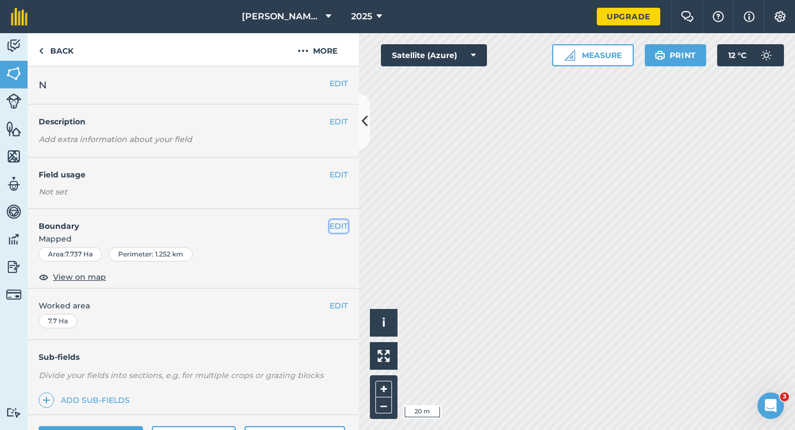
click at [330, 228] on button "EDIT" at bounding box center [339, 226] width 18 height 12
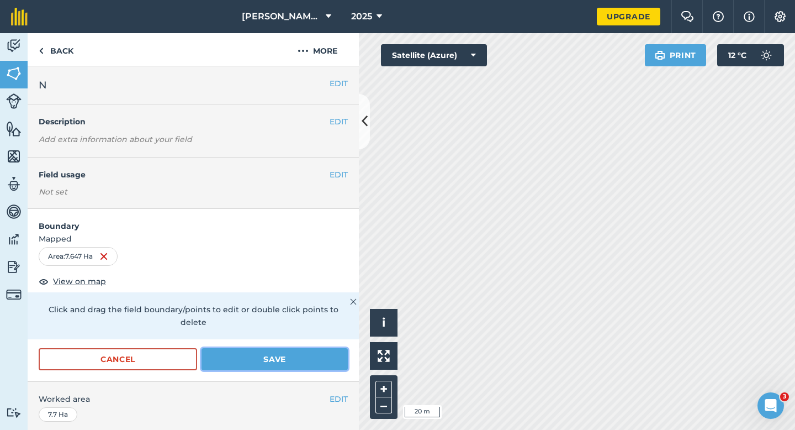
click at [275, 348] on button "Save" at bounding box center [275, 359] width 146 height 22
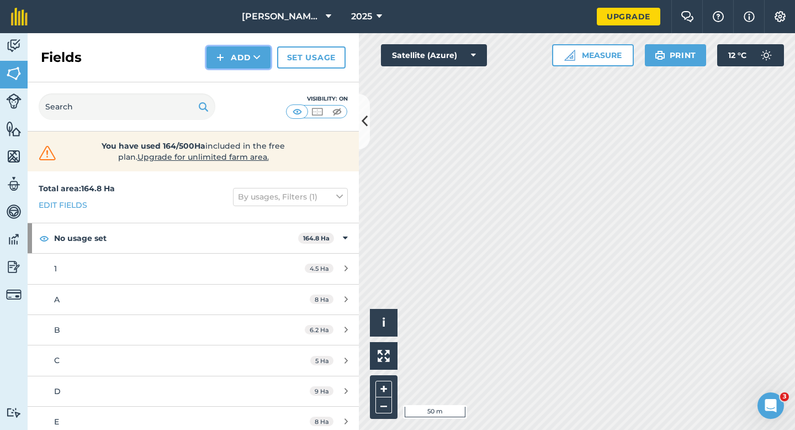
click at [226, 62] on button "Add" at bounding box center [239, 57] width 64 height 22
click at [226, 73] on link "Draw" at bounding box center [238, 82] width 61 height 24
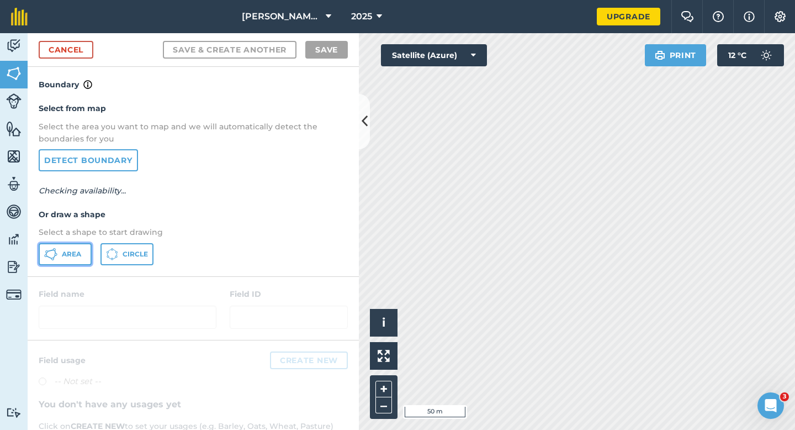
click at [70, 255] on span "Area" at bounding box center [71, 254] width 19 height 9
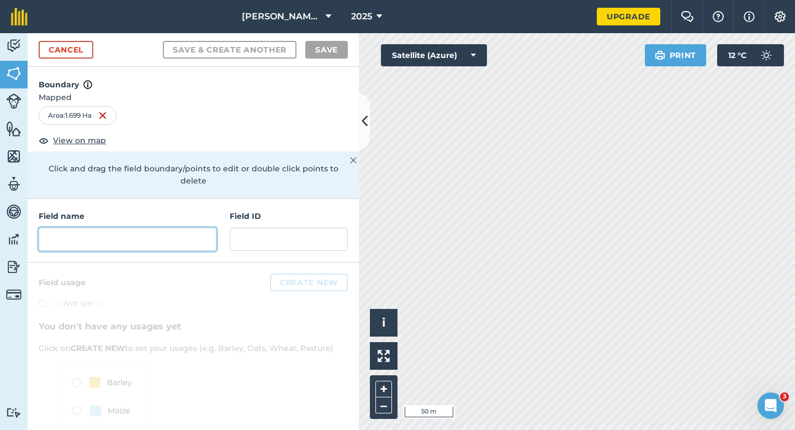
click at [172, 233] on input "text" at bounding box center [128, 239] width 178 height 23
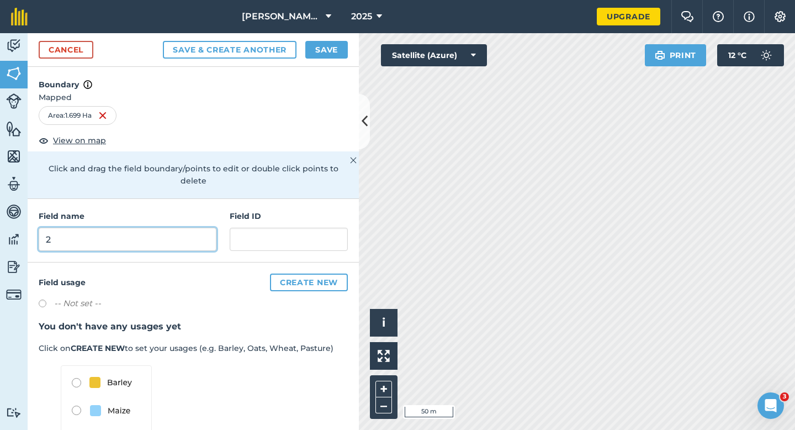
type input "2"
click at [334, 45] on button "Save" at bounding box center [326, 50] width 43 height 18
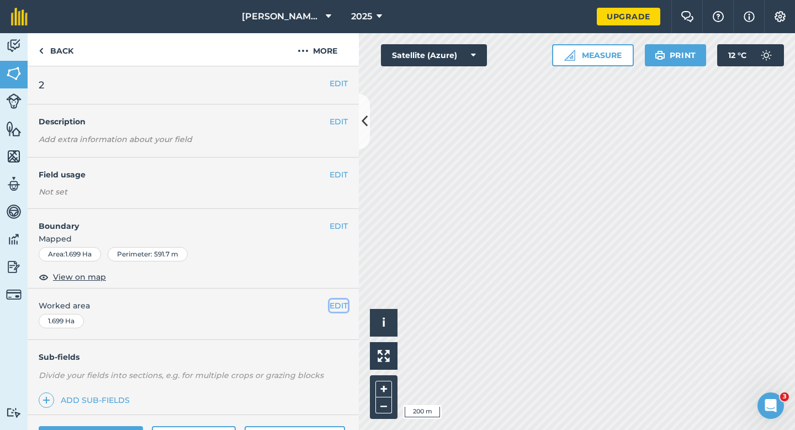
click at [344, 299] on button "EDIT" at bounding box center [339, 305] width 18 height 12
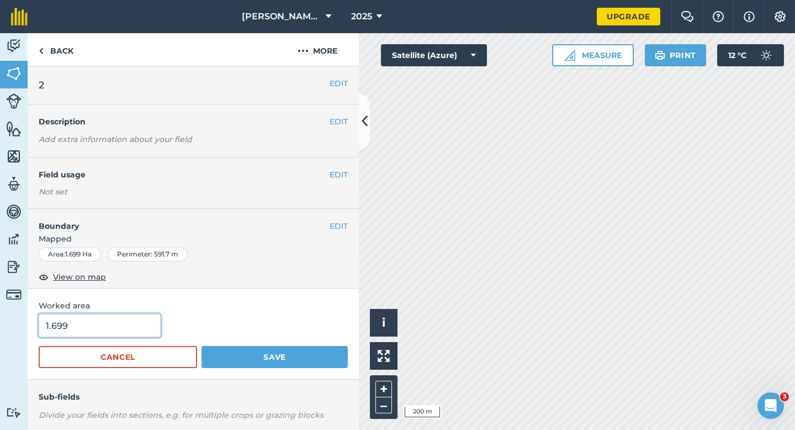
click at [120, 317] on input "1.699" at bounding box center [100, 325] width 122 height 23
type input "2"
click at [202, 346] on button "Save" at bounding box center [275, 357] width 146 height 22
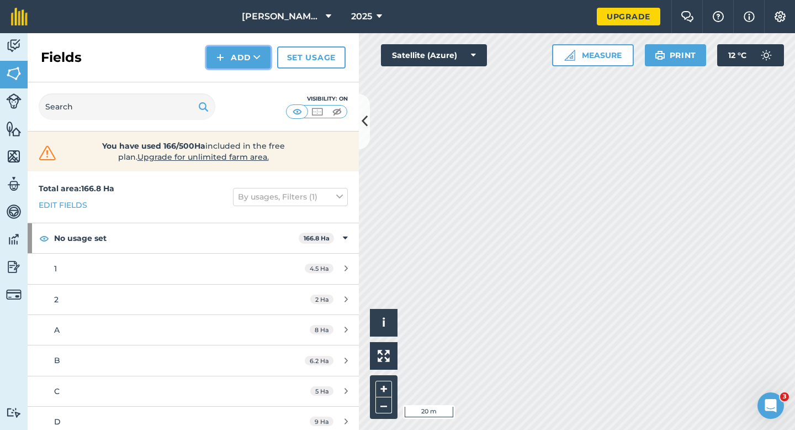
click at [216, 61] on button "Add" at bounding box center [239, 57] width 64 height 22
click at [224, 88] on link "Draw" at bounding box center [238, 82] width 61 height 24
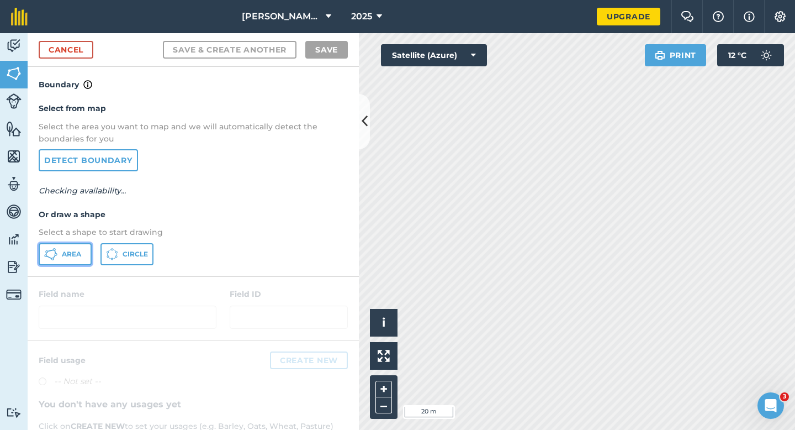
click at [68, 250] on span "Area" at bounding box center [71, 254] width 19 height 9
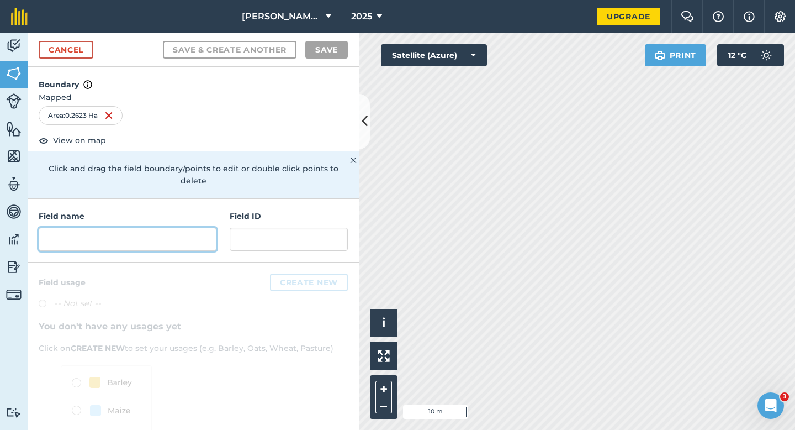
click at [134, 228] on input "text" at bounding box center [128, 239] width 178 height 23
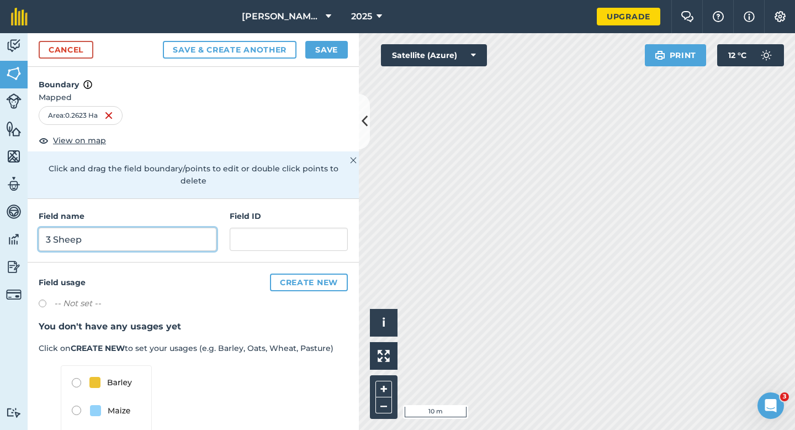
type input "3 Sheep"
click at [318, 61] on div "Cancel Save & Create Another Save" at bounding box center [193, 50] width 331 height 34
click at [318, 54] on button "Save" at bounding box center [326, 50] width 43 height 18
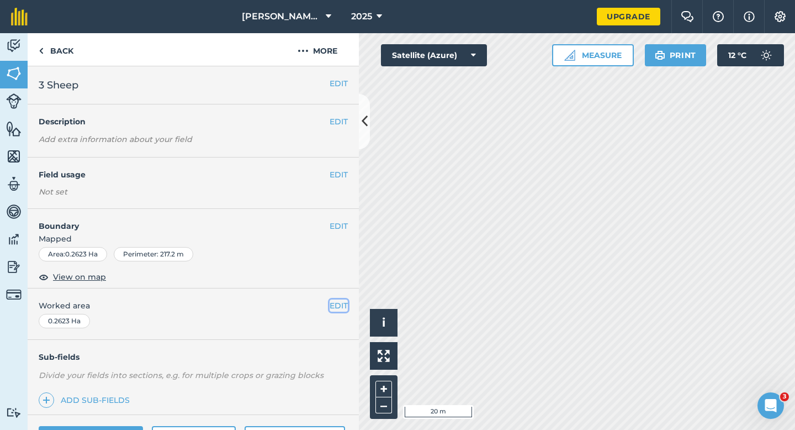
click at [343, 310] on button "EDIT" at bounding box center [339, 305] width 18 height 12
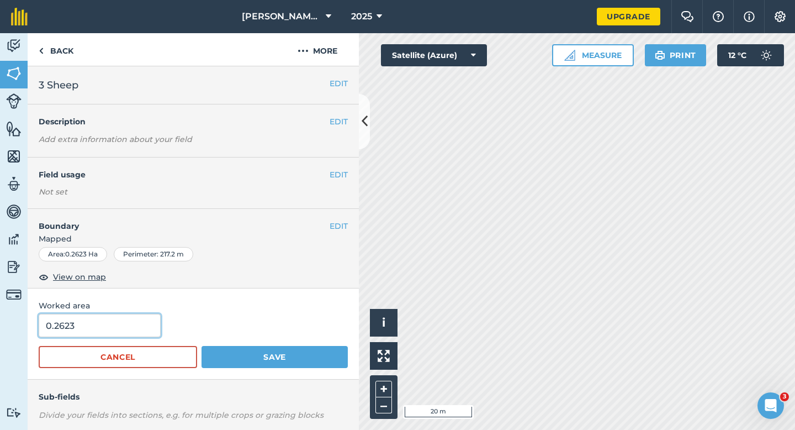
click at [103, 322] on input "0.2623" at bounding box center [100, 325] width 122 height 23
type input "0.3"
click at [202, 346] on button "Save" at bounding box center [275, 357] width 146 height 22
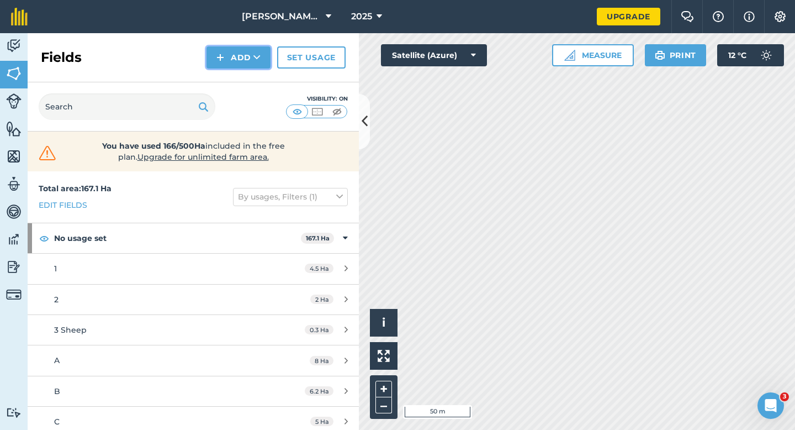
click at [226, 50] on button "Add" at bounding box center [239, 57] width 64 height 22
click at [226, 77] on link "Draw" at bounding box center [238, 82] width 61 height 24
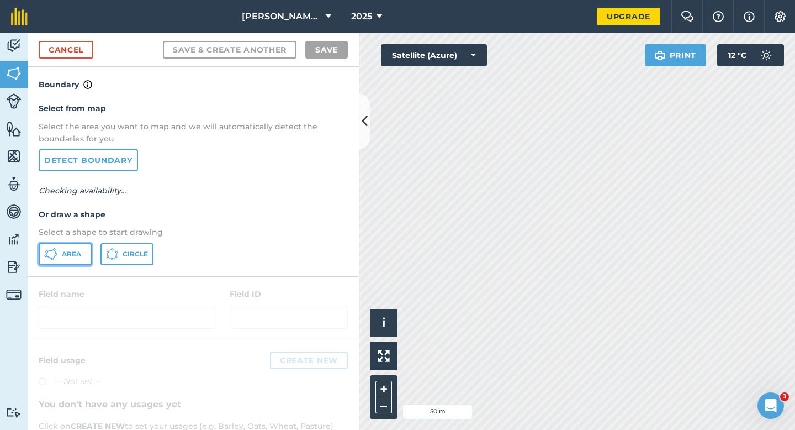
click at [41, 255] on button "Area" at bounding box center [65, 254] width 53 height 22
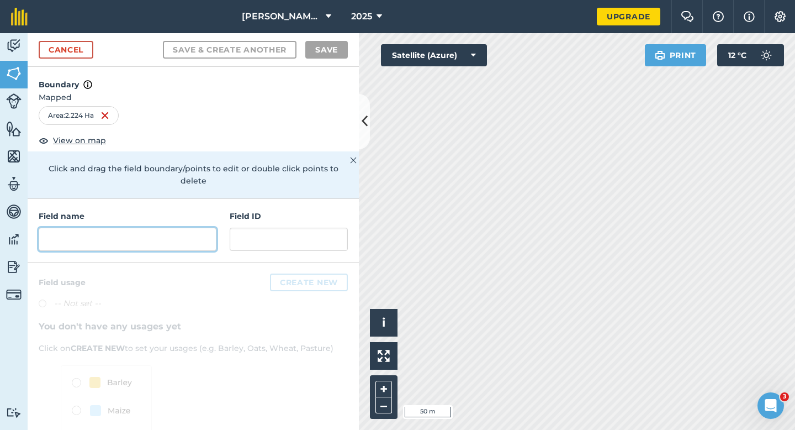
click at [95, 235] on input "text" at bounding box center [128, 239] width 178 height 23
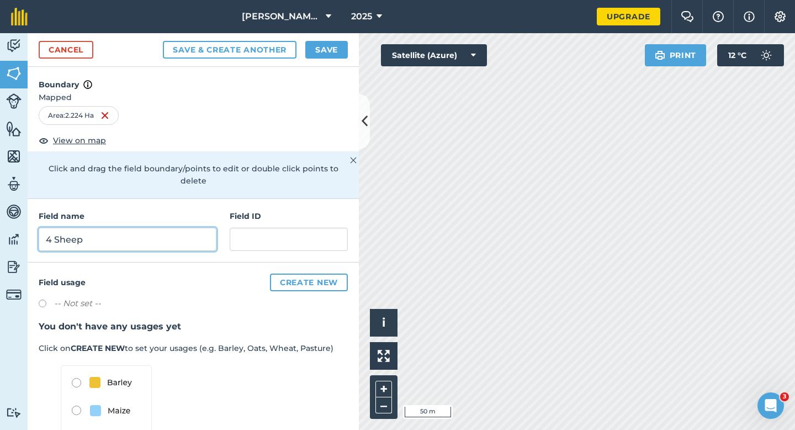
type input "4 Sheep"
click at [313, 51] on button "Save" at bounding box center [326, 50] width 43 height 18
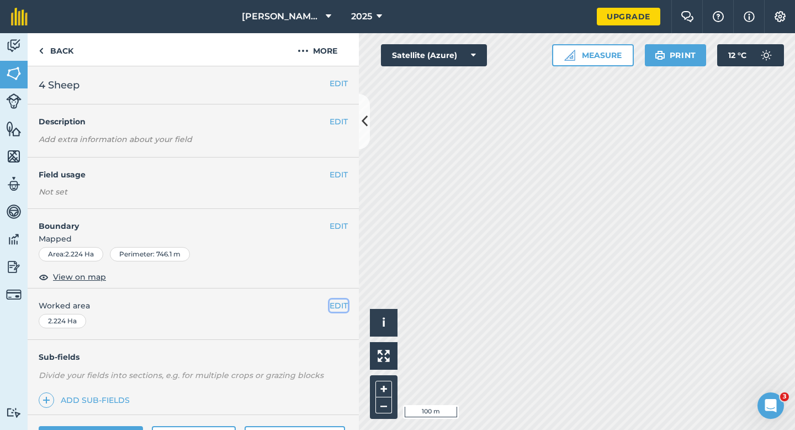
click at [334, 308] on button "EDIT" at bounding box center [339, 305] width 18 height 12
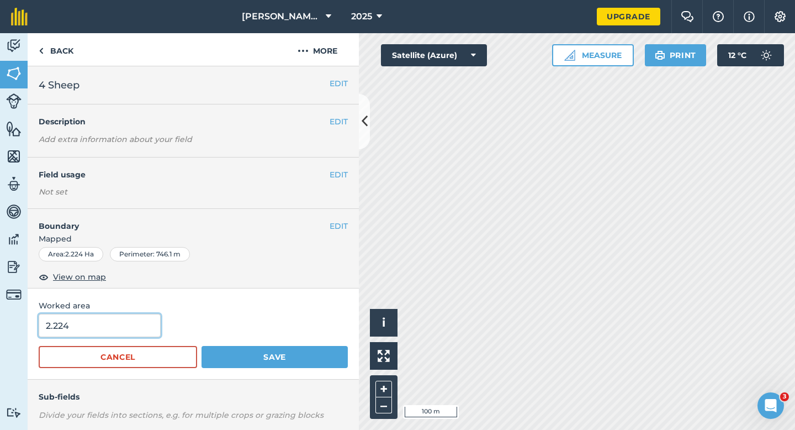
click at [127, 323] on input "2.224" at bounding box center [100, 325] width 122 height 23
type input "2.2"
click at [202, 346] on button "Save" at bounding box center [275, 357] width 146 height 22
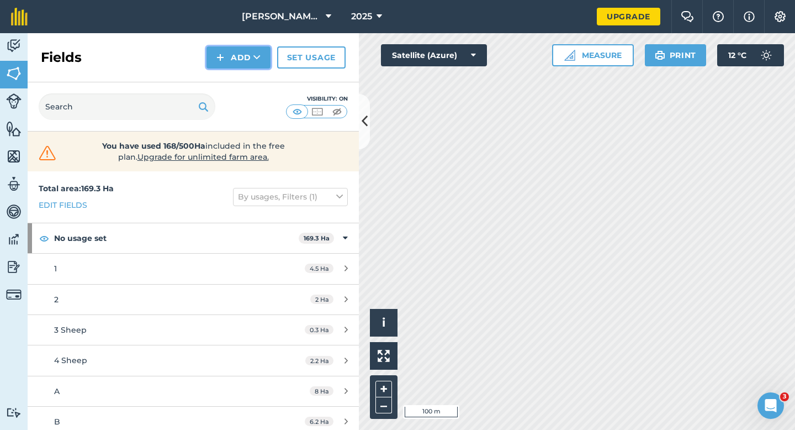
click at [252, 57] on button "Add" at bounding box center [239, 57] width 64 height 22
click at [252, 80] on link "Draw" at bounding box center [238, 82] width 61 height 24
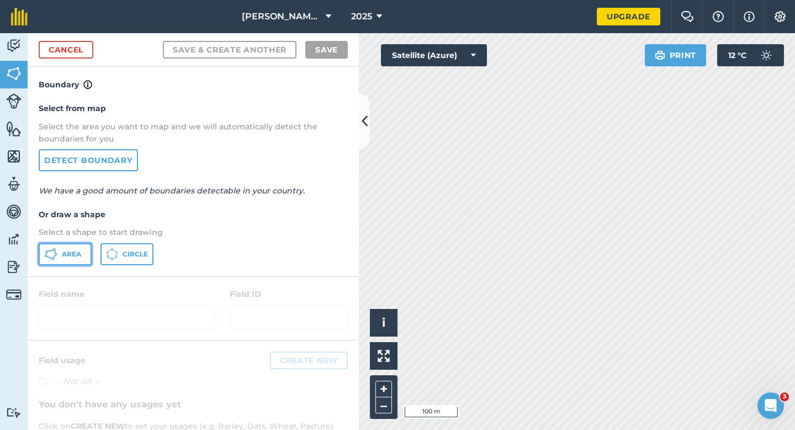
click at [62, 247] on button "Area" at bounding box center [65, 254] width 53 height 22
click at [92, 45] on link "Cancel" at bounding box center [66, 50] width 55 height 18
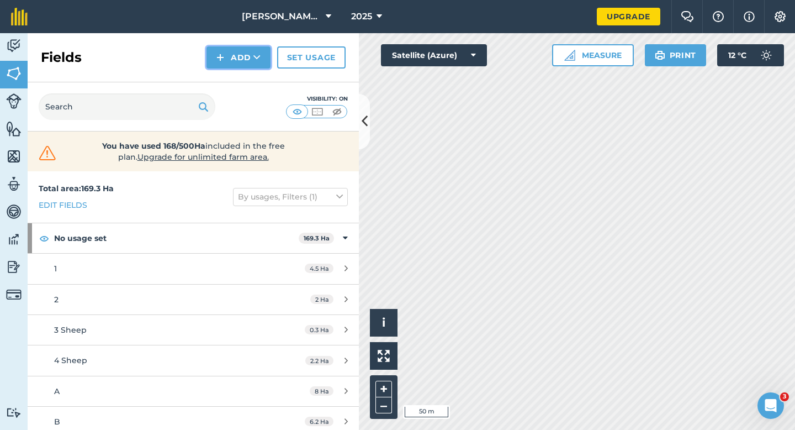
click at [244, 61] on button "Add" at bounding box center [239, 57] width 64 height 22
click at [244, 88] on link "Draw" at bounding box center [238, 82] width 61 height 24
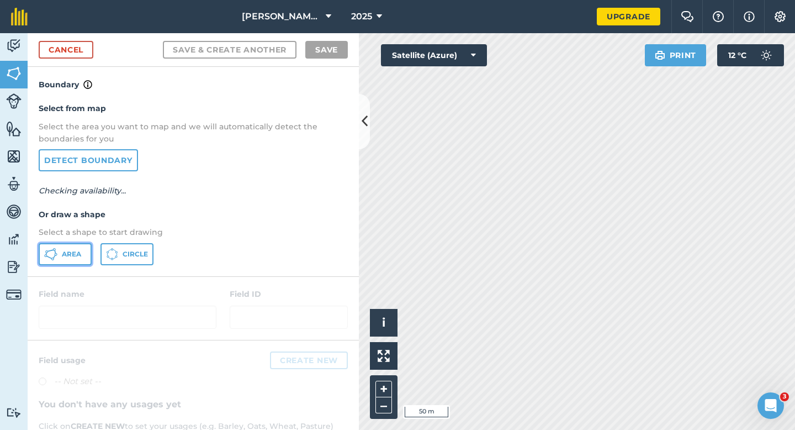
click at [86, 245] on button "Area" at bounding box center [65, 254] width 53 height 22
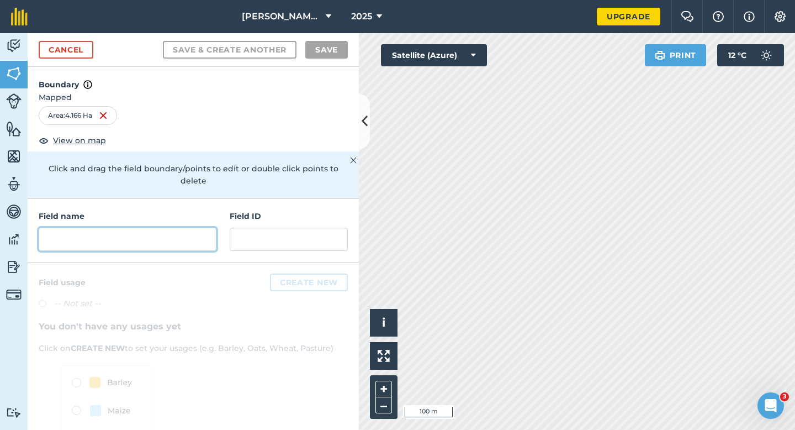
click at [168, 234] on input "text" at bounding box center [128, 239] width 178 height 23
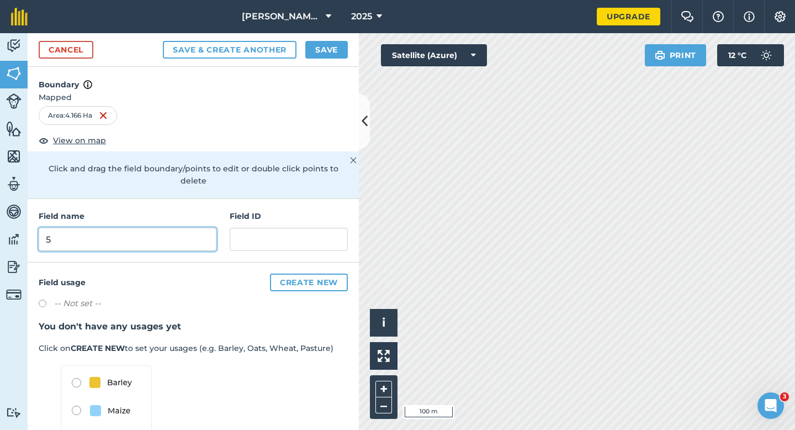
type input "5"
click at [323, 53] on button "Save" at bounding box center [326, 50] width 43 height 18
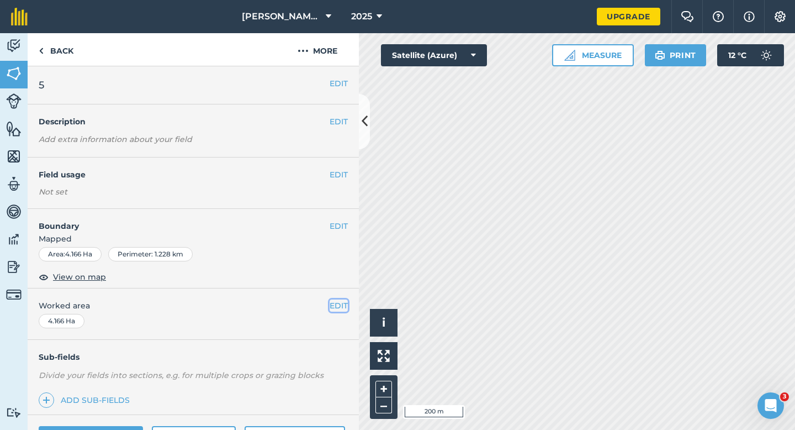
click at [339, 303] on button "EDIT" at bounding box center [339, 305] width 18 height 12
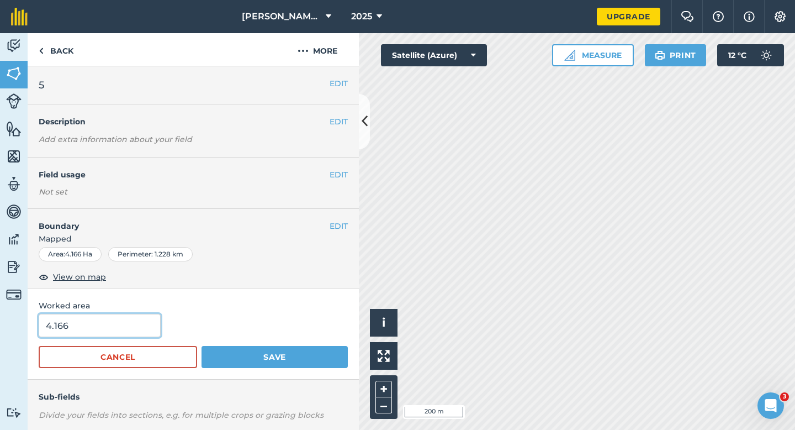
click at [154, 328] on input "4.166" at bounding box center [100, 325] width 122 height 23
type input "4.2"
click at [202, 346] on button "Save" at bounding box center [275, 357] width 146 height 22
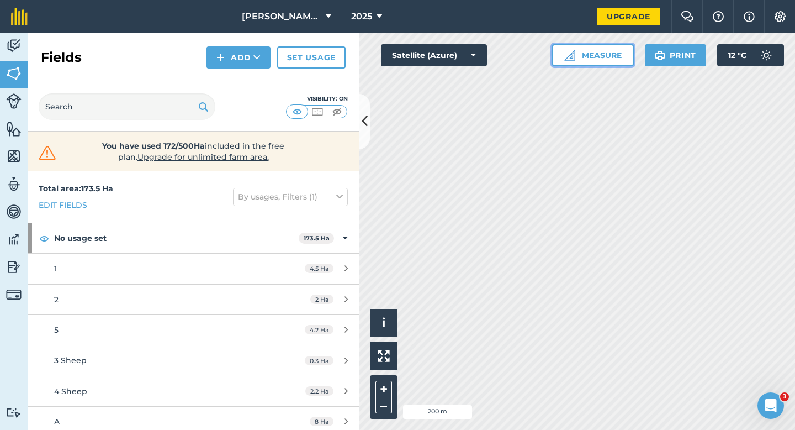
click at [583, 56] on button "Measure" at bounding box center [593, 55] width 82 height 22
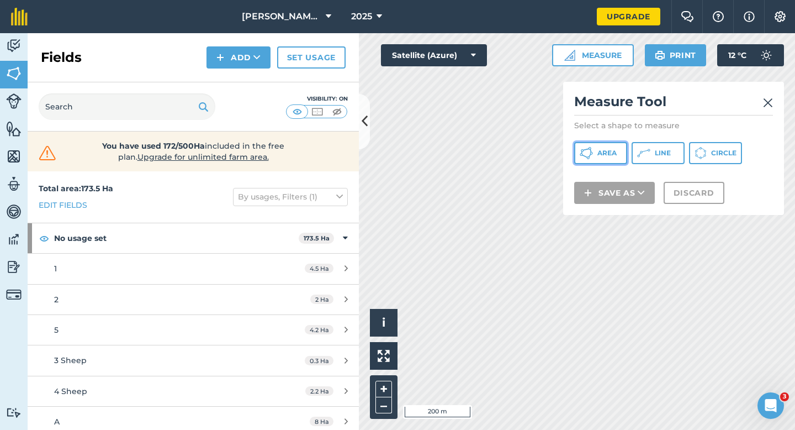
click at [597, 148] on button "Area" at bounding box center [601, 153] width 53 height 22
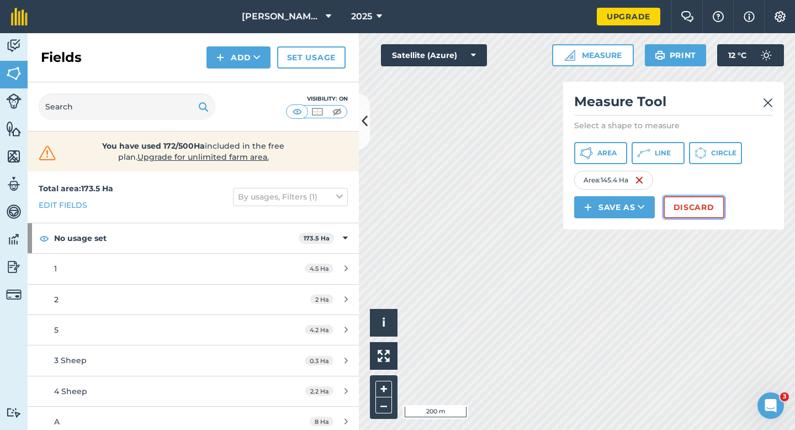
click at [691, 207] on button "Discard" at bounding box center [694, 207] width 61 height 22
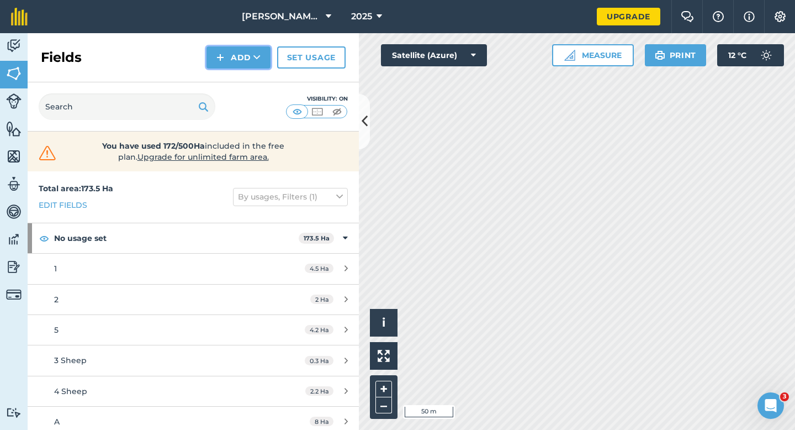
click at [226, 54] on button "Add" at bounding box center [239, 57] width 64 height 22
click at [234, 85] on link "Draw" at bounding box center [238, 82] width 61 height 24
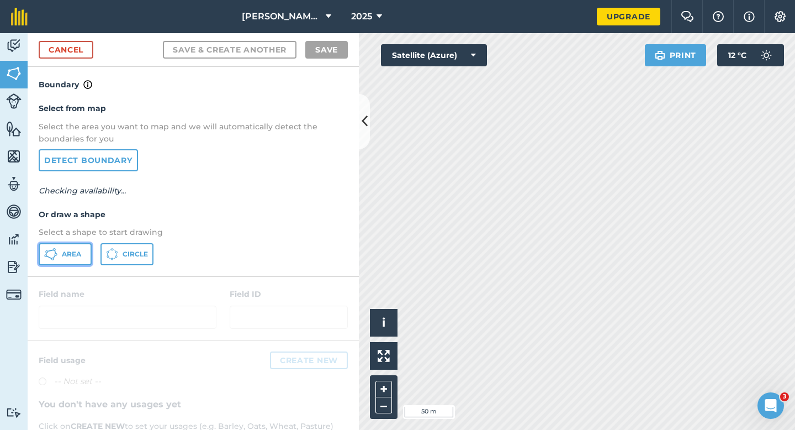
click at [89, 252] on button "Area" at bounding box center [65, 254] width 53 height 22
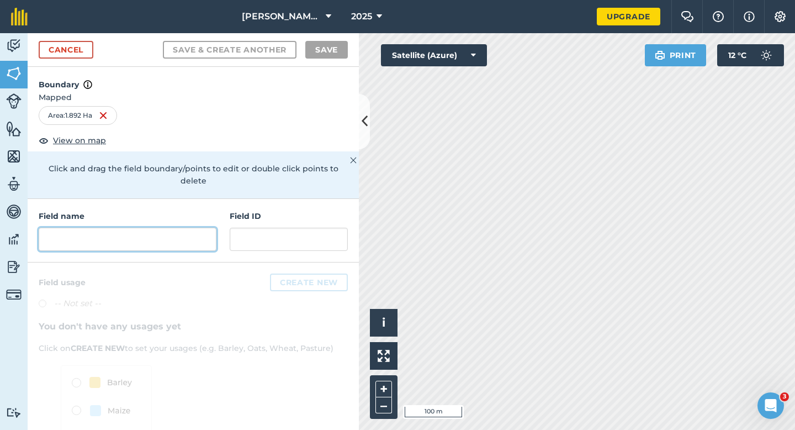
click at [213, 229] on input "text" at bounding box center [128, 239] width 178 height 23
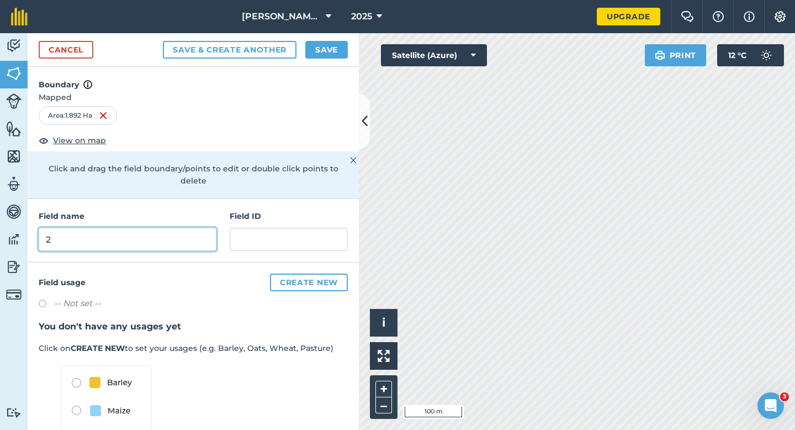
type input "2"
click at [312, 51] on button "Save" at bounding box center [326, 50] width 43 height 18
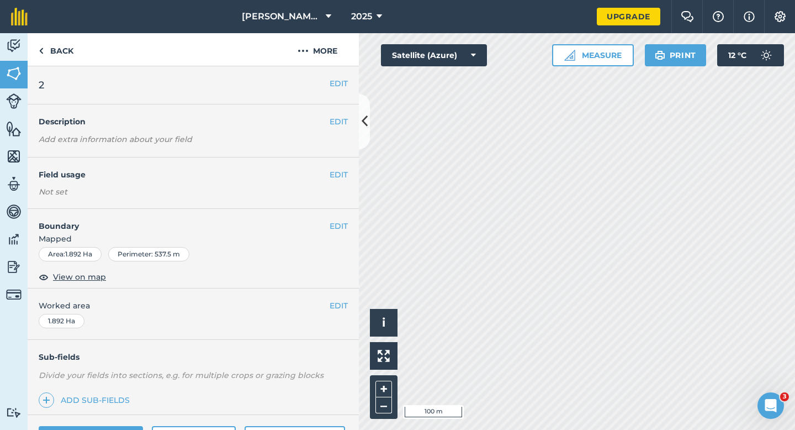
click at [325, 302] on span "Worked area" at bounding box center [193, 305] width 309 height 12
click at [334, 302] on button "EDIT" at bounding box center [339, 305] width 18 height 12
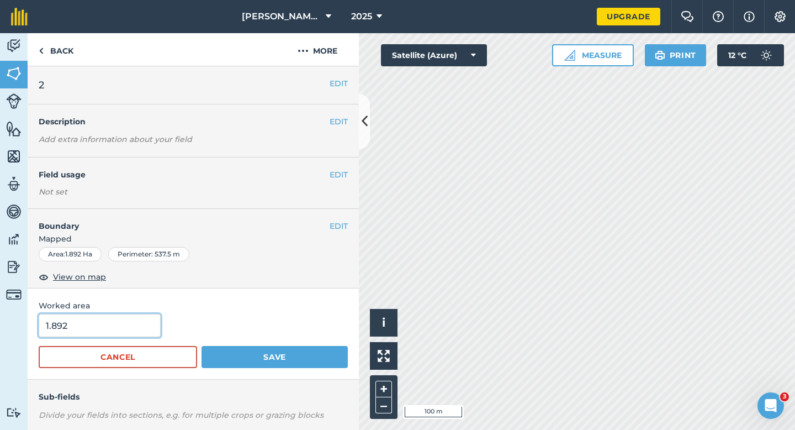
click at [96, 321] on input "1.892" at bounding box center [100, 325] width 122 height 23
type input "2"
click at [202, 346] on button "Save" at bounding box center [275, 357] width 146 height 22
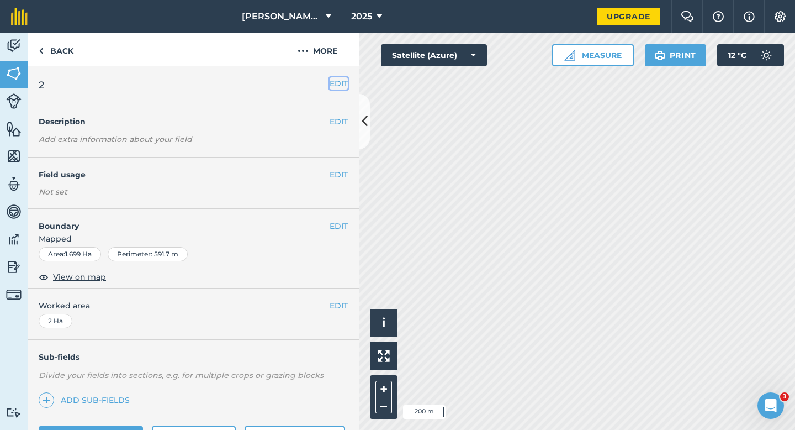
click at [336, 84] on button "EDIT" at bounding box center [339, 83] width 18 height 12
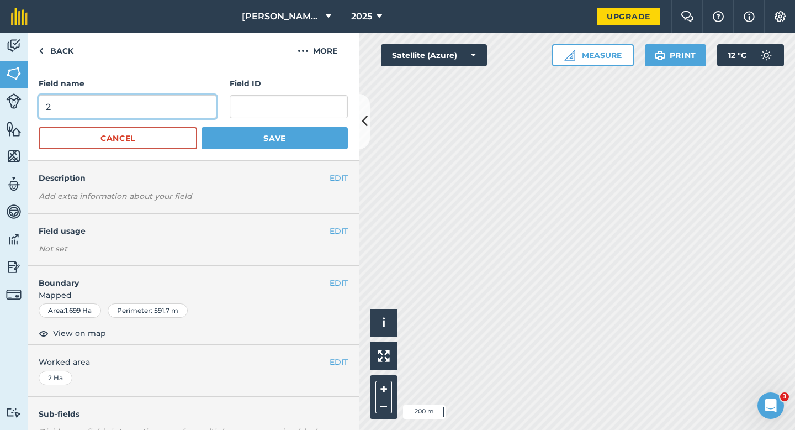
click at [203, 110] on input "2" at bounding box center [128, 106] width 178 height 23
type input "3"
click at [262, 125] on form "Field name 3 Field ID Cancel Save" at bounding box center [193, 113] width 309 height 72
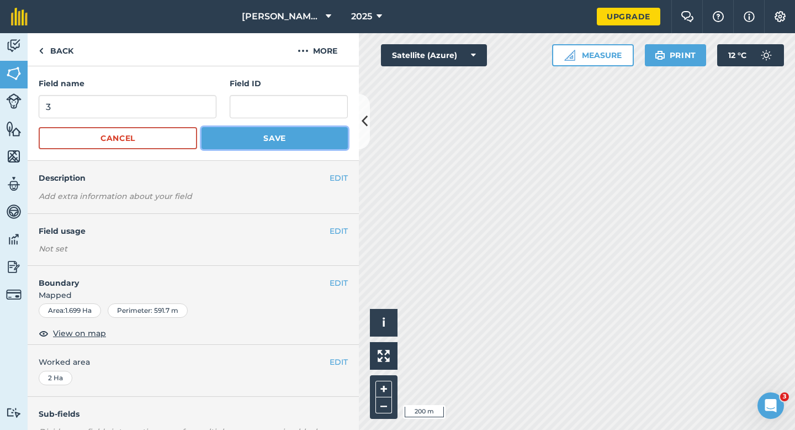
click at [263, 135] on button "Save" at bounding box center [275, 138] width 146 height 22
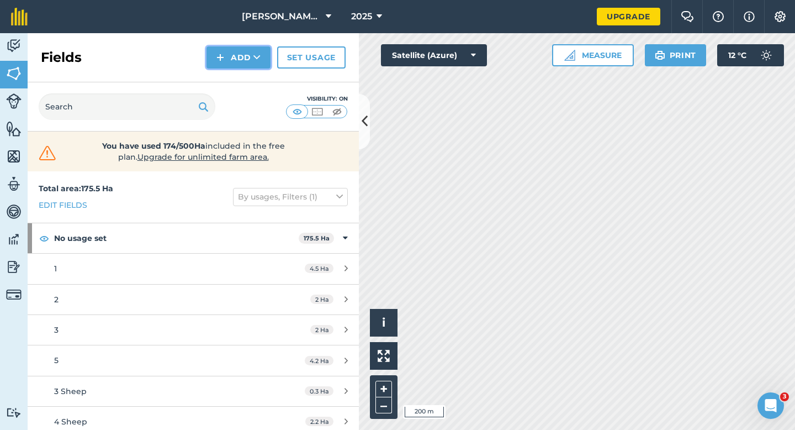
click at [225, 63] on button "Add" at bounding box center [239, 57] width 64 height 22
click at [226, 74] on link "Draw" at bounding box center [238, 82] width 61 height 24
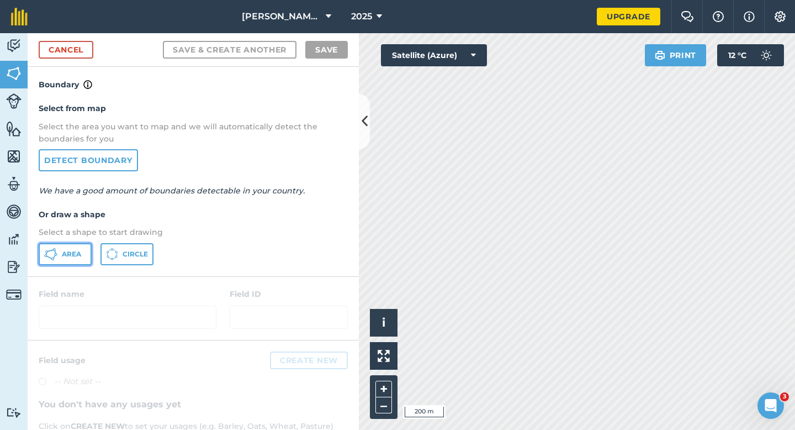
click at [62, 259] on button "Area" at bounding box center [65, 254] width 53 height 22
click at [70, 44] on link "Cancel" at bounding box center [66, 50] width 55 height 18
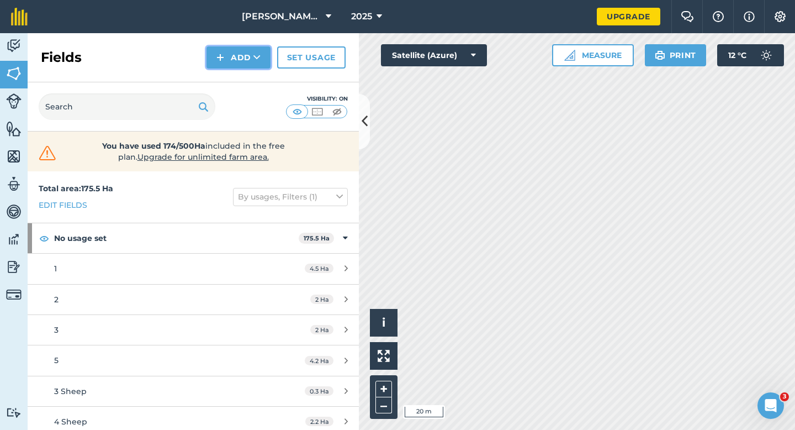
click at [217, 57] on img at bounding box center [221, 57] width 8 height 13
click at [224, 72] on link "Draw" at bounding box center [238, 82] width 61 height 24
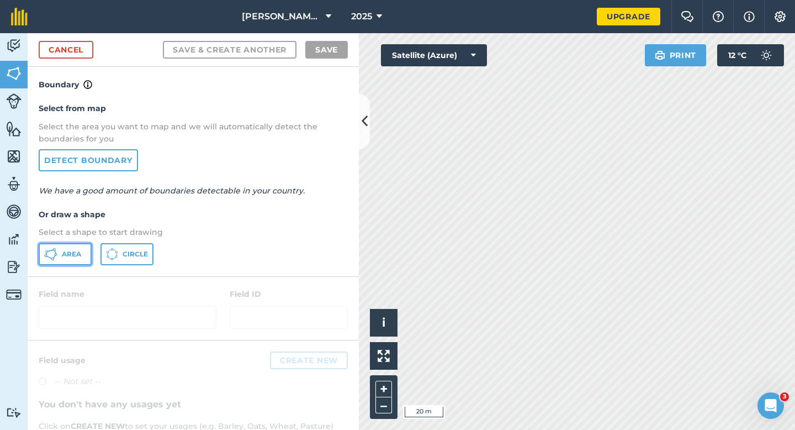
click at [58, 256] on button "Area" at bounding box center [65, 254] width 53 height 22
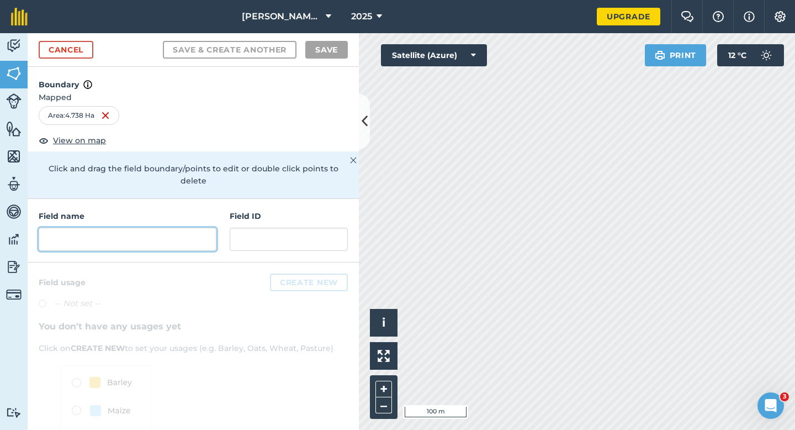
click at [189, 238] on input "text" at bounding box center [128, 239] width 178 height 23
type input "c"
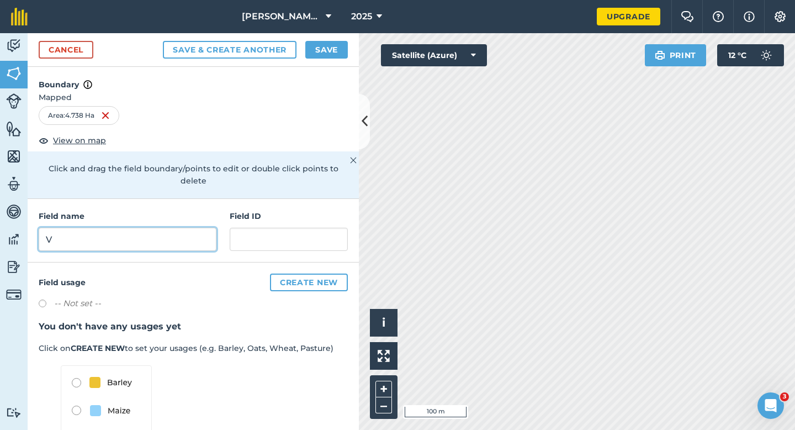
type input "V"
click at [336, 30] on div "2025" at bounding box center [367, 16] width 62 height 33
click at [336, 41] on button "Save" at bounding box center [326, 50] width 43 height 18
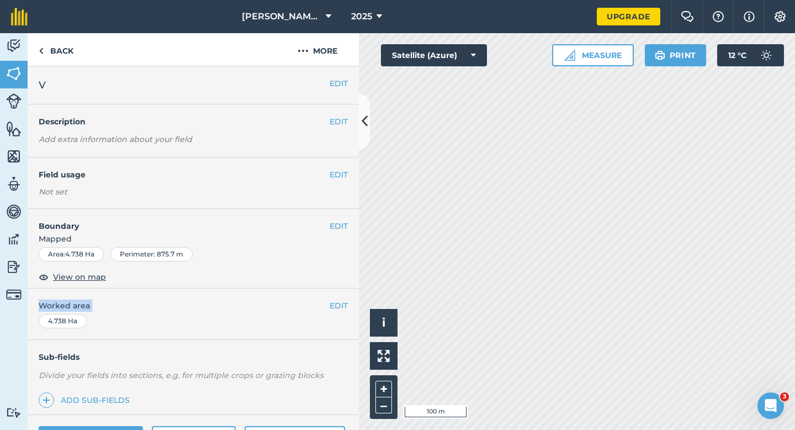
click at [340, 312] on div "EDIT Worked area 4.738 Ha" at bounding box center [193, 313] width 331 height 51
click at [357, 299] on div "EDIT Worked area 4.738 Ha" at bounding box center [193, 313] width 331 height 51
click at [341, 304] on button "EDIT" at bounding box center [339, 305] width 18 height 12
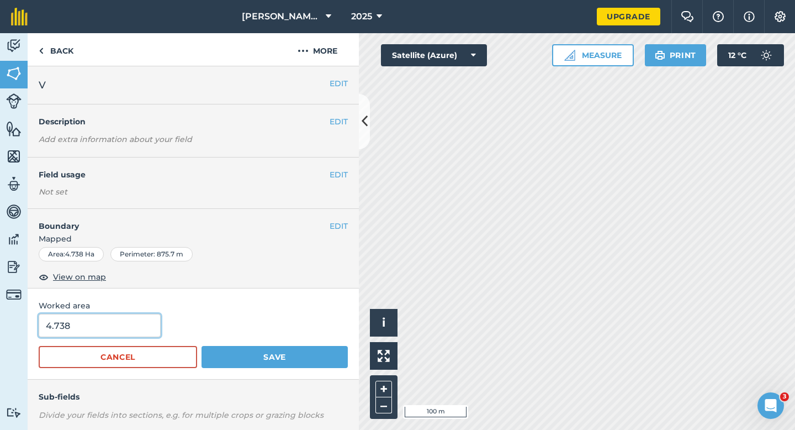
click at [87, 327] on input "4.738" at bounding box center [100, 325] width 122 height 23
type input "4.8"
click at [202, 346] on button "Save" at bounding box center [275, 357] width 146 height 22
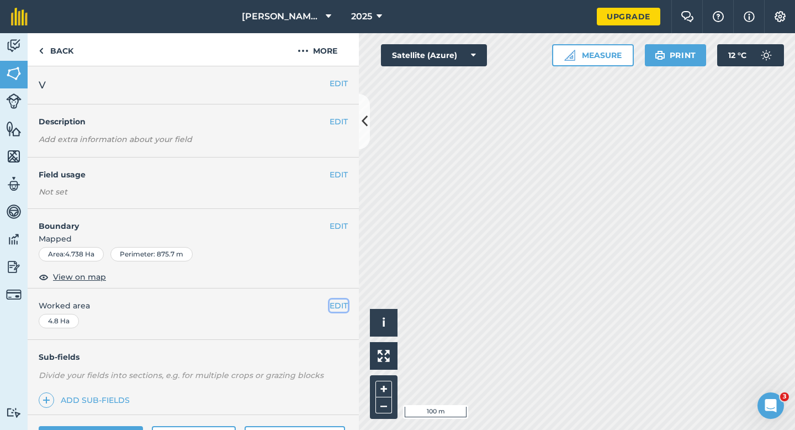
click at [333, 304] on button "EDIT" at bounding box center [339, 305] width 18 height 12
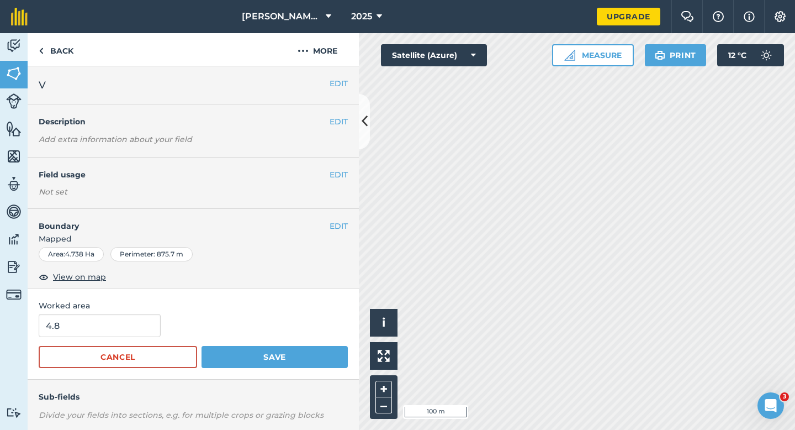
click at [113, 343] on form "4.8 Cancel Save" at bounding box center [193, 341] width 309 height 54
click at [113, 334] on input "4.8" at bounding box center [100, 325] width 122 height 23
type input "5"
click at [202, 346] on button "Save" at bounding box center [275, 357] width 146 height 22
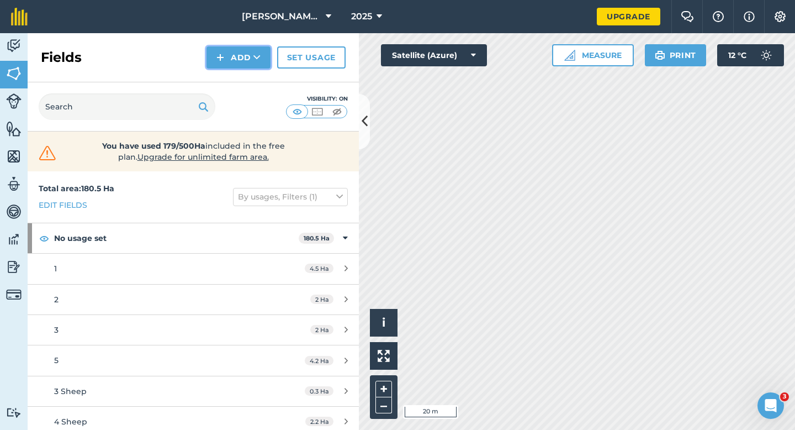
click at [218, 53] on img at bounding box center [221, 57] width 8 height 13
click at [220, 77] on link "Draw" at bounding box center [238, 82] width 61 height 24
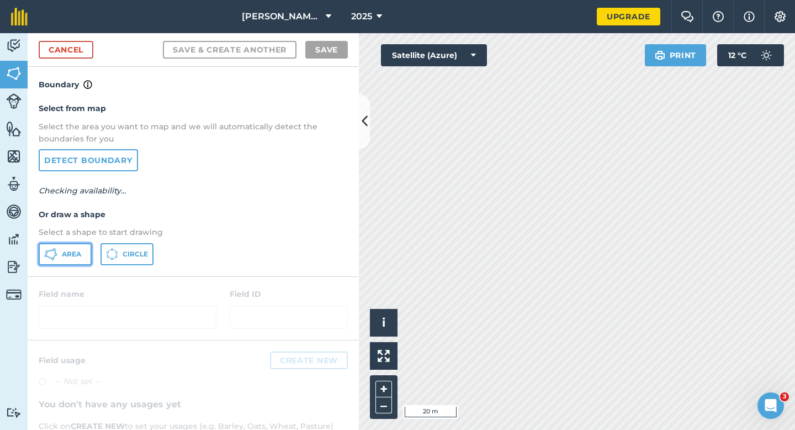
click at [71, 256] on span "Area" at bounding box center [71, 254] width 19 height 9
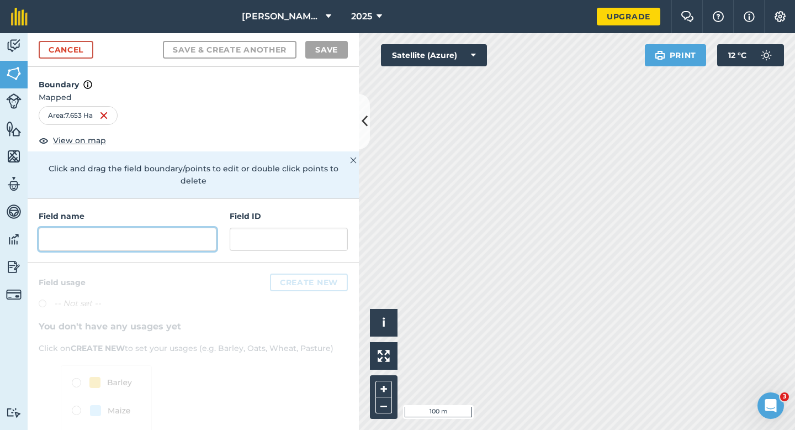
click at [189, 228] on input "text" at bounding box center [128, 239] width 178 height 23
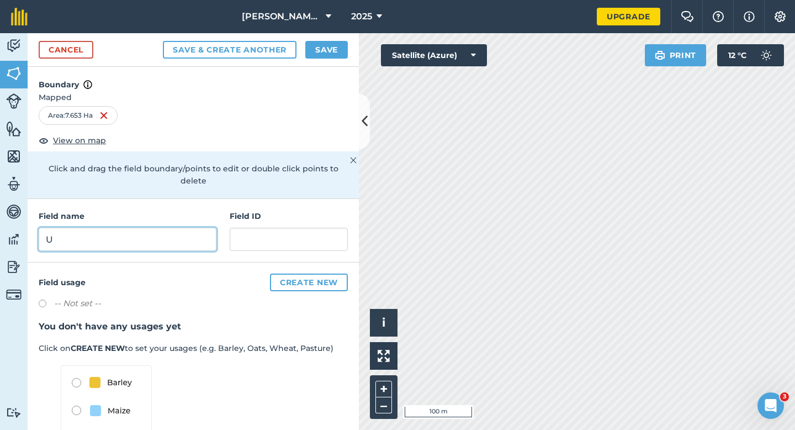
type input "U"
click at [325, 52] on button "Save" at bounding box center [326, 50] width 43 height 18
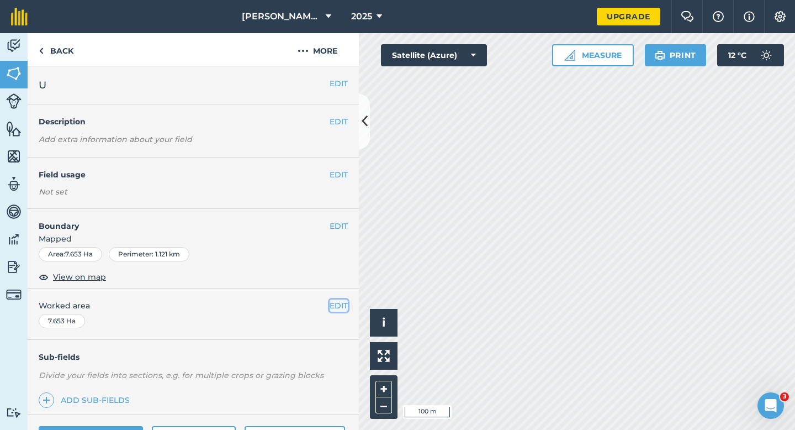
click at [332, 299] on button "EDIT" at bounding box center [339, 305] width 18 height 12
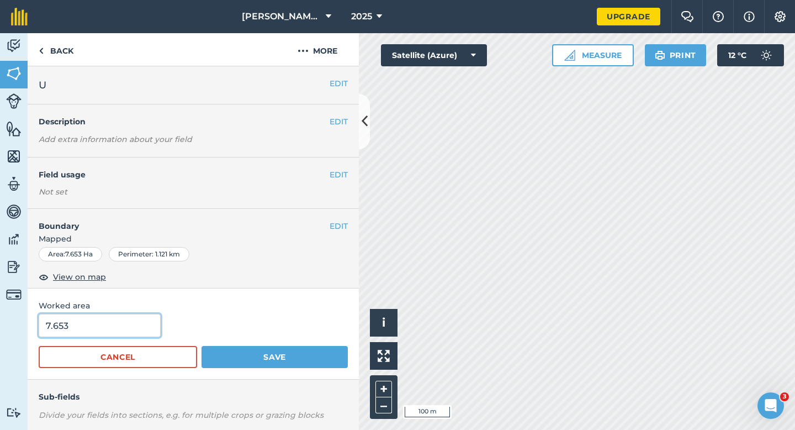
click at [113, 334] on input "7.653" at bounding box center [100, 325] width 122 height 23
type input "7.7"
click at [202, 346] on button "Save" at bounding box center [275, 357] width 146 height 22
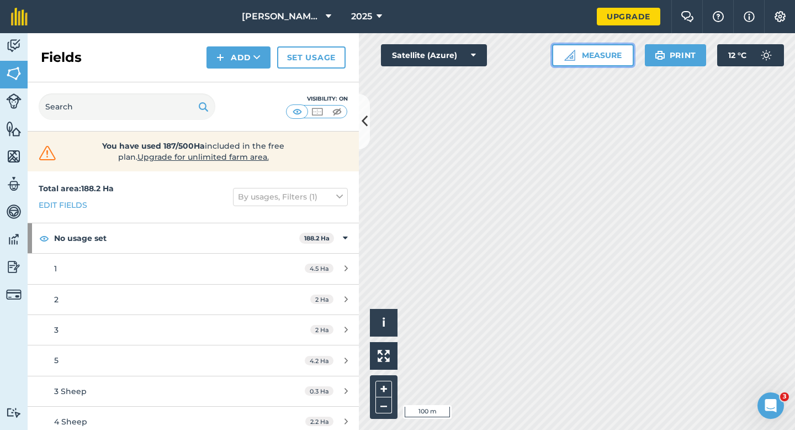
click at [589, 54] on button "Measure" at bounding box center [593, 55] width 82 height 22
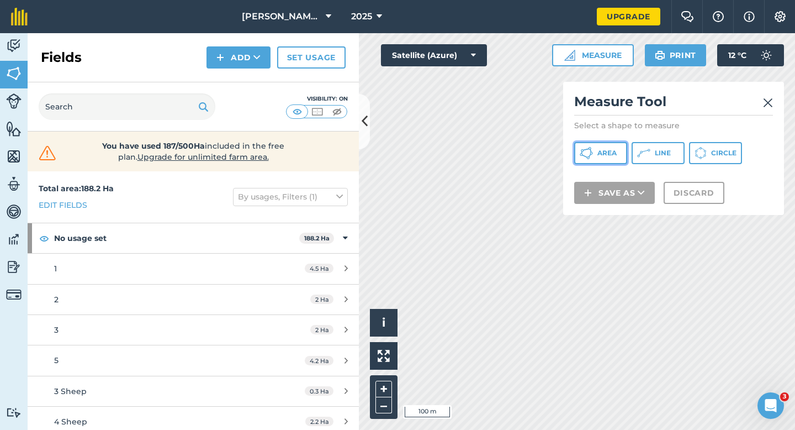
click at [587, 145] on button "Area" at bounding box center [601, 153] width 53 height 22
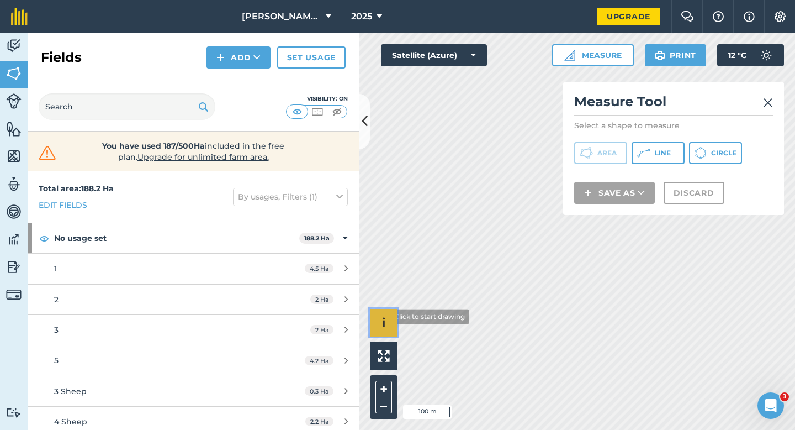
click at [441, 214] on div "Click to start drawing i © 2025 TomTom, Microsoft 100 m + –" at bounding box center [577, 231] width 436 height 397
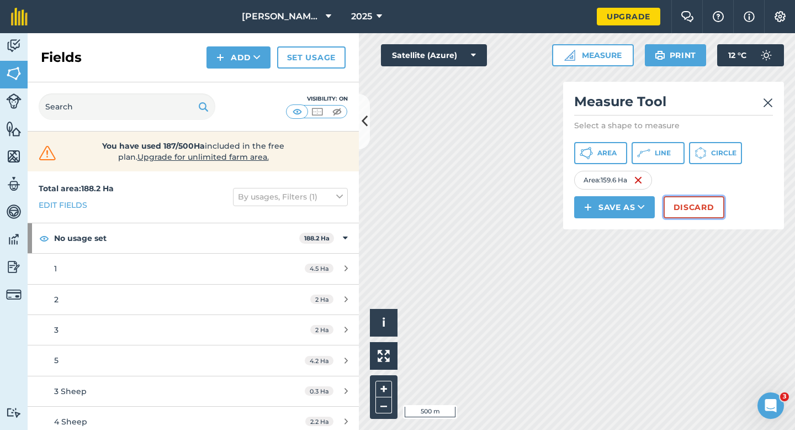
click at [677, 203] on button "Discard" at bounding box center [694, 207] width 61 height 22
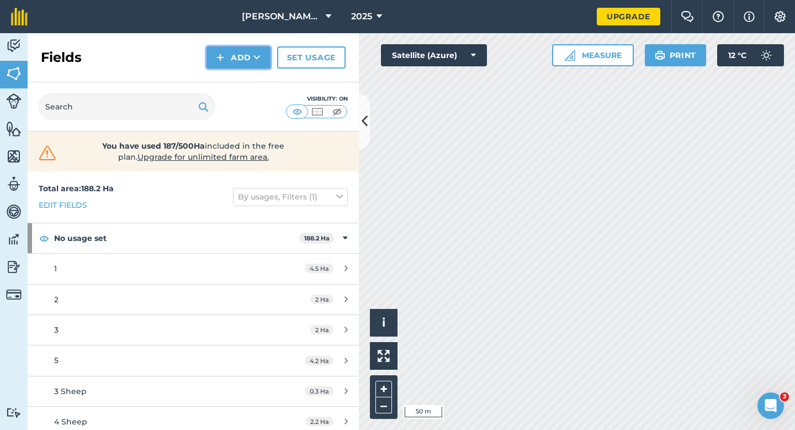
click at [228, 62] on button "Add" at bounding box center [239, 57] width 64 height 22
click at [228, 75] on link "Draw" at bounding box center [238, 82] width 61 height 24
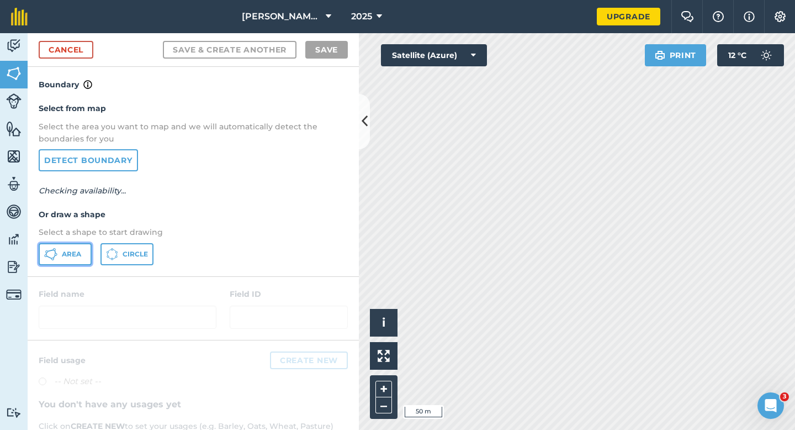
click at [91, 246] on button "Area" at bounding box center [65, 254] width 53 height 22
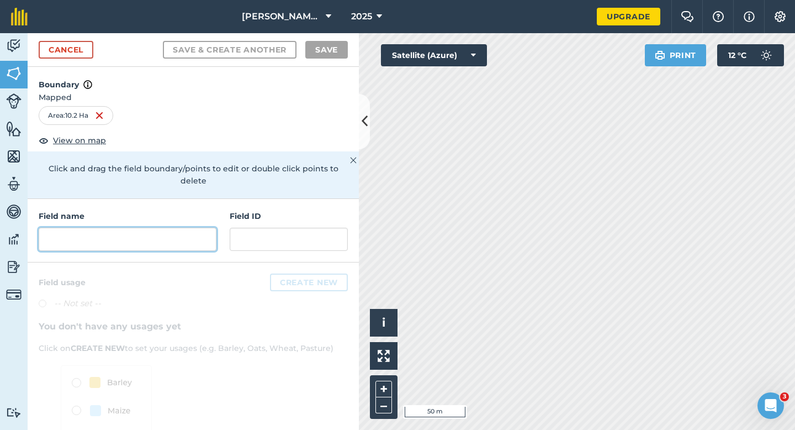
click at [155, 234] on input "text" at bounding box center [128, 239] width 178 height 23
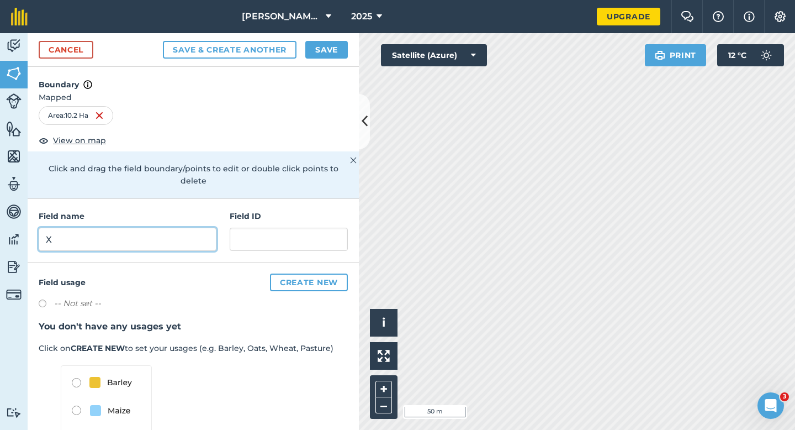
type input "X"
click at [314, 56] on button "Save" at bounding box center [326, 50] width 43 height 18
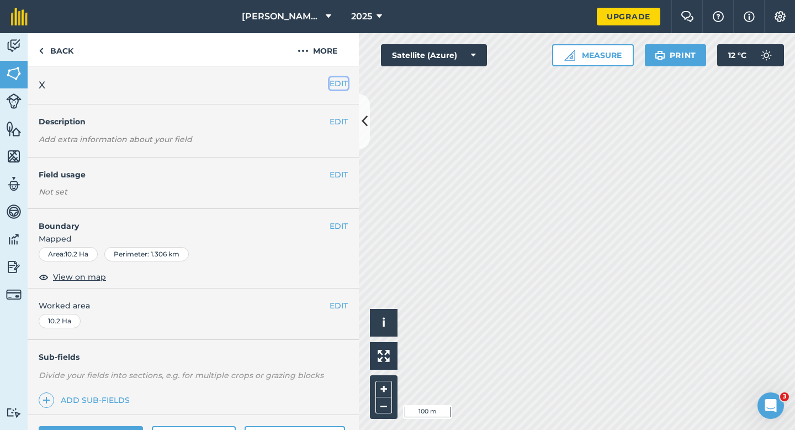
click at [346, 84] on button "EDIT" at bounding box center [339, 83] width 18 height 12
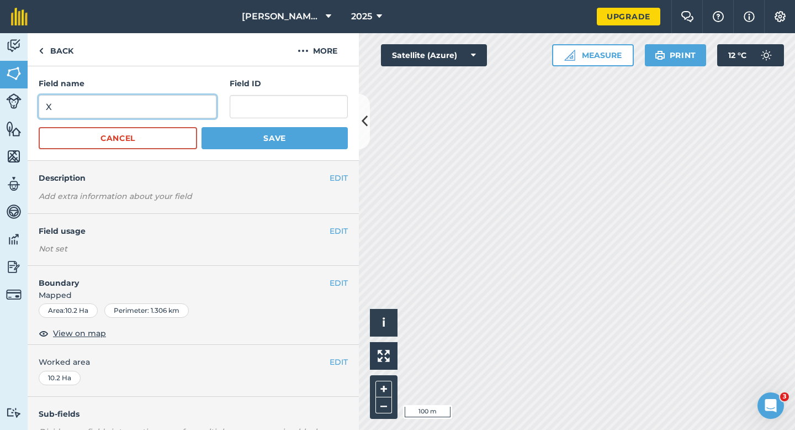
click at [161, 105] on input "X" at bounding box center [128, 106] width 178 height 23
type input "W"
click at [202, 127] on button "Save" at bounding box center [275, 138] width 146 height 22
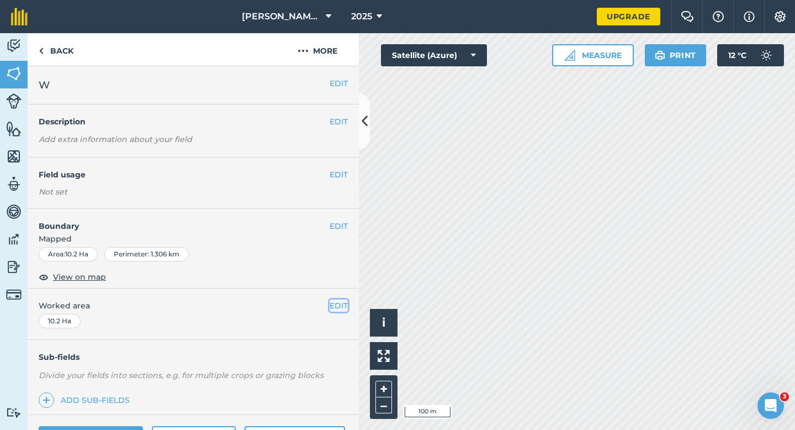
click at [336, 307] on button "EDIT" at bounding box center [339, 305] width 18 height 12
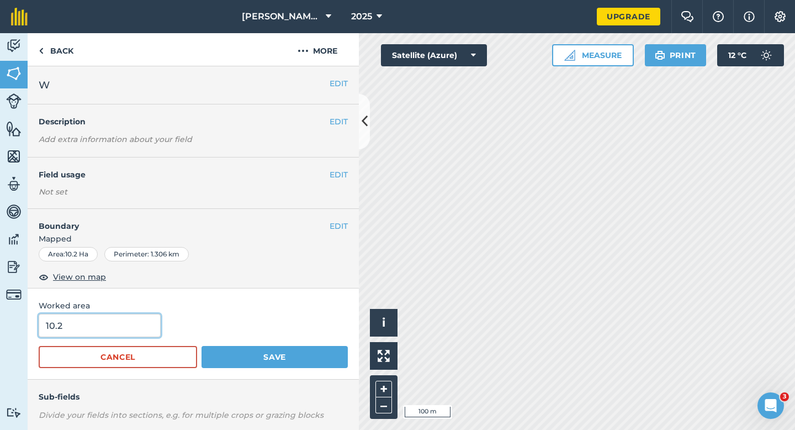
click at [136, 320] on input "10.2" at bounding box center [100, 325] width 122 height 23
type input "10"
click at [202, 346] on button "Save" at bounding box center [275, 357] width 146 height 22
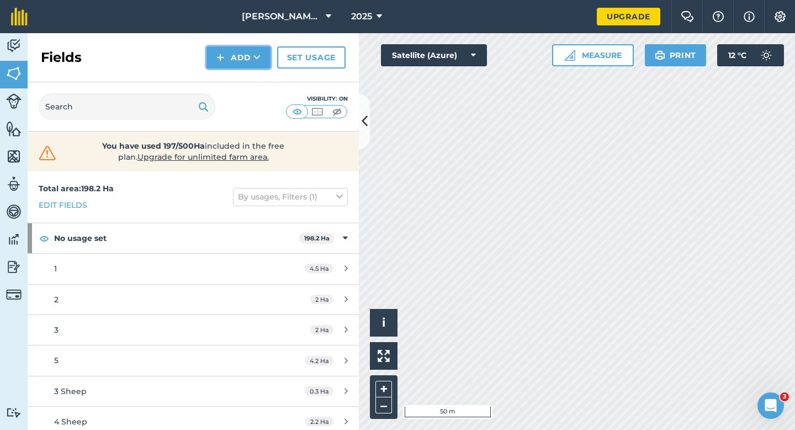
click at [241, 61] on button "Add" at bounding box center [239, 57] width 64 height 22
click at [241, 77] on link "Draw" at bounding box center [238, 82] width 61 height 24
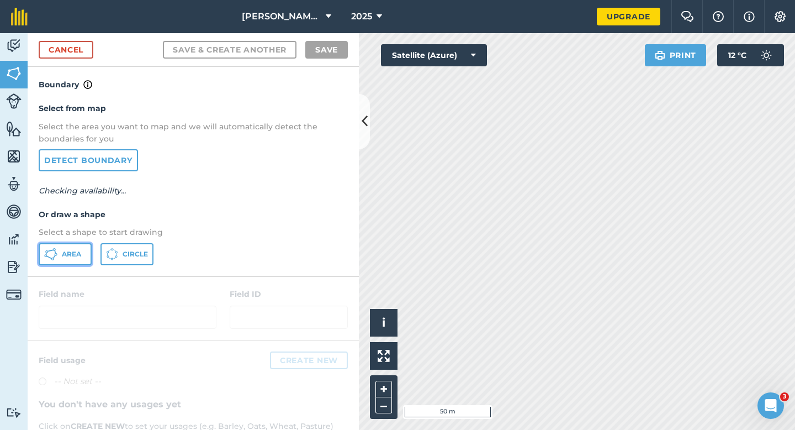
click at [84, 248] on button "Area" at bounding box center [65, 254] width 53 height 22
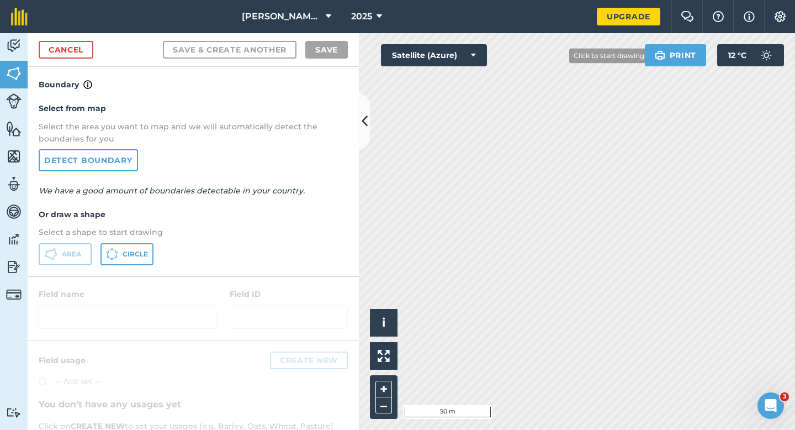
click at [576, 25] on div "[PERSON_NAME] & Sons Farming LTD 2025 Upgrade Farm Chat Help Info Settings Map …" at bounding box center [397, 215] width 795 height 430
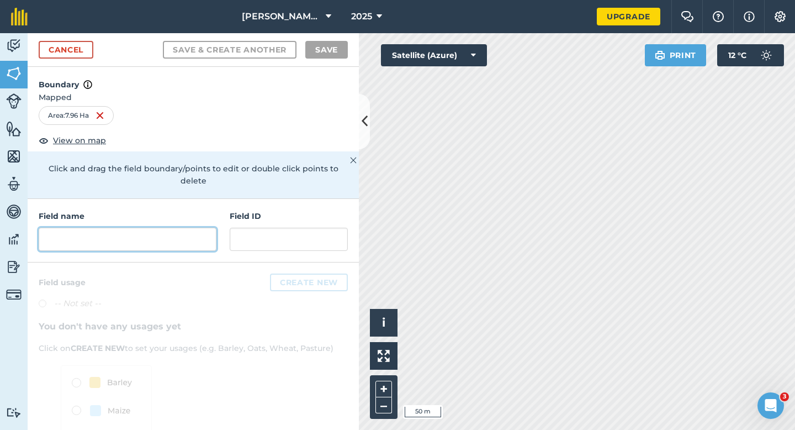
click at [202, 228] on input "text" at bounding box center [128, 239] width 178 height 23
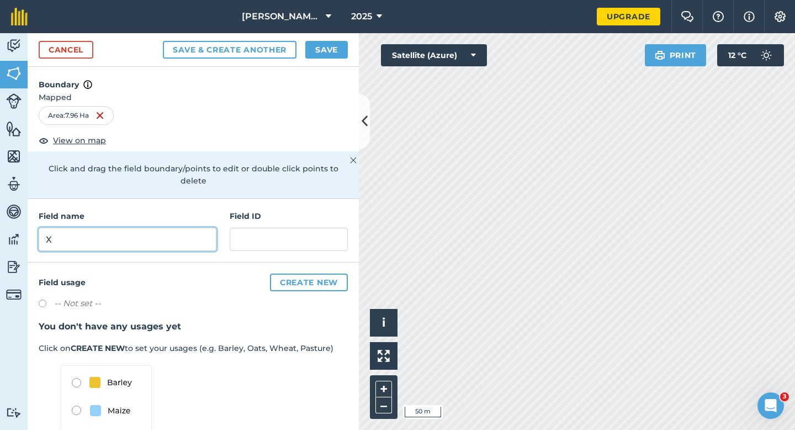
type input "X"
click at [339, 54] on button "Save" at bounding box center [326, 50] width 43 height 18
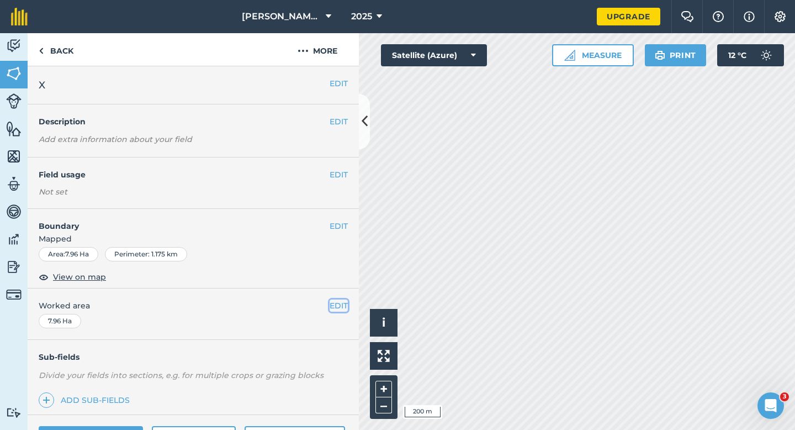
click at [339, 308] on button "EDIT" at bounding box center [339, 305] width 18 height 12
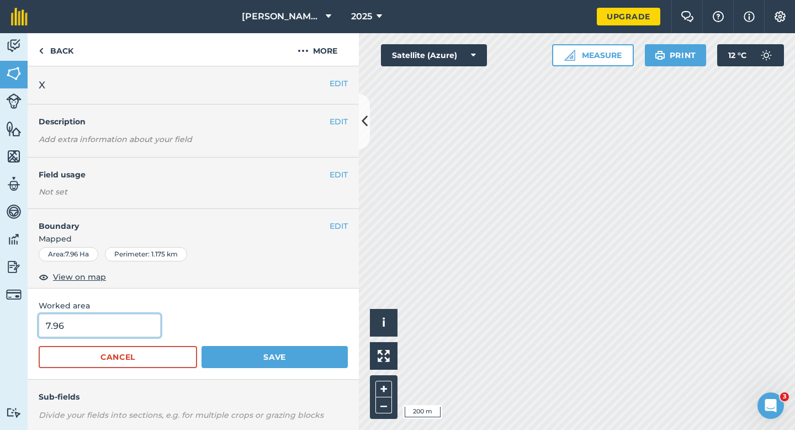
click at [114, 332] on input "7.96" at bounding box center [100, 325] width 122 height 23
type input "8"
click at [202, 346] on button "Save" at bounding box center [275, 357] width 146 height 22
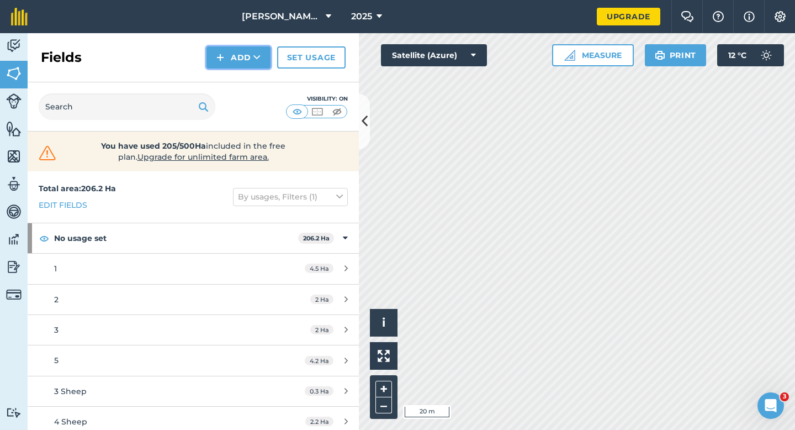
click at [218, 51] on img at bounding box center [221, 57] width 8 height 13
click at [229, 78] on link "Draw" at bounding box center [238, 82] width 61 height 24
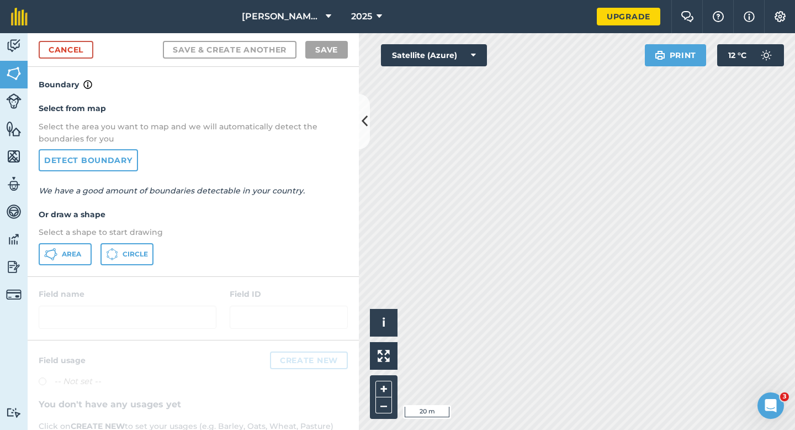
click at [76, 237] on p "Select a shape to start drawing" at bounding box center [193, 232] width 309 height 12
click at [72, 250] on span "Area" at bounding box center [71, 254] width 19 height 9
click at [59, 57] on link "Cancel" at bounding box center [66, 50] width 55 height 18
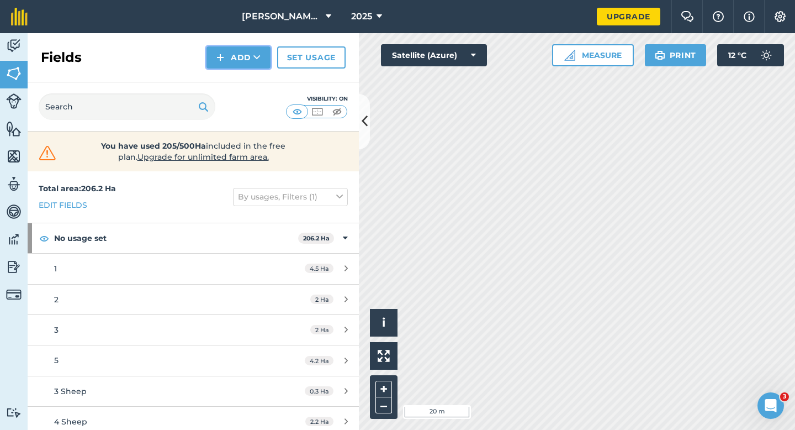
click at [233, 57] on button "Add" at bounding box center [239, 57] width 64 height 22
click at [234, 93] on link "Draw" at bounding box center [238, 82] width 61 height 24
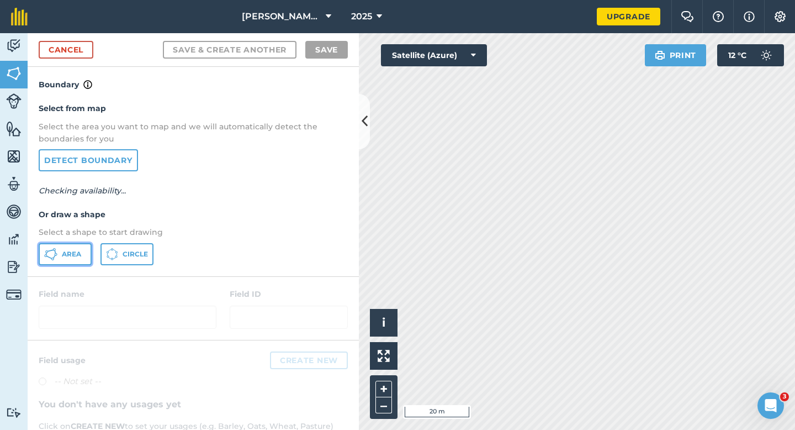
click at [64, 250] on span "Area" at bounding box center [71, 254] width 19 height 9
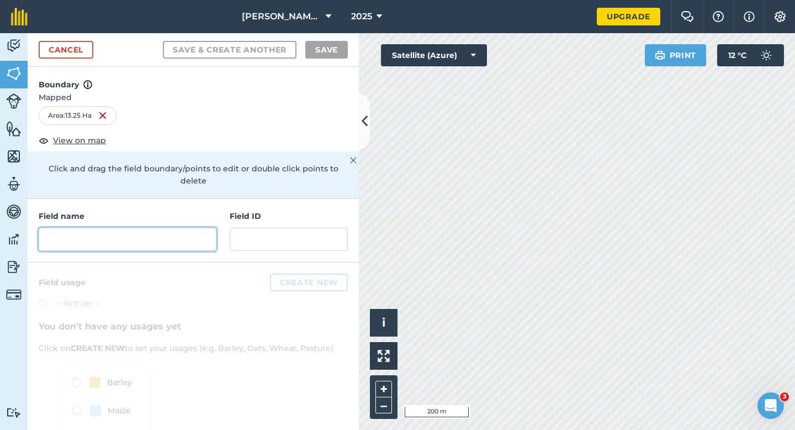
click at [173, 232] on input "text" at bounding box center [128, 239] width 178 height 23
click at [80, 41] on link "Cancel" at bounding box center [66, 50] width 55 height 18
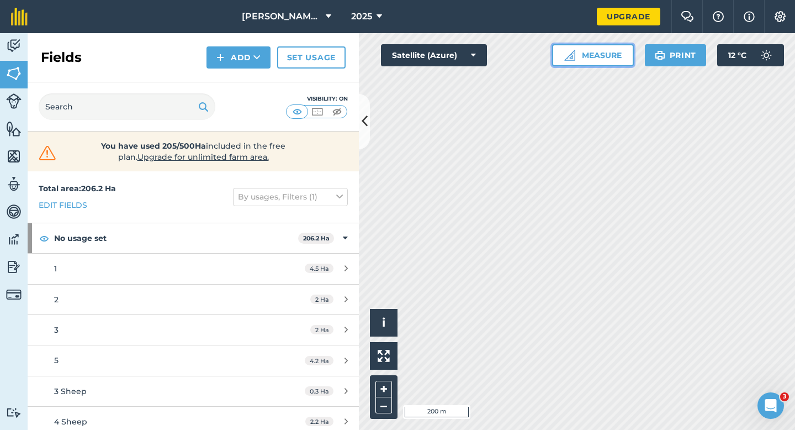
click at [567, 61] on button "Measure" at bounding box center [593, 55] width 82 height 22
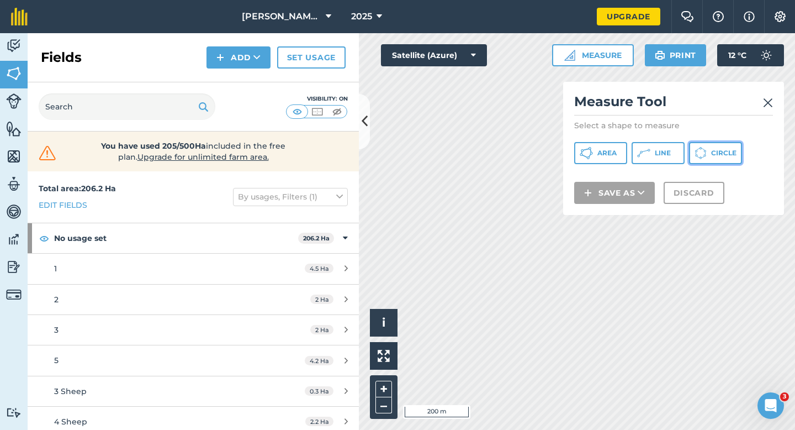
click at [724, 162] on button "Circle" at bounding box center [715, 153] width 53 height 22
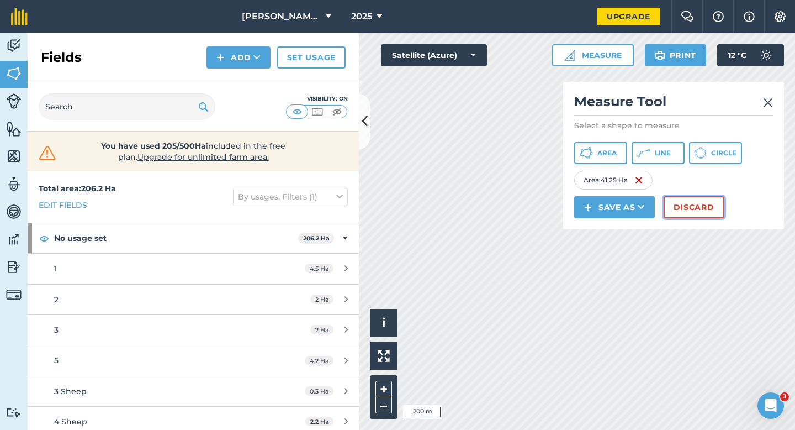
click at [710, 213] on button "Discard" at bounding box center [694, 207] width 61 height 22
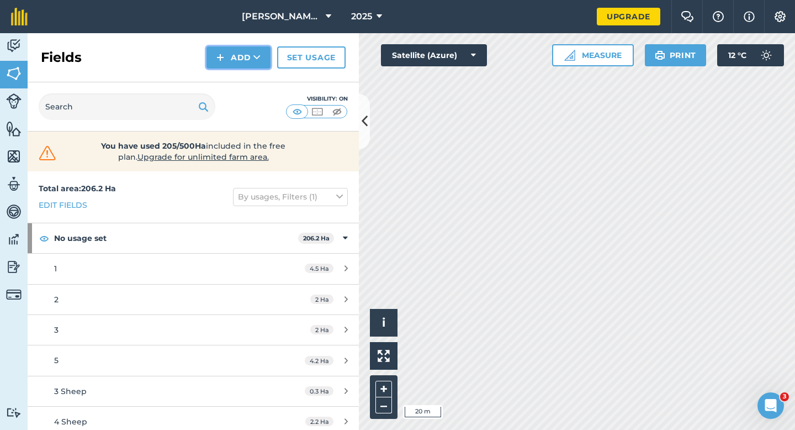
click at [222, 67] on button "Add" at bounding box center [239, 57] width 64 height 22
click at [222, 83] on link "Draw" at bounding box center [238, 82] width 61 height 24
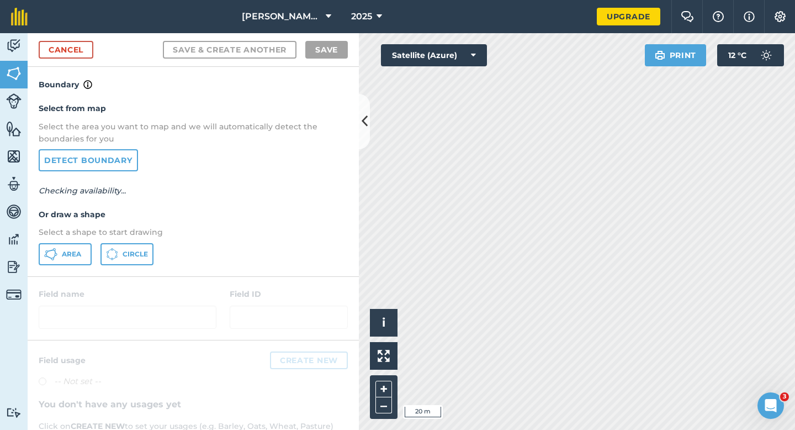
click at [78, 231] on p "Select a shape to start drawing" at bounding box center [193, 232] width 309 height 12
click at [78, 256] on span "Area" at bounding box center [71, 254] width 19 height 9
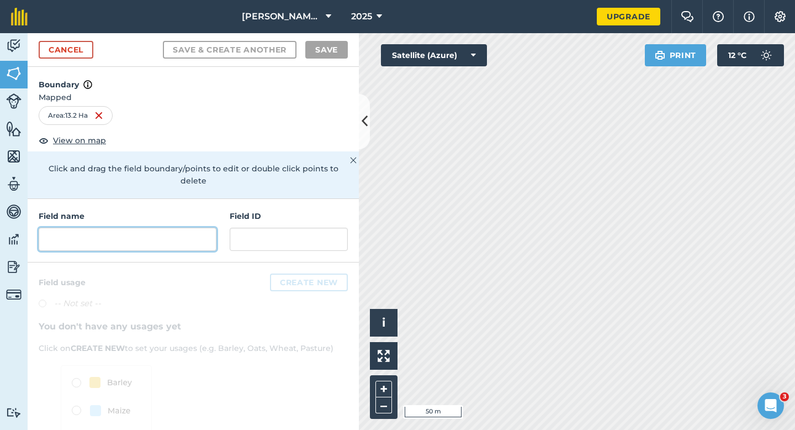
click at [154, 228] on input "text" at bounding box center [128, 239] width 178 height 23
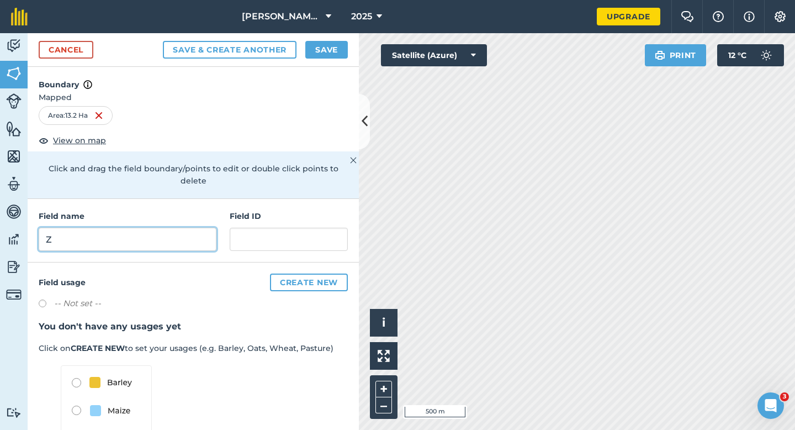
click at [149, 231] on input "Z" at bounding box center [128, 239] width 178 height 23
type input "ZB"
click at [325, 53] on button "Save" at bounding box center [326, 50] width 43 height 18
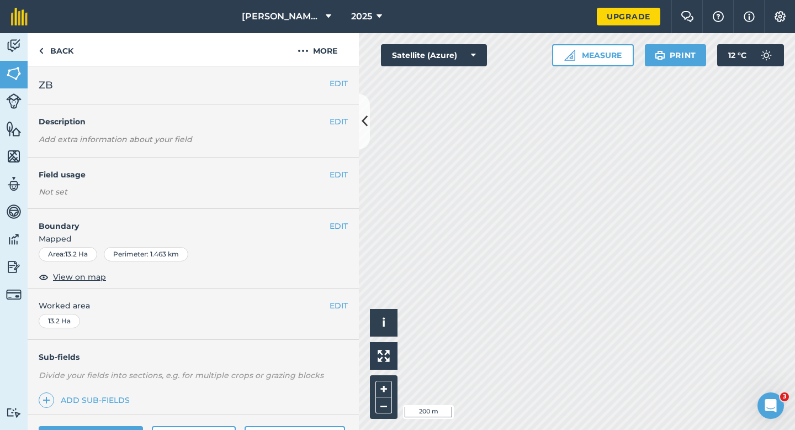
click at [350, 303] on div "EDIT Worked area 13.2 Ha" at bounding box center [193, 313] width 331 height 51
click at [336, 303] on button "EDIT" at bounding box center [339, 305] width 18 height 12
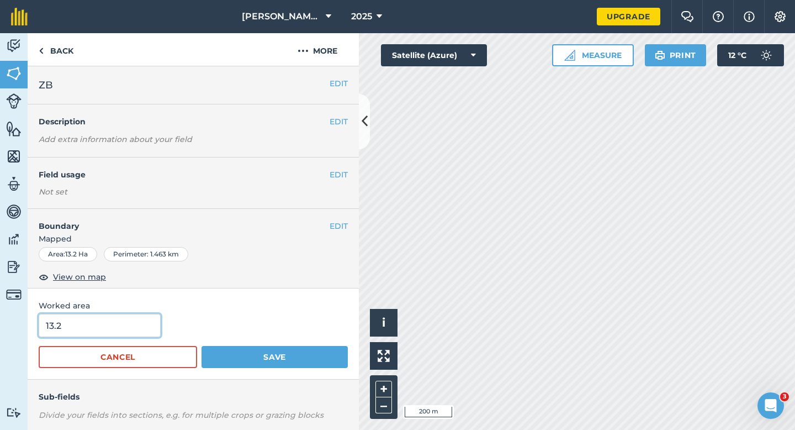
click at [73, 325] on input "13.2" at bounding box center [100, 325] width 122 height 23
type input "12.2"
click at [202, 346] on button "Save" at bounding box center [275, 357] width 146 height 22
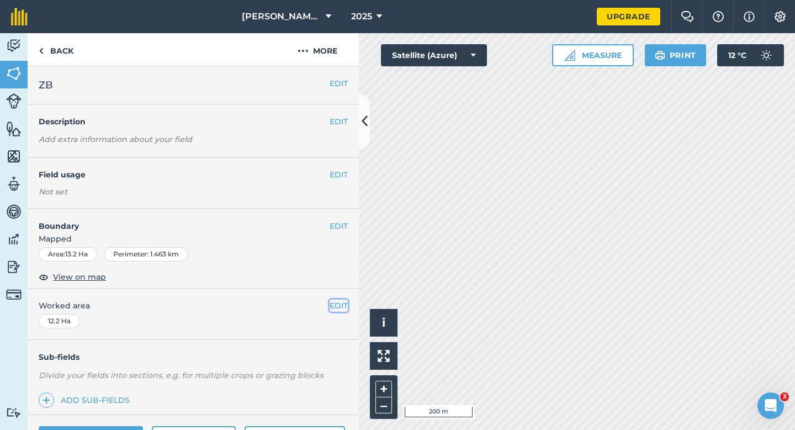
click at [338, 305] on button "EDIT" at bounding box center [339, 305] width 18 height 12
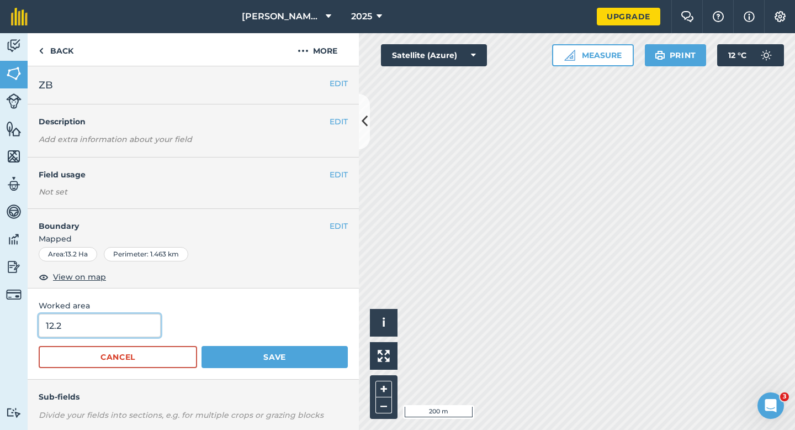
click at [91, 329] on input "12.2" at bounding box center [100, 325] width 122 height 23
type input "11.2"
click at [202, 346] on button "Save" at bounding box center [275, 357] width 146 height 22
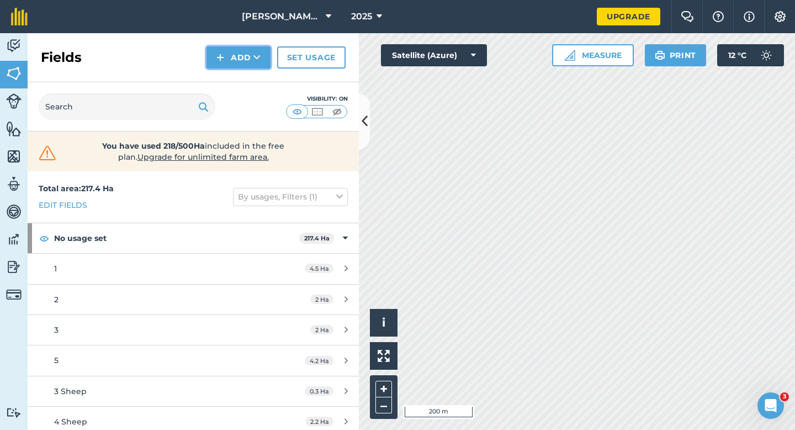
click at [230, 52] on button "Add" at bounding box center [239, 57] width 64 height 22
click at [231, 81] on link "Draw" at bounding box center [238, 82] width 61 height 24
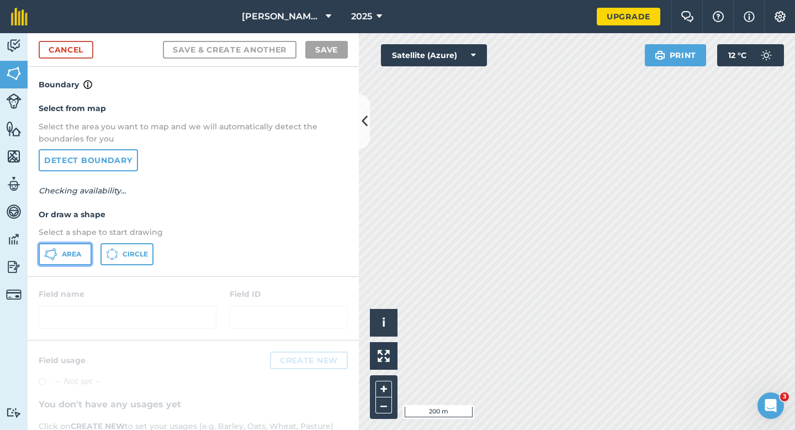
click at [71, 256] on span "Area" at bounding box center [71, 254] width 19 height 9
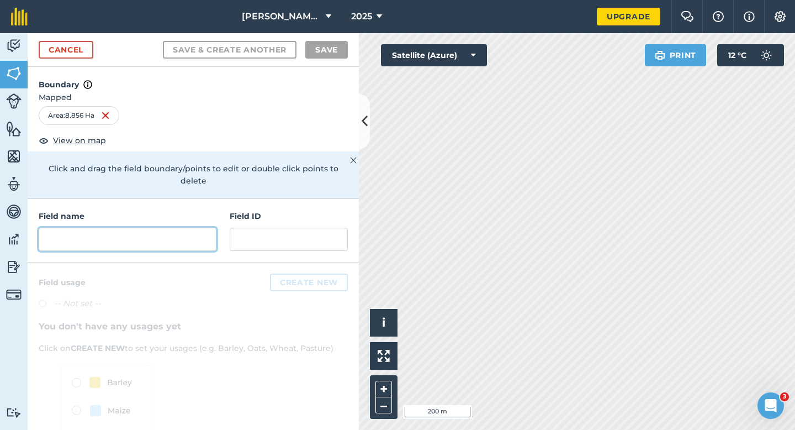
click at [207, 230] on input "text" at bounding box center [128, 239] width 178 height 23
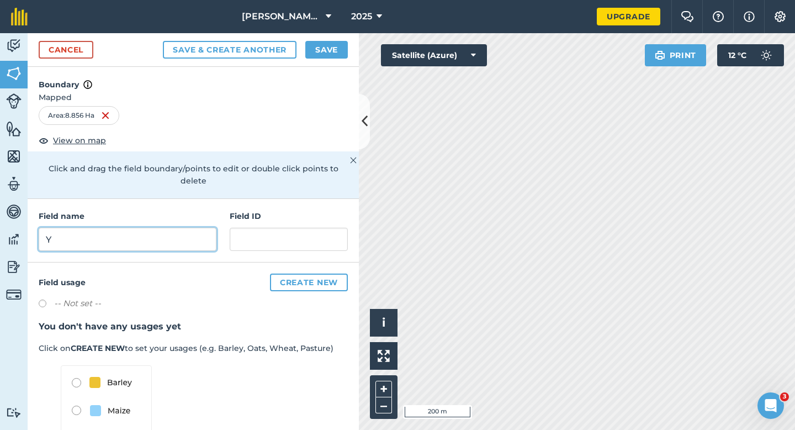
type input "Y"
click at [336, 51] on button "Save" at bounding box center [326, 50] width 43 height 18
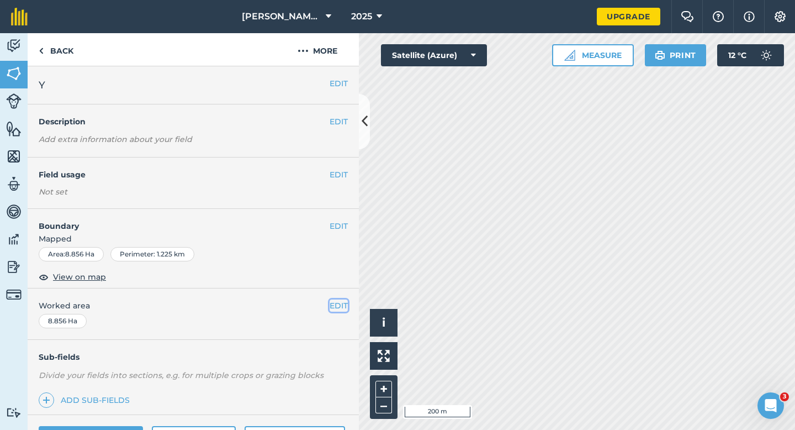
click at [341, 309] on button "EDIT" at bounding box center [339, 305] width 18 height 12
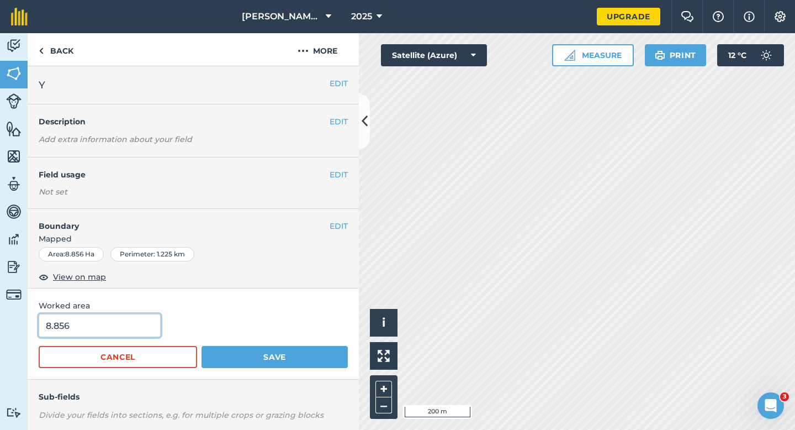
click at [82, 325] on input "8.856" at bounding box center [100, 325] width 122 height 23
type input "9"
click at [202, 346] on button "Save" at bounding box center [275, 357] width 146 height 22
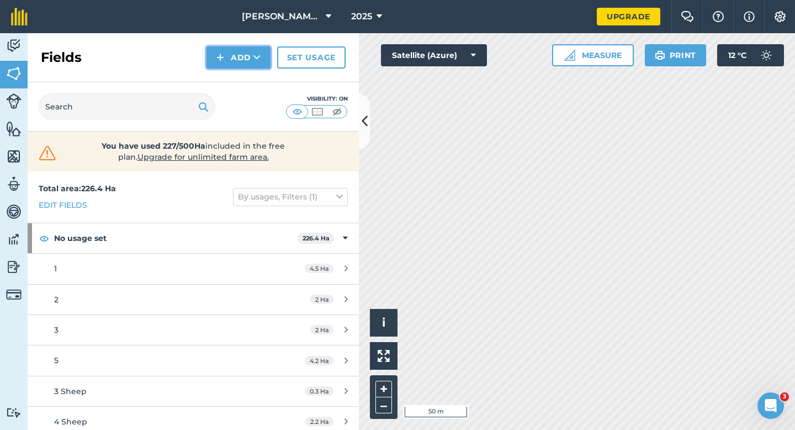
click at [229, 63] on button "Add" at bounding box center [239, 57] width 64 height 22
click at [229, 79] on link "Draw" at bounding box center [238, 82] width 61 height 24
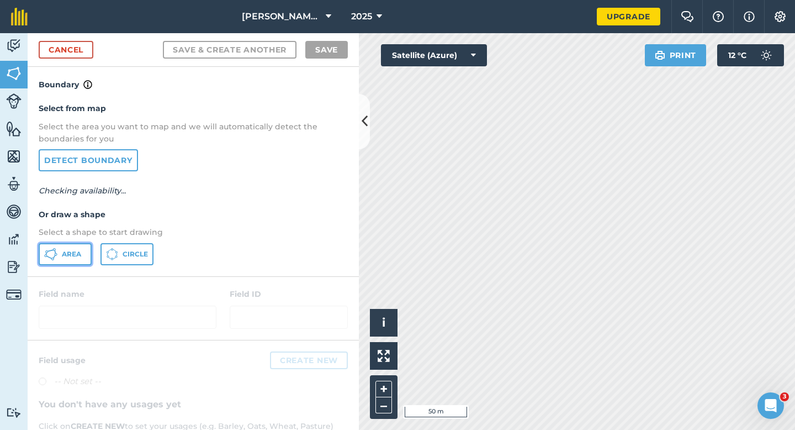
click at [56, 257] on icon at bounding box center [50, 253] width 13 height 13
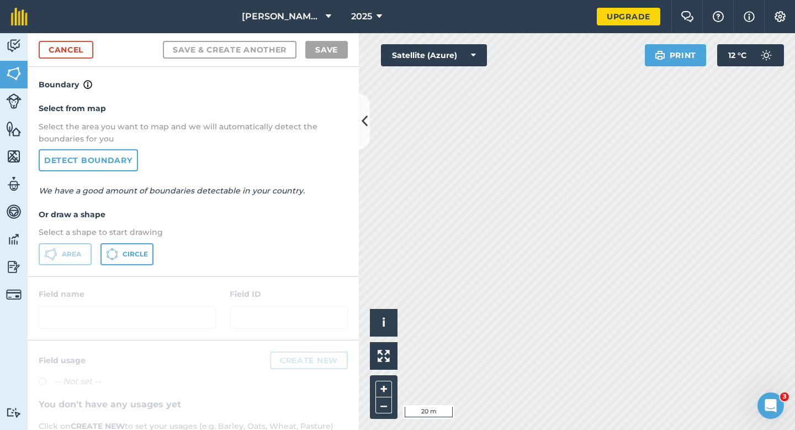
click at [320, 94] on div "Activity Fields Livestock Features Maps Team Vehicles Data Reporting Billing Tu…" at bounding box center [397, 231] width 795 height 397
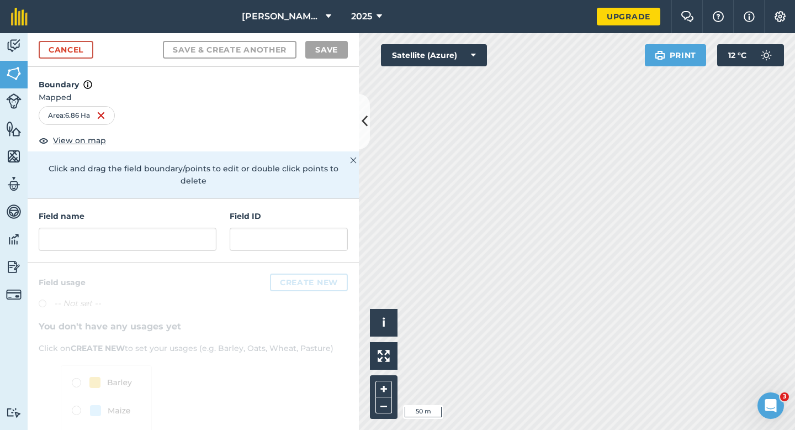
click at [201, 210] on h4 "Field name" at bounding box center [128, 216] width 178 height 12
click at [200, 228] on input "text" at bounding box center [128, 239] width 178 height 23
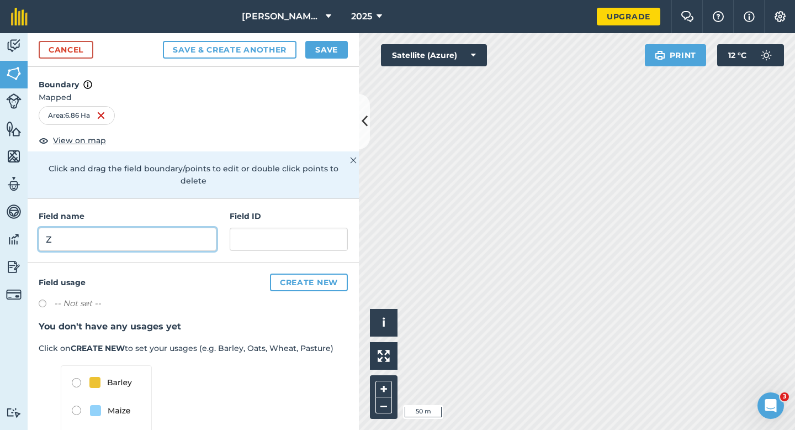
type input "Z"
click at [329, 52] on button "Save" at bounding box center [326, 50] width 43 height 18
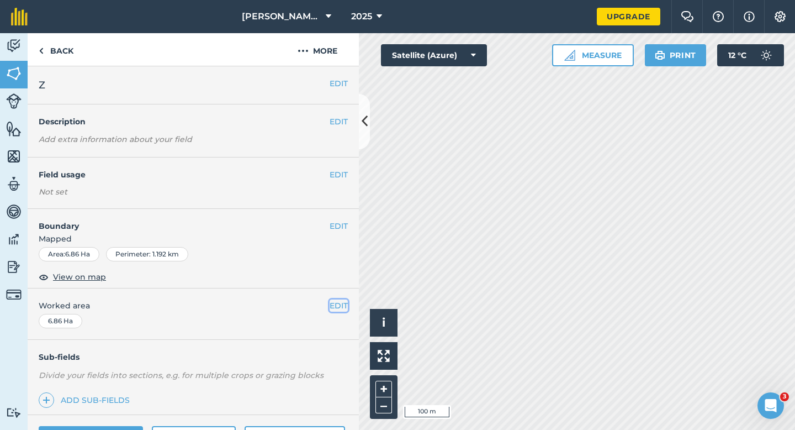
click at [335, 307] on button "EDIT" at bounding box center [339, 305] width 18 height 12
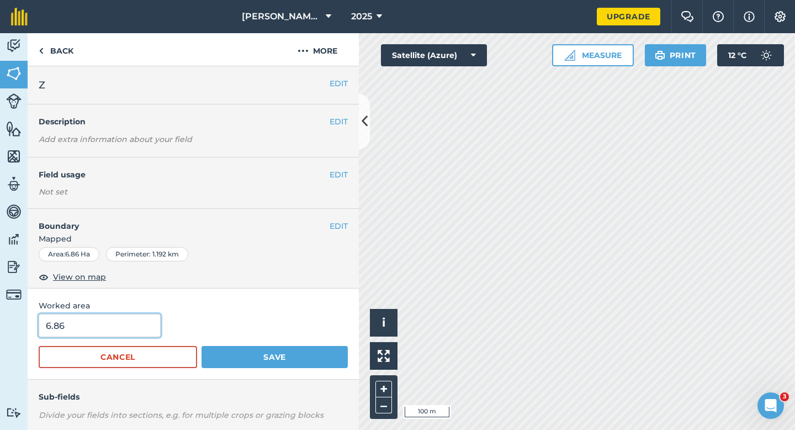
click at [111, 329] on input "6.86" at bounding box center [100, 325] width 122 height 23
type input "7"
click at [202, 346] on button "Save" at bounding box center [275, 357] width 146 height 22
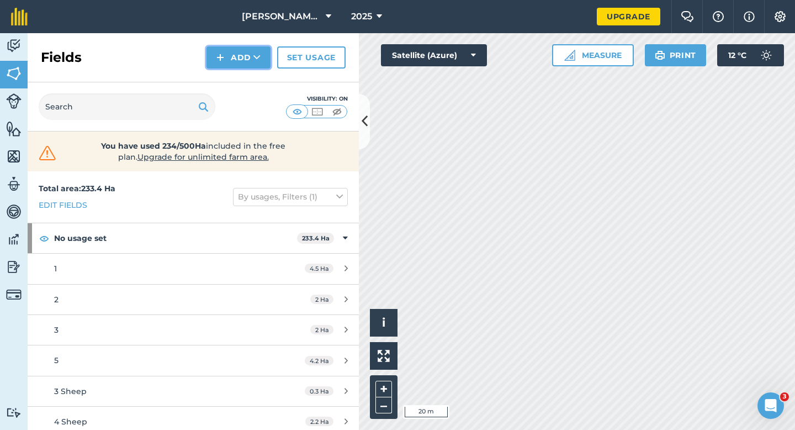
click at [235, 65] on button "Add" at bounding box center [239, 57] width 64 height 22
click at [235, 81] on link "Draw" at bounding box center [238, 82] width 61 height 24
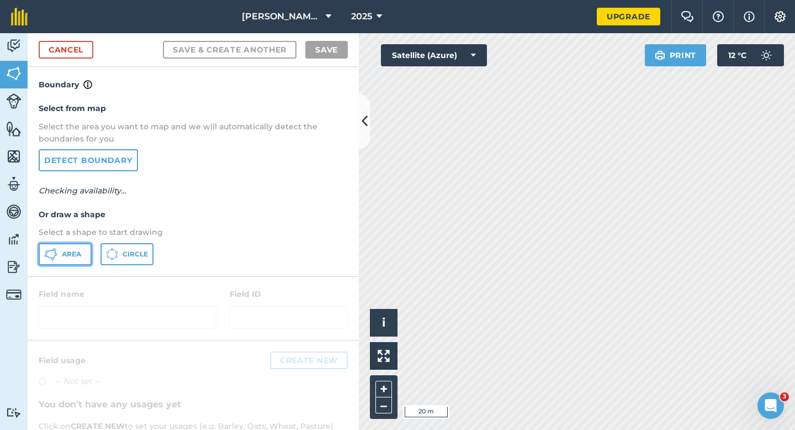
click at [80, 252] on span "Area" at bounding box center [71, 254] width 19 height 9
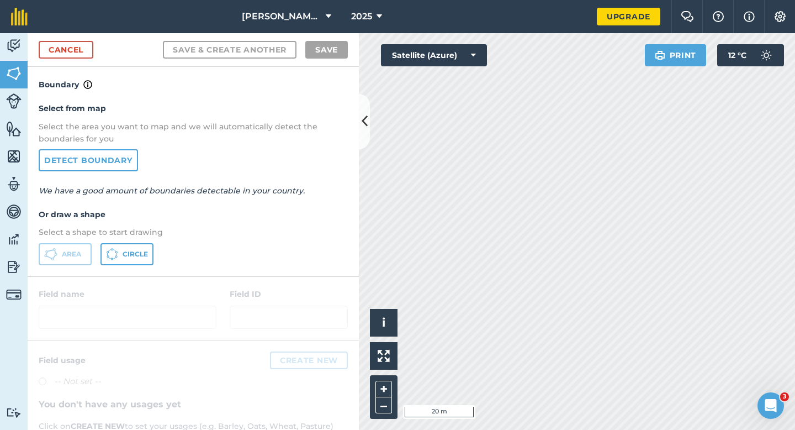
click at [682, 52] on div "Click to start drawing i © 2025 TomTom, Microsoft 20 m + – Satellite (Azure) Pr…" at bounding box center [577, 231] width 436 height 397
click at [582, 31] on div "[PERSON_NAME] & Sons Farming LTD 2025 Upgrade Farm Chat Help Info Settings Map …" at bounding box center [397, 215] width 795 height 430
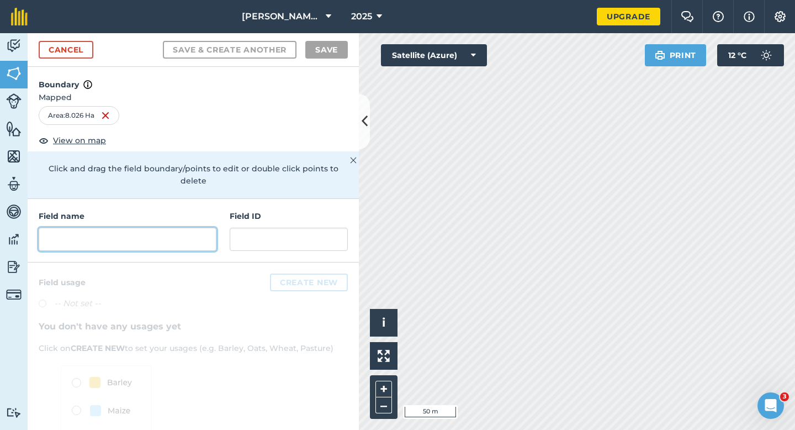
click at [197, 231] on input "text" at bounding box center [128, 239] width 178 height 23
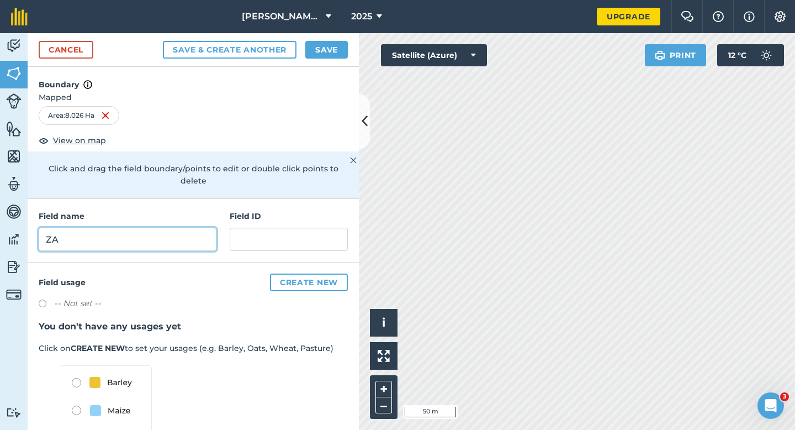
type input "ZA"
click at [327, 45] on button "Save" at bounding box center [326, 50] width 43 height 18
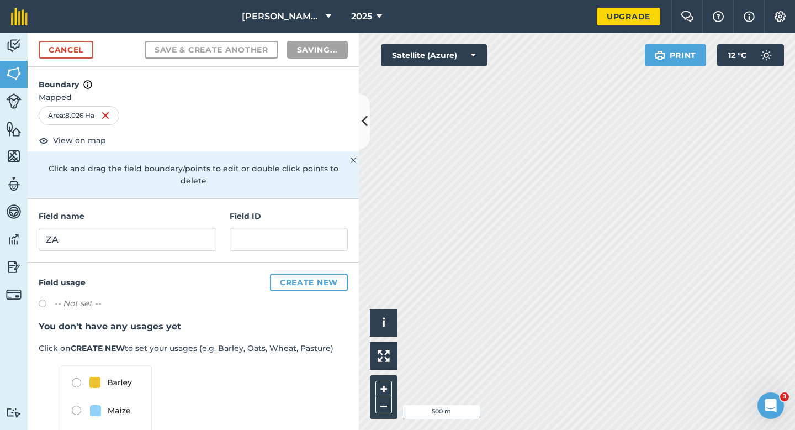
click at [340, 319] on h3 "You don't have any usages yet" at bounding box center [193, 326] width 309 height 14
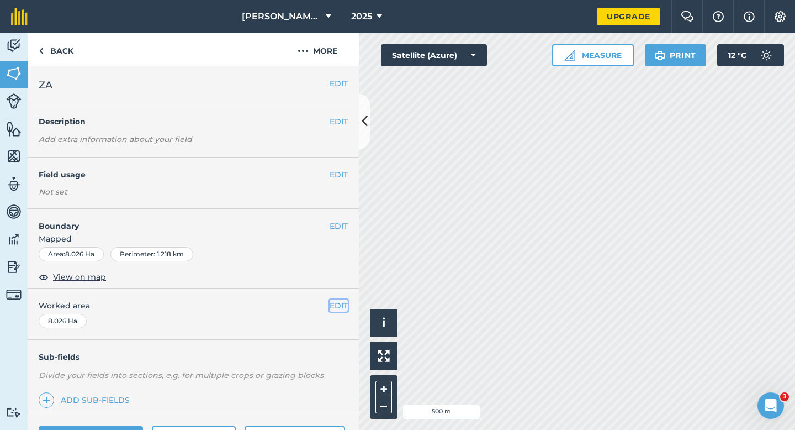
click at [340, 309] on button "EDIT" at bounding box center [339, 305] width 18 height 12
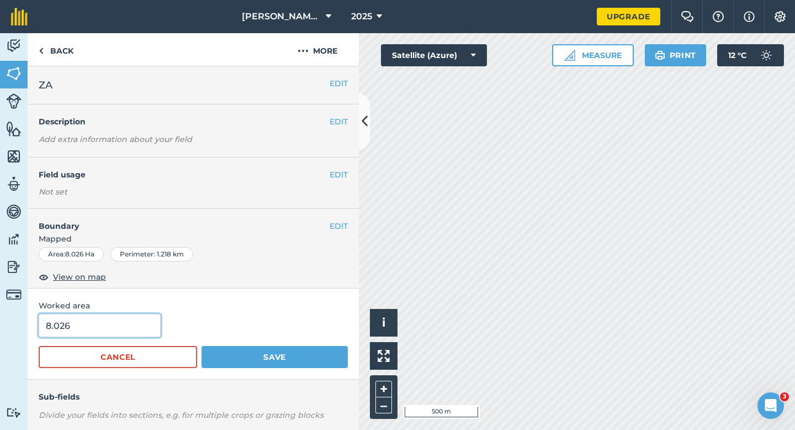
click at [108, 331] on input "8.026" at bounding box center [100, 325] width 122 height 23
type input "8"
click at [202, 346] on button "Save" at bounding box center [275, 357] width 146 height 22
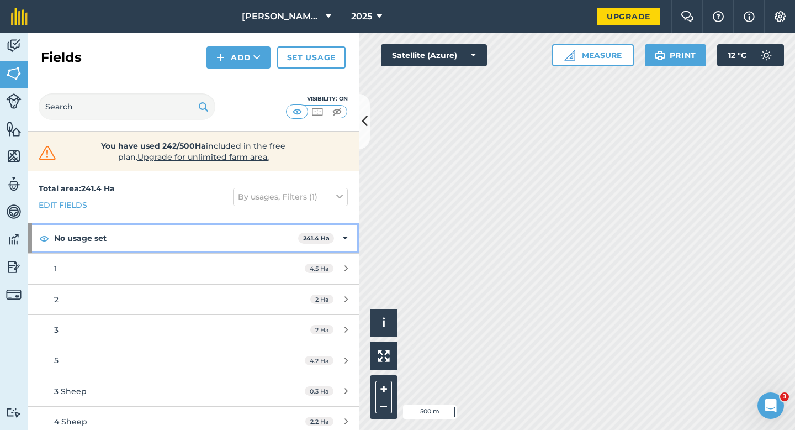
click at [354, 237] on div "No usage set 241.4 Ha" at bounding box center [193, 238] width 331 height 30
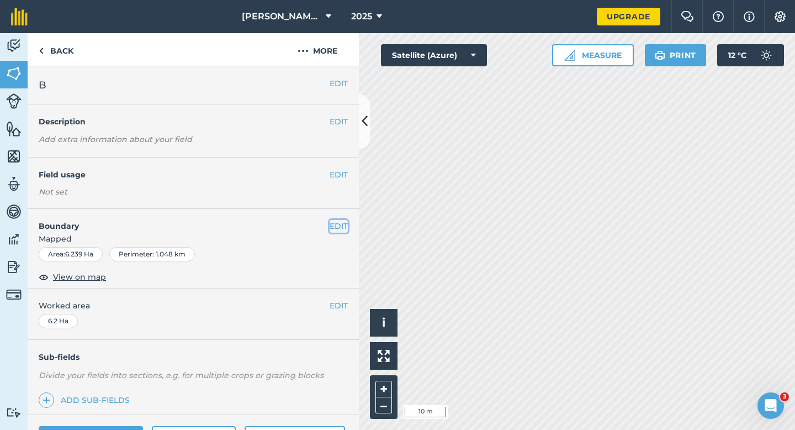
click at [347, 223] on button "EDIT" at bounding box center [339, 226] width 18 height 12
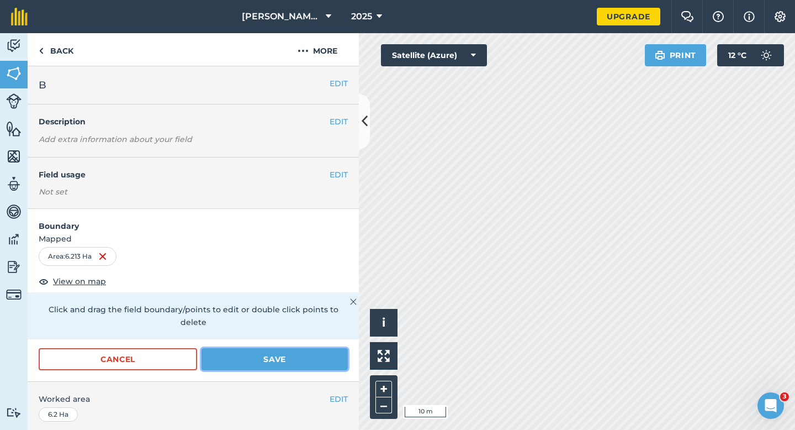
click at [322, 349] on button "Save" at bounding box center [275, 359] width 146 height 22
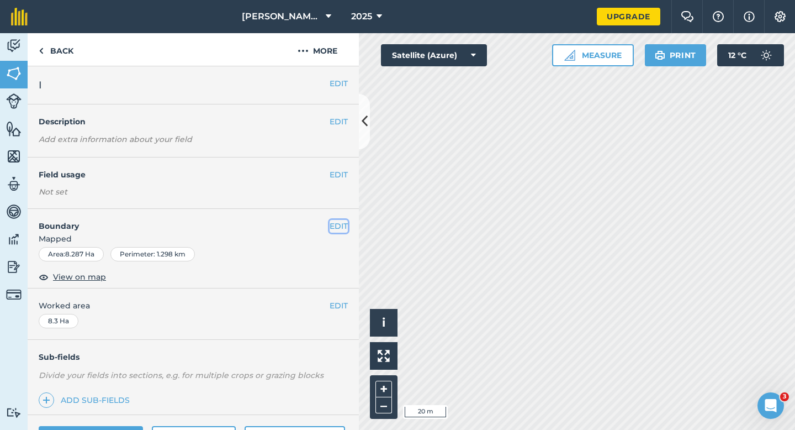
click at [335, 224] on button "EDIT" at bounding box center [339, 226] width 18 height 12
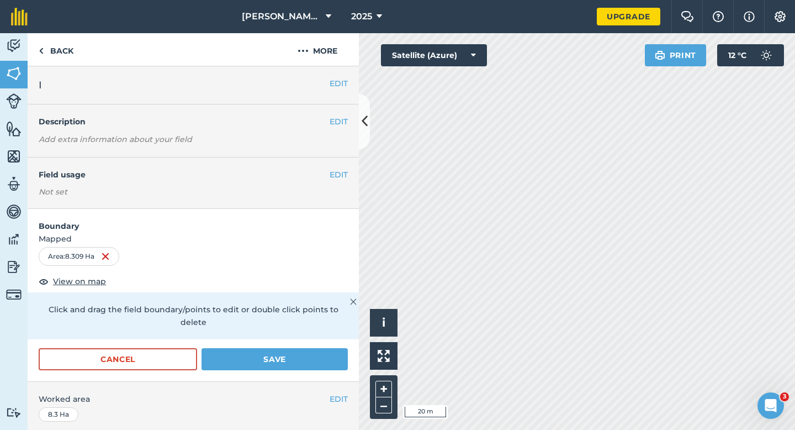
click at [336, 334] on form "Boundary Mapped Area : 8.309 Ha View on map Click and drag the field boundary/p…" at bounding box center [193, 295] width 331 height 172
click at [336, 335] on form "Boundary Mapped Area : 8.309 Ha View on map Click and drag the field boundary/p…" at bounding box center [193, 295] width 331 height 172
click at [336, 348] on button "Save" at bounding box center [275, 359] width 146 height 22
